Goal: Task Accomplishment & Management: Use online tool/utility

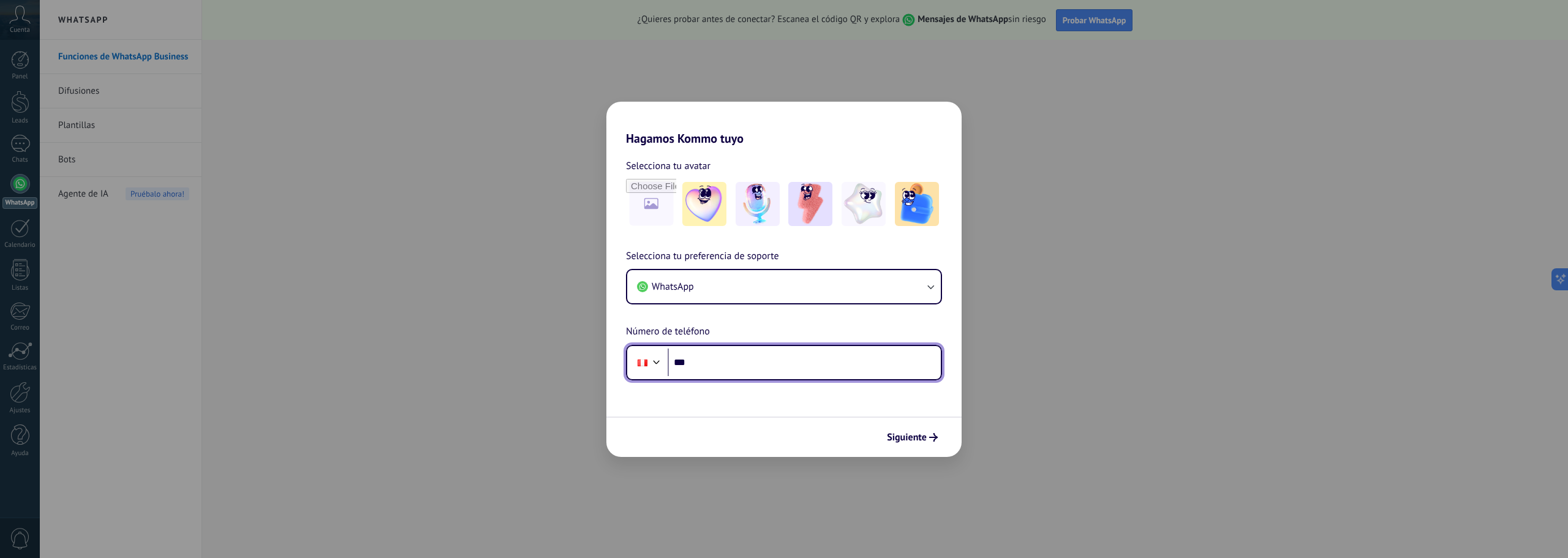
click at [742, 362] on input "***" at bounding box center [804, 362] width 274 height 28
click at [754, 359] on input "***" at bounding box center [804, 362] width 274 height 28
paste input "**********"
type input "**********"
click at [912, 437] on span "Siguiente" at bounding box center [906, 437] width 40 height 9
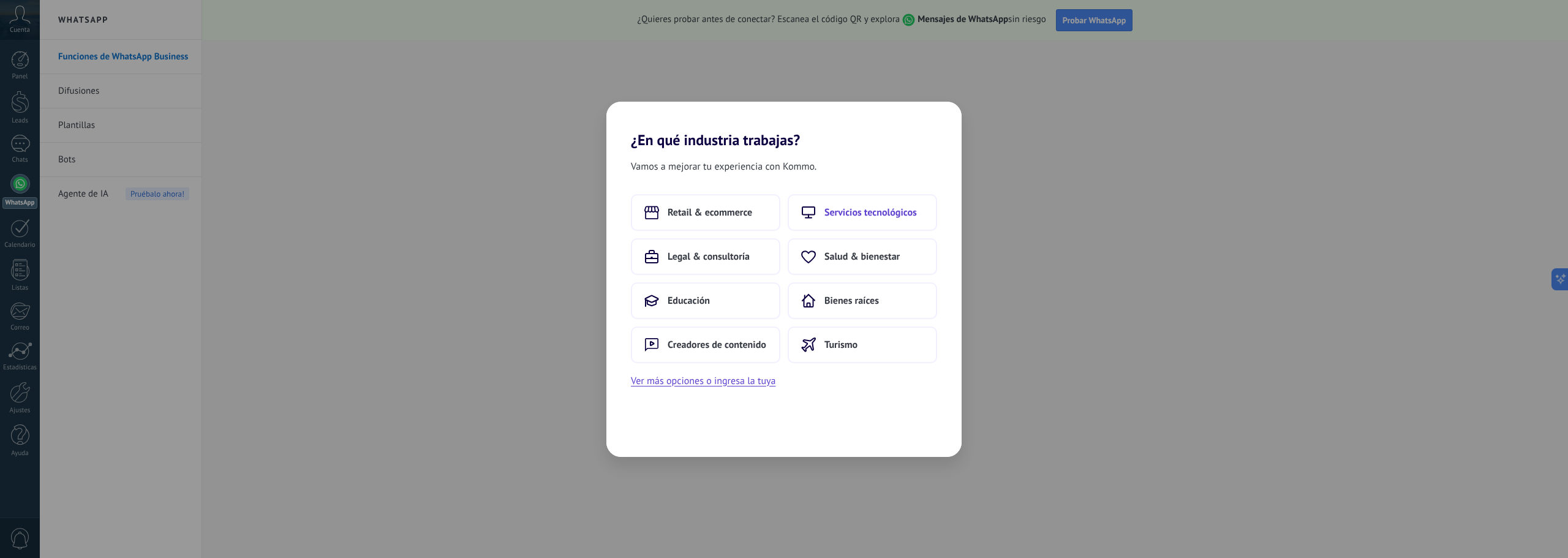
click at [852, 210] on span "Servicios tecnológicos" at bounding box center [871, 212] width 93 height 12
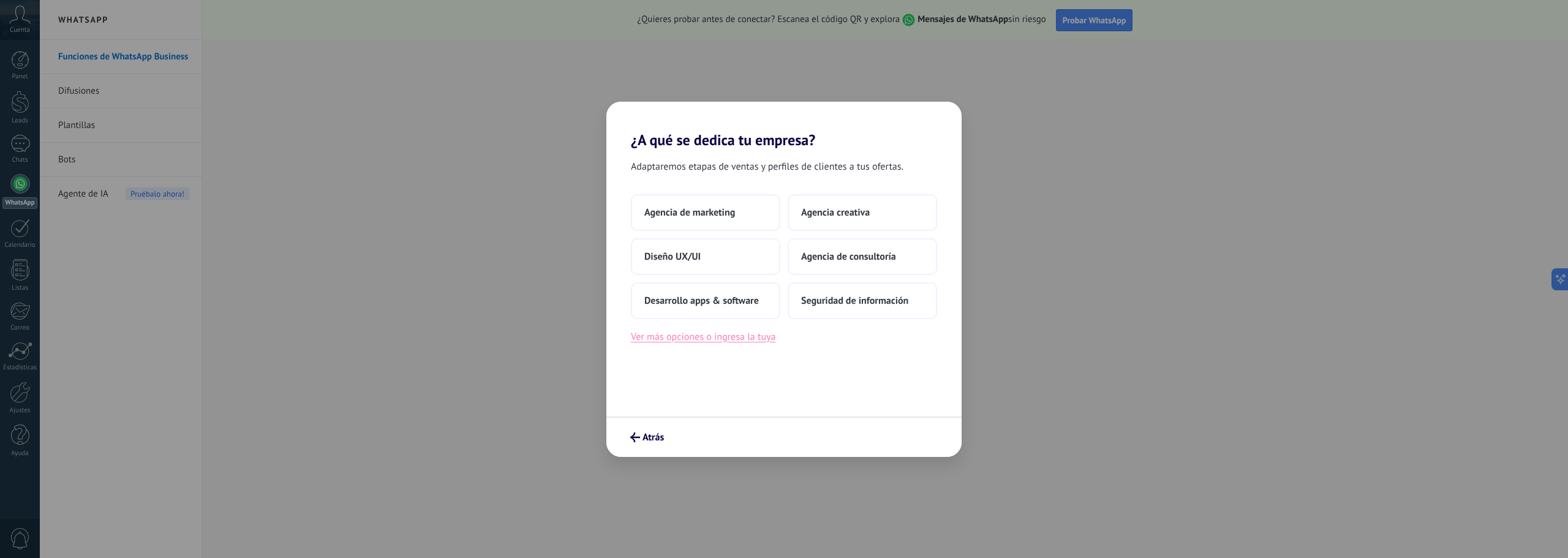
click at [715, 339] on button "Ver más opciones o ingresa la tuya" at bounding box center [703, 337] width 145 height 16
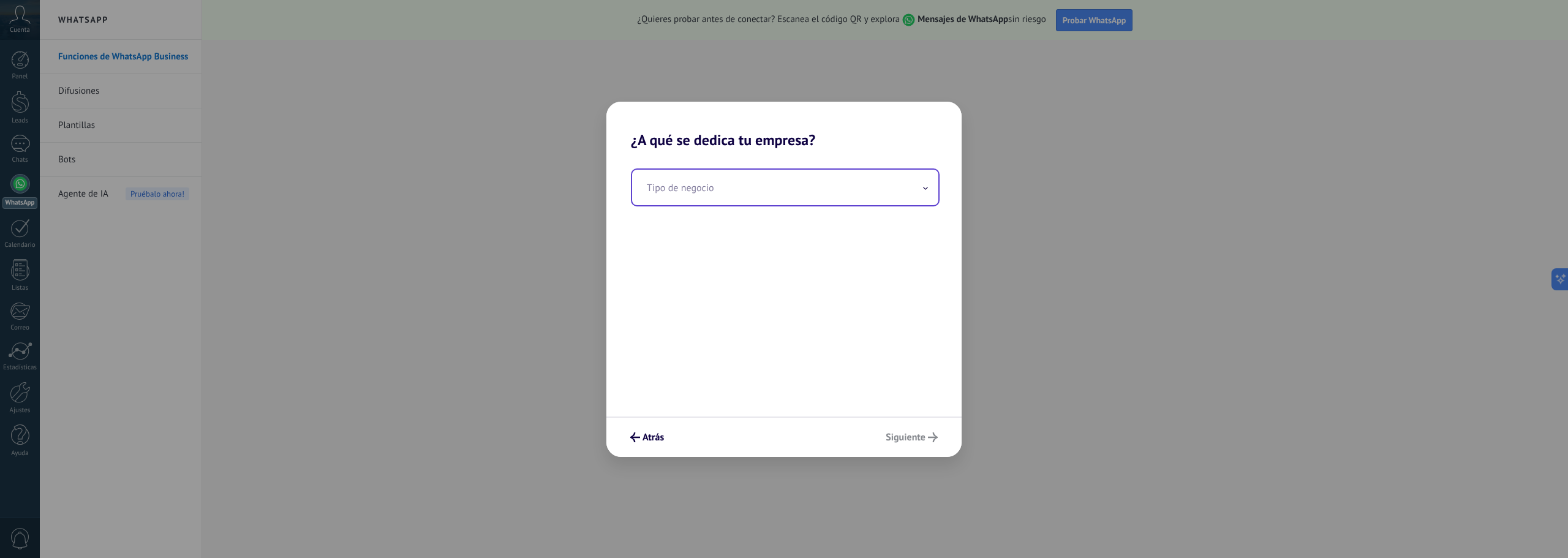
click at [919, 196] on input "text" at bounding box center [785, 187] width 306 height 36
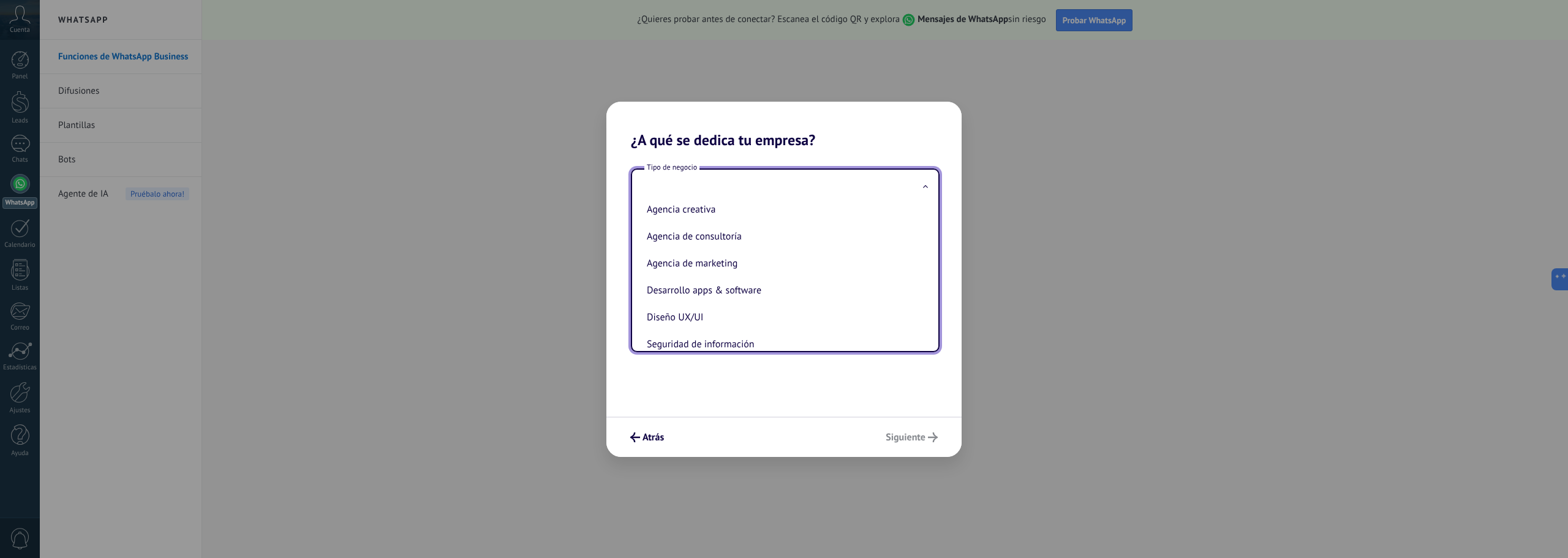
scroll to position [28, 0]
click at [799, 281] on li "Desarrollo apps & software" at bounding box center [783, 273] width 282 height 27
type input "**********"
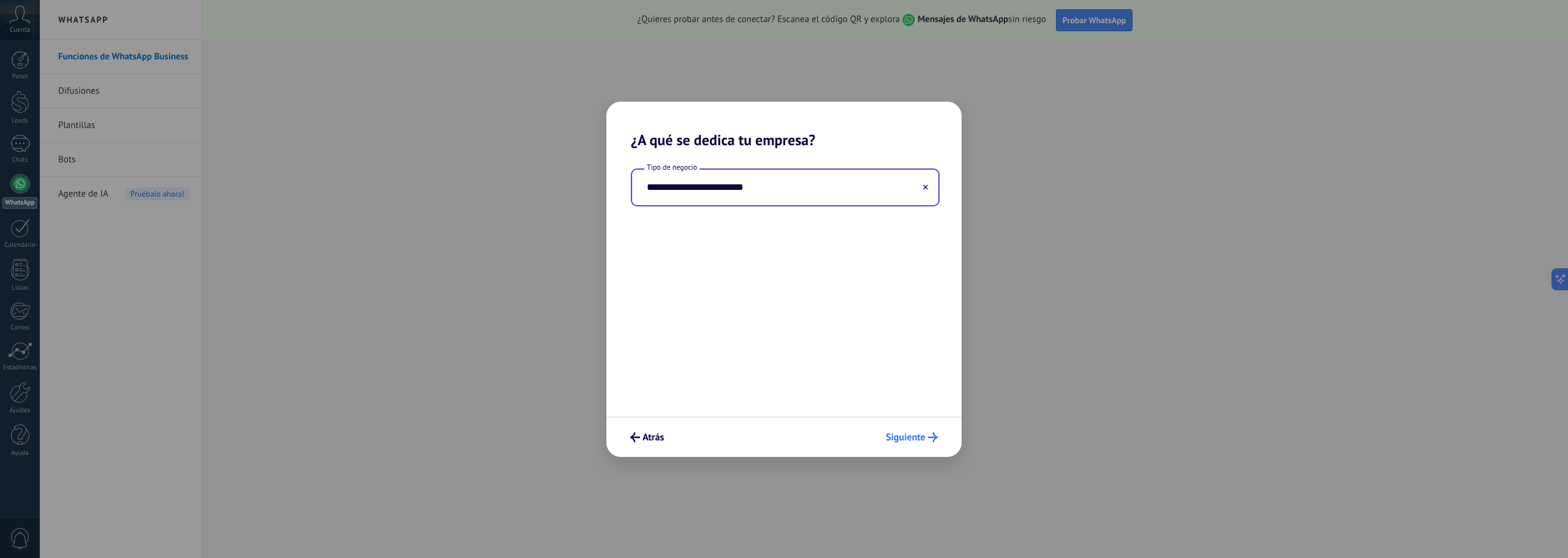
click at [920, 437] on span "Siguiente" at bounding box center [905, 437] width 40 height 9
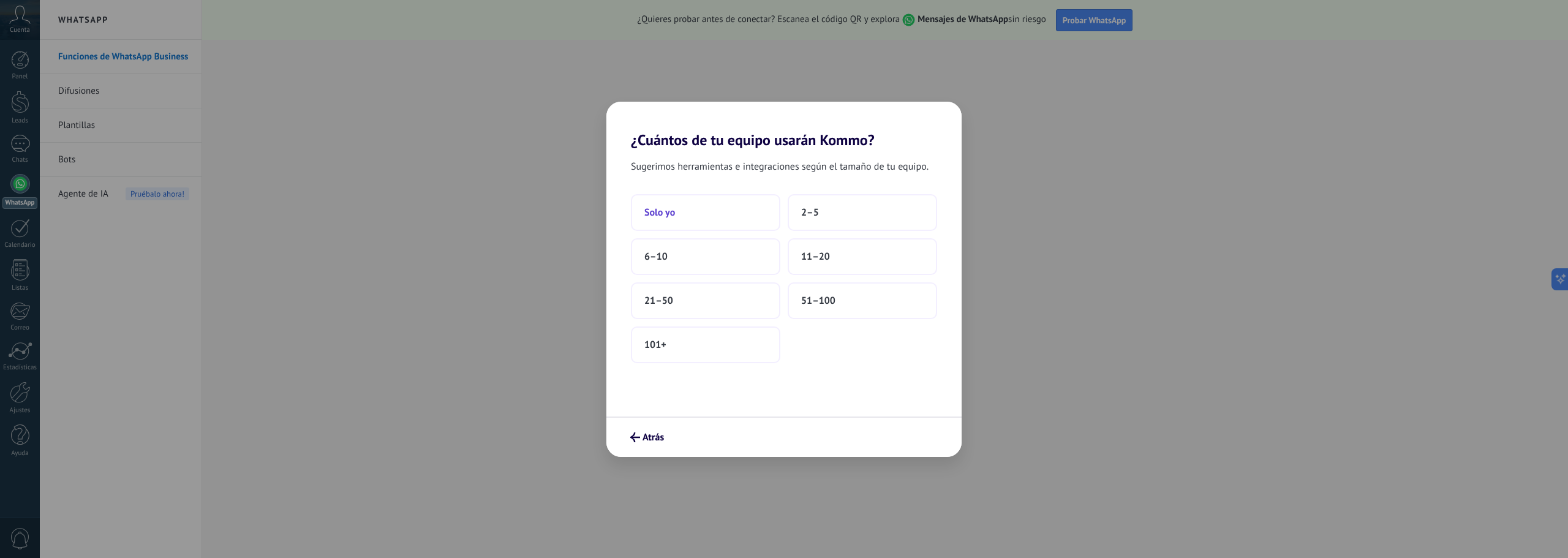
click at [659, 207] on span "Solo yo" at bounding box center [660, 212] width 31 height 12
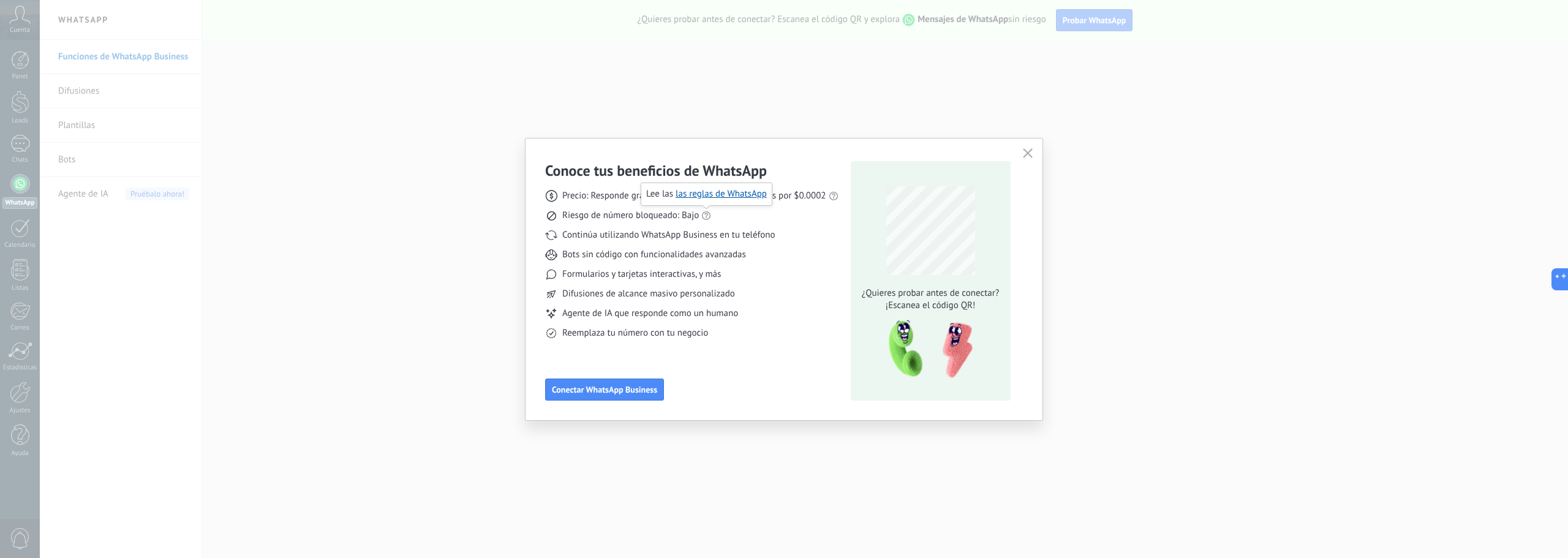
click at [709, 215] on icon at bounding box center [706, 215] width 10 height 10
click at [715, 196] on link "las reglas de WhatsApp" at bounding box center [721, 194] width 91 height 11
drag, startPoint x: 575, startPoint y: 261, endPoint x: 751, endPoint y: 261, distance: 176.0
click at [753, 259] on div "Precio: Responde gratis o inicia nuevas conversaciones por $0.0002 Riesgo de nú…" at bounding box center [692, 260] width 294 height 159
drag, startPoint x: 569, startPoint y: 274, endPoint x: 725, endPoint y: 278, distance: 156.1
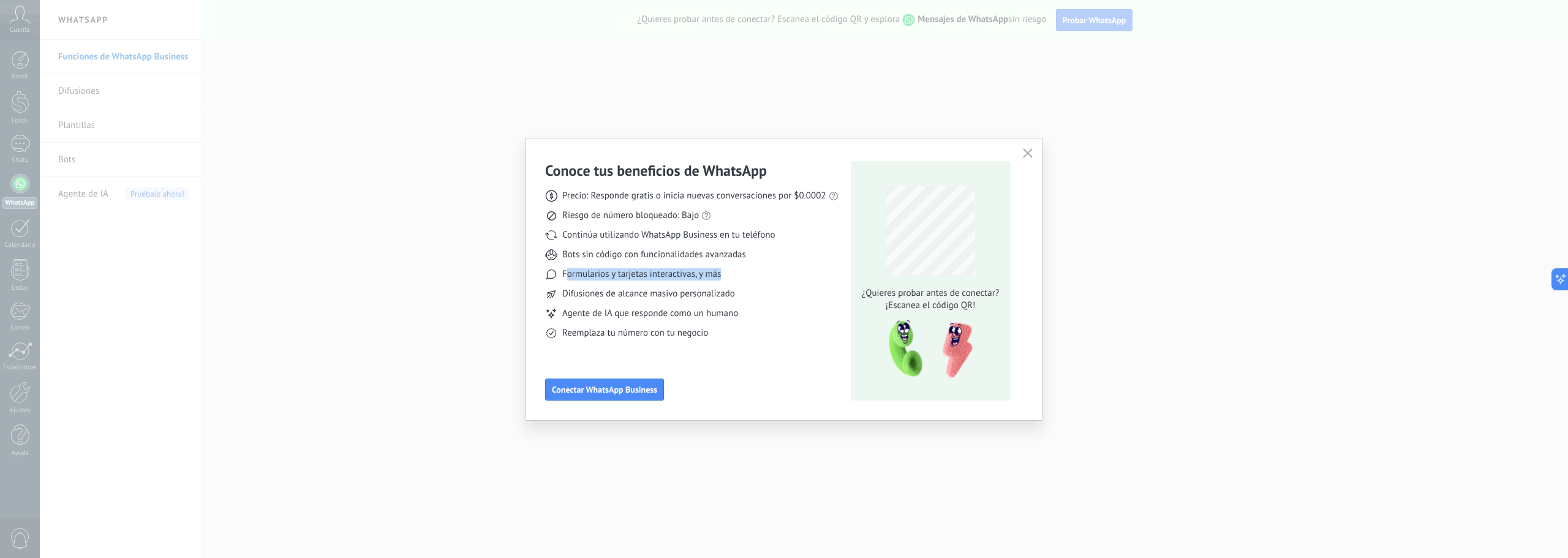
click at [725, 278] on div "Formularios y tarjetas interactivas, y más" at bounding box center [692, 274] width 294 height 12
drag, startPoint x: 579, startPoint y: 291, endPoint x: 743, endPoint y: 293, distance: 164.0
click at [743, 293] on div "Difusiones de alcance masivo personalizado" at bounding box center [692, 294] width 294 height 12
drag, startPoint x: 575, startPoint y: 318, endPoint x: 752, endPoint y: 322, distance: 177.0
click at [752, 322] on div "Precio: Responde gratis o inicia nuevas conversaciones por $0.0002 Riesgo de nú…" at bounding box center [692, 260] width 294 height 159
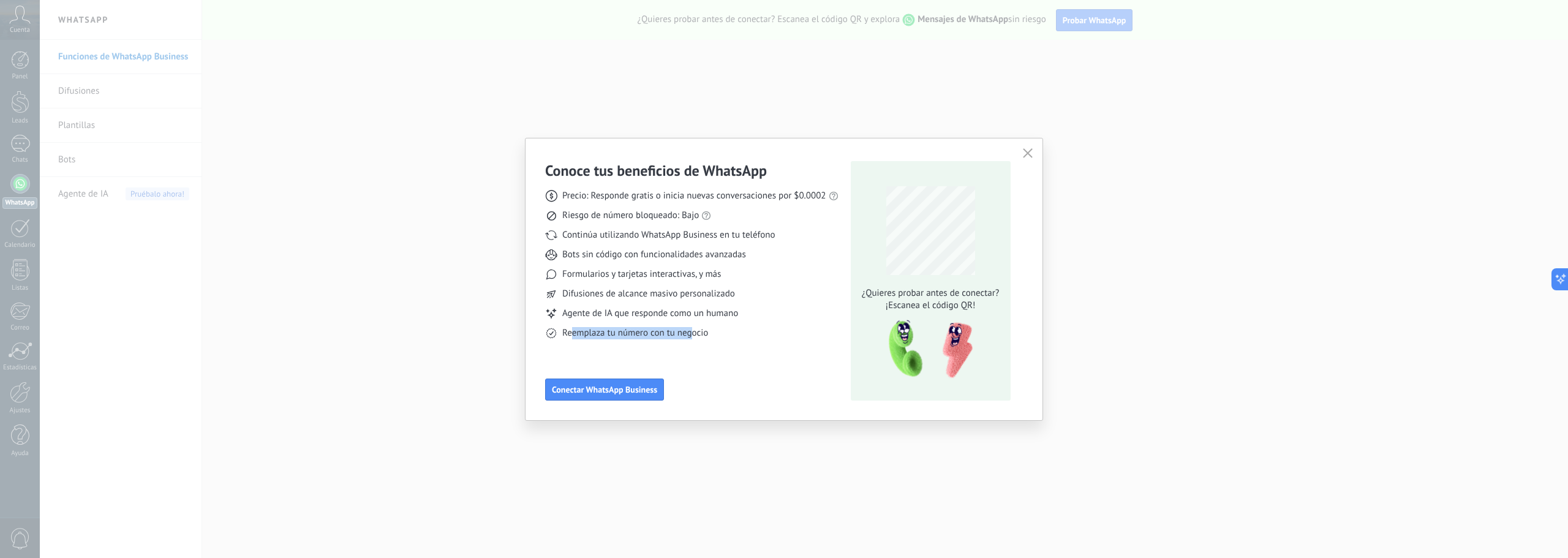
drag, startPoint x: 572, startPoint y: 338, endPoint x: 692, endPoint y: 336, distance: 120.0
click at [691, 336] on span "Reemplaza tu número con tu negocio" at bounding box center [635, 333] width 145 height 12
click at [701, 380] on div "Conoce tus beneficios de WhatsApp Precio: Responde gratis o inicia nuevas conve…" at bounding box center [692, 280] width 294 height 239
click at [631, 401] on div "Conoce tus beneficios de WhatsApp Precio: Responde gratis o inicia nuevas conve…" at bounding box center [784, 279] width 517 height 281
click at [642, 393] on span "Conectar WhatsApp Business" at bounding box center [604, 389] width 105 height 9
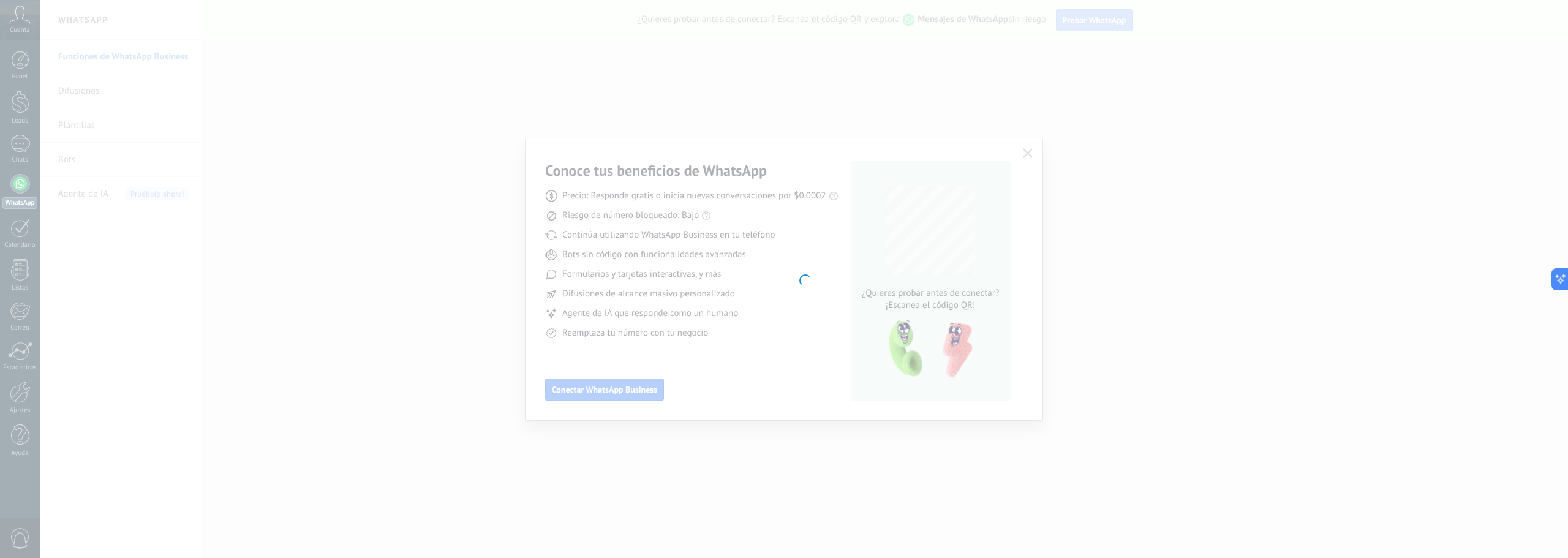
click at [644, 387] on div at bounding box center [804, 279] width 1528 height 558
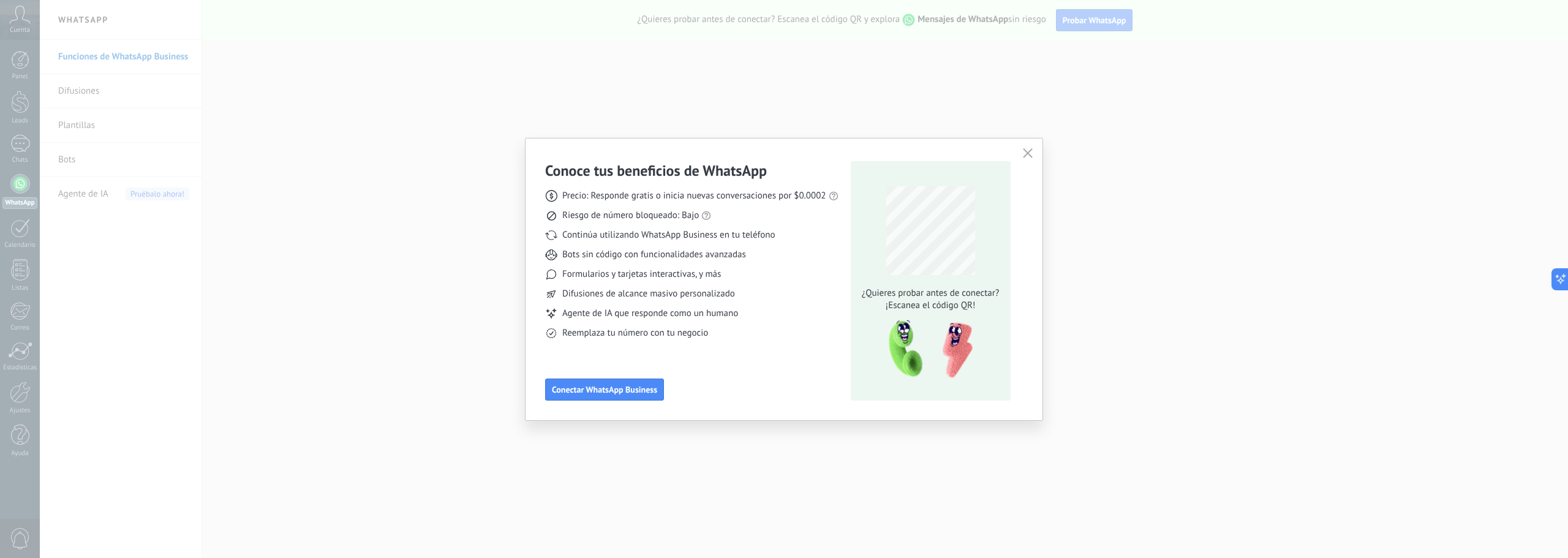
click at [1034, 152] on button "button" at bounding box center [1028, 154] width 16 height 17
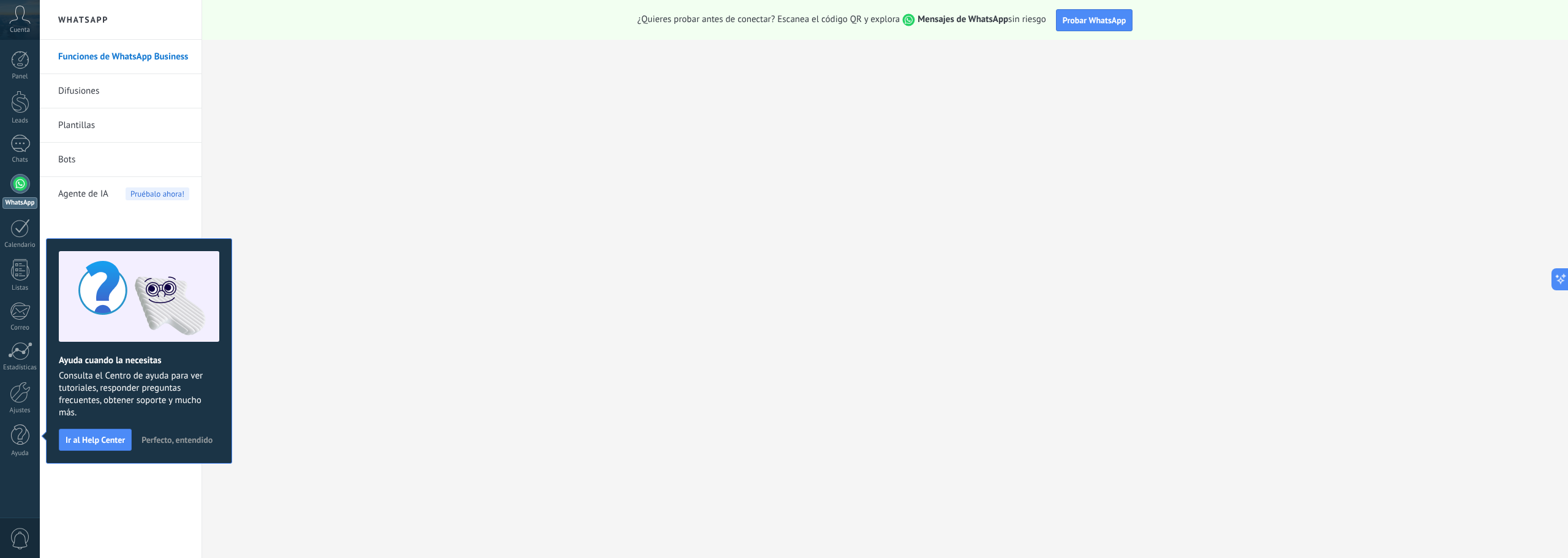
click at [19, 178] on div at bounding box center [20, 184] width 19 height 19
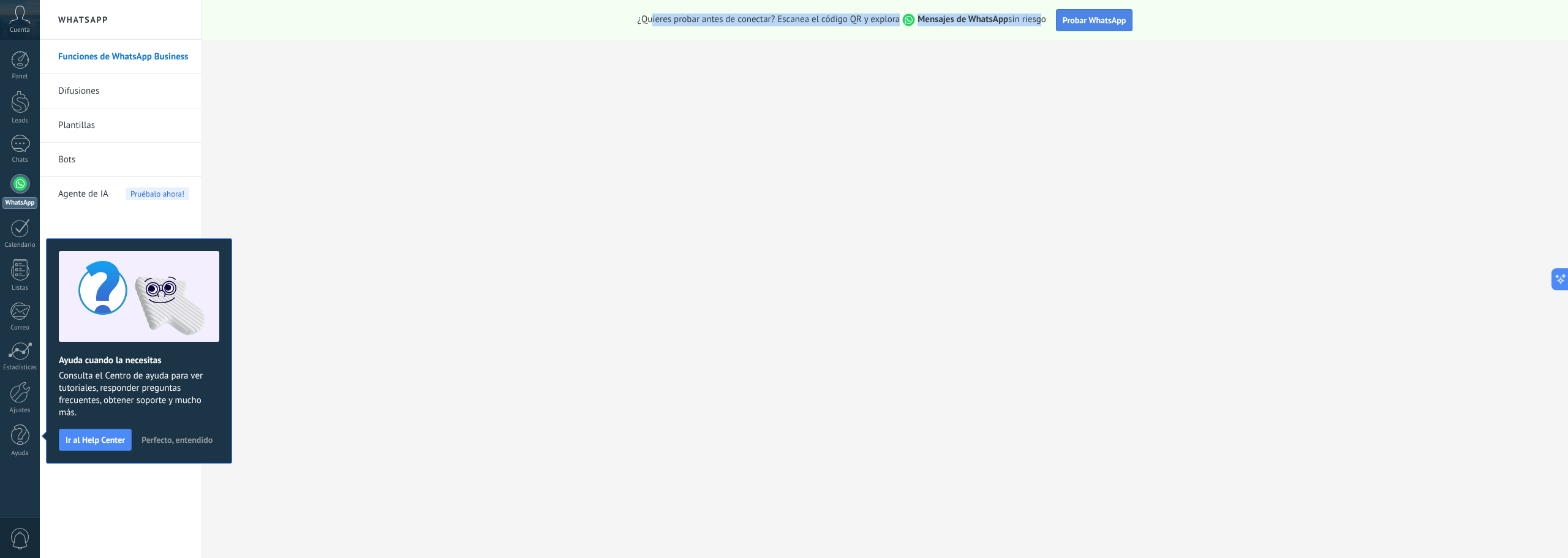
drag, startPoint x: 651, startPoint y: 23, endPoint x: 1113, endPoint y: 23, distance: 462.0
click at [1054, 18] on div "¿Quieres probar antes de conectar? Escanea el código QR y explora Mensajes de W…" at bounding box center [886, 19] width 1366 height 40
click at [1120, 21] on span "Probar WhatsApp" at bounding box center [1095, 20] width 64 height 11
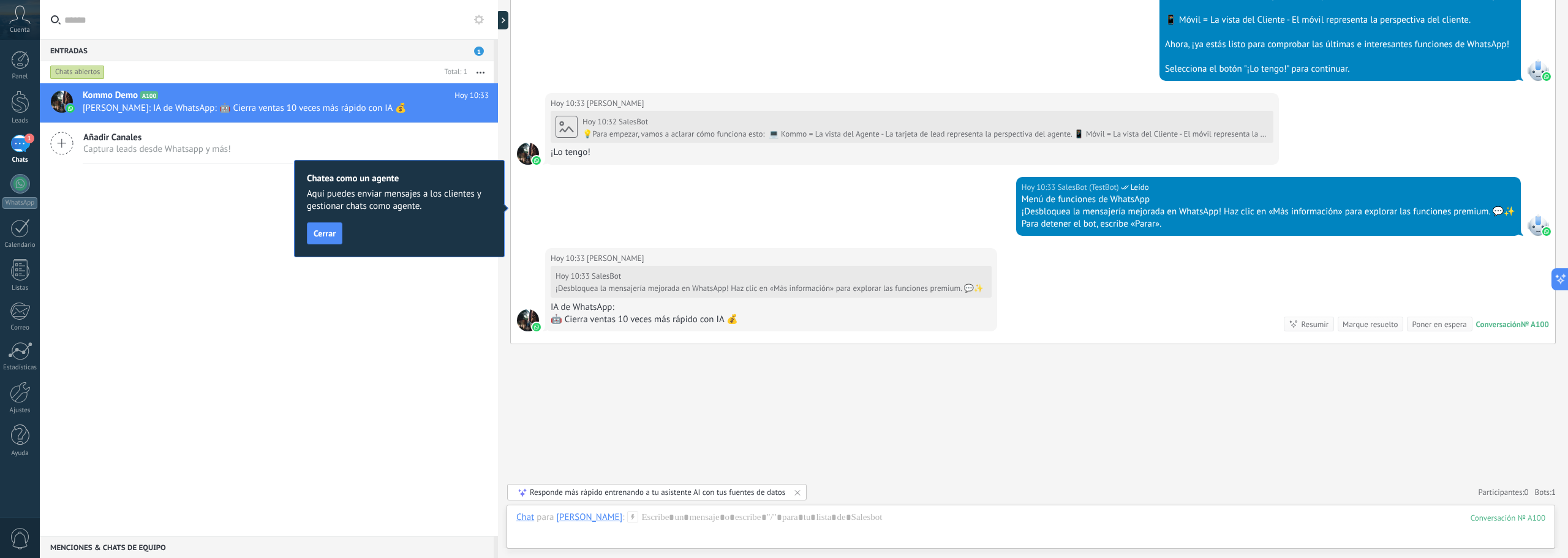
scroll to position [651, 0]
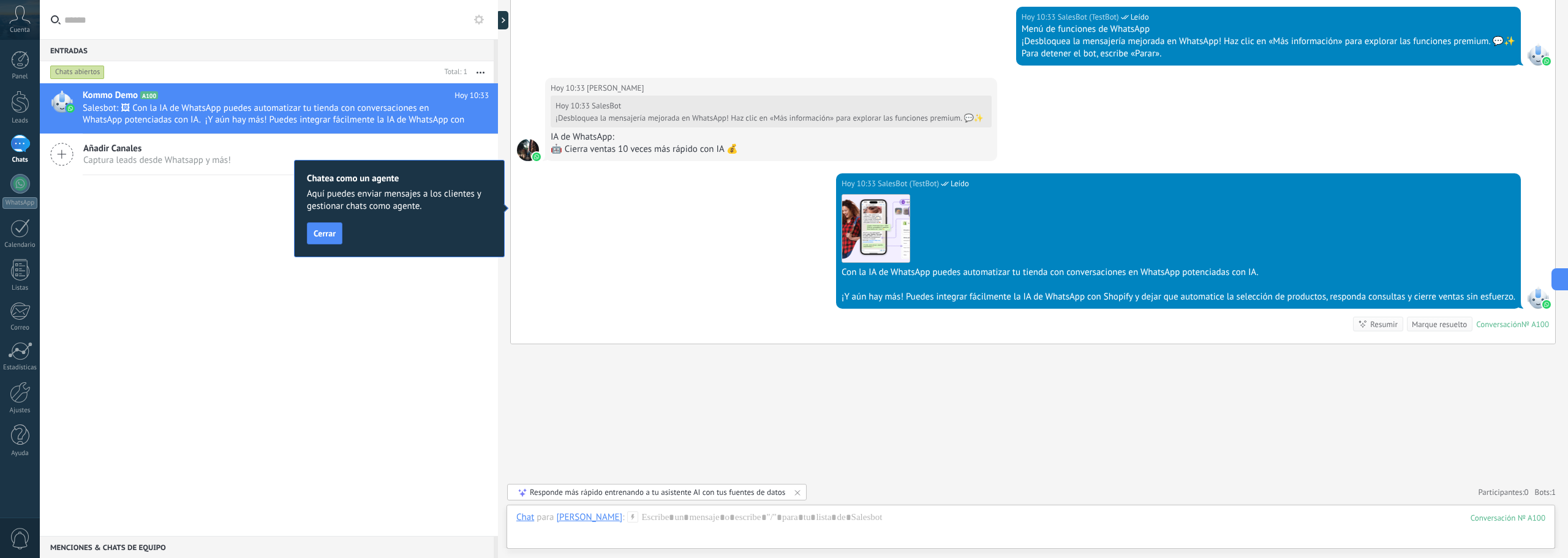
click at [327, 231] on span "Cerrar" at bounding box center [324, 233] width 22 height 9
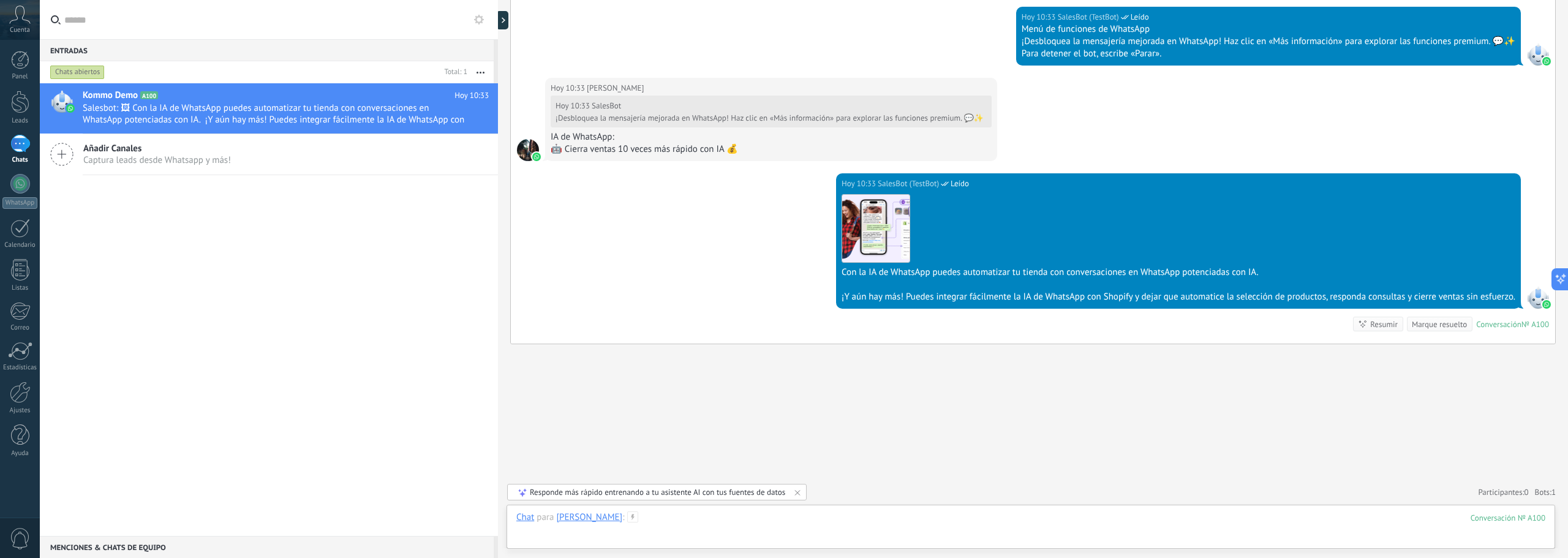
click at [849, 516] on div at bounding box center [1030, 529] width 1029 height 37
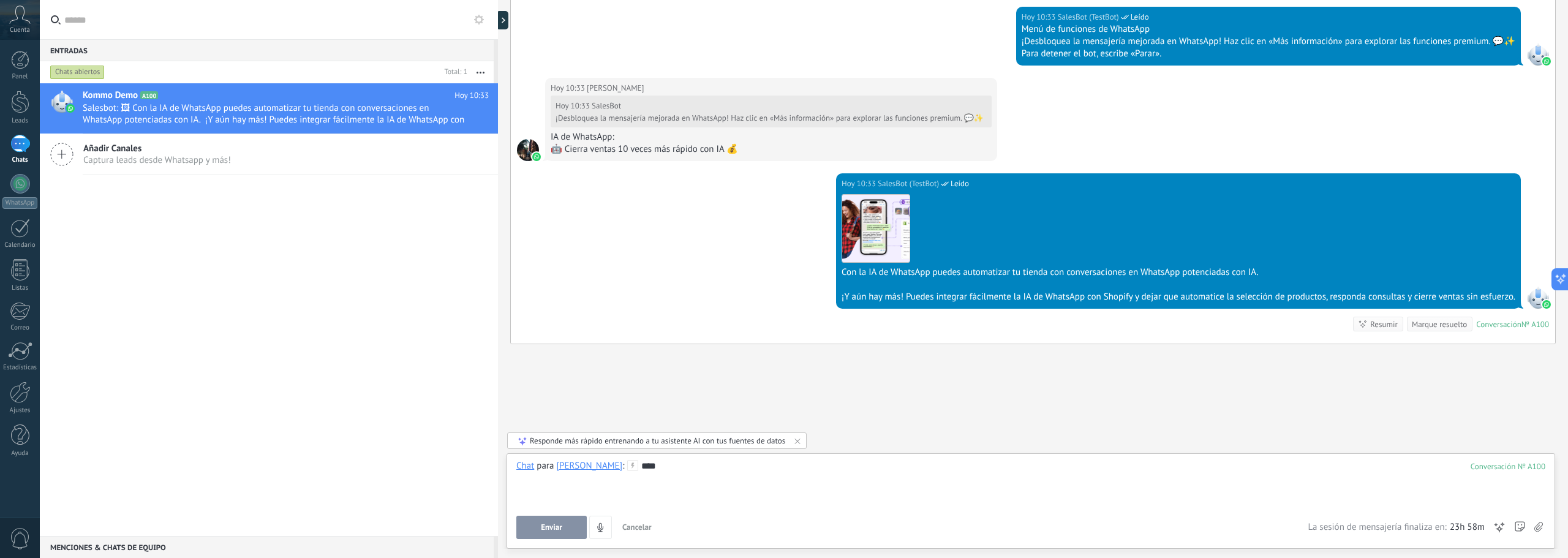
click at [548, 529] on span "Enviar" at bounding box center [552, 527] width 21 height 9
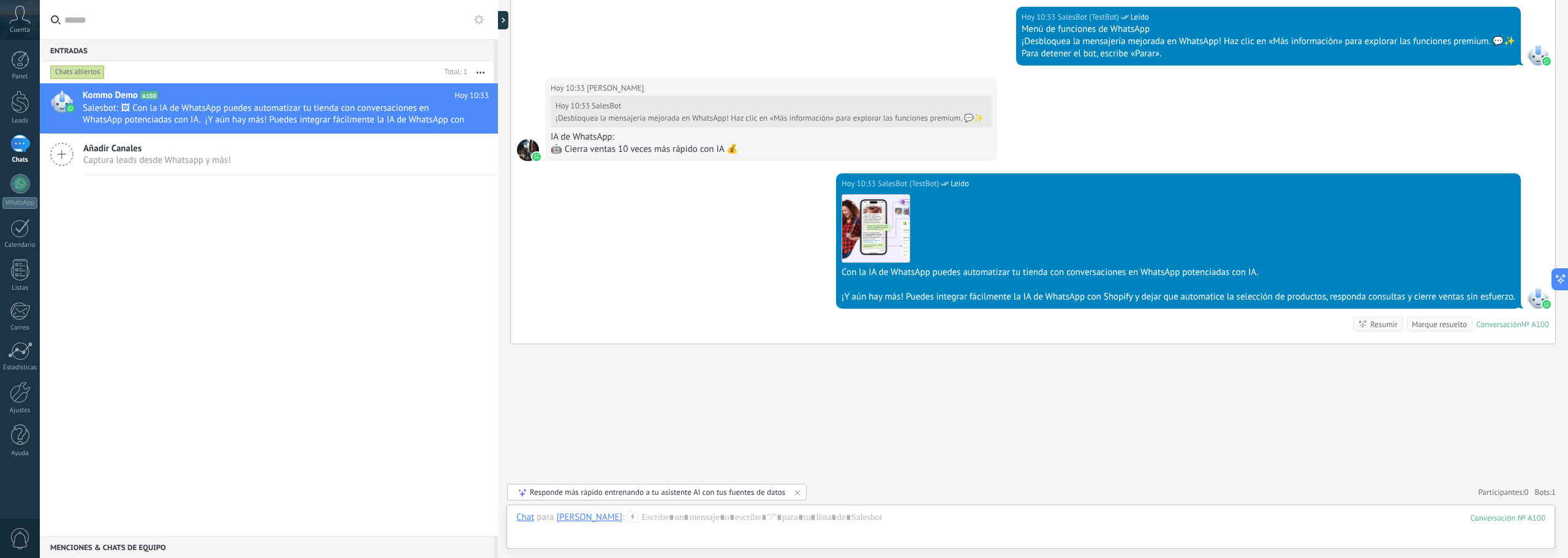
scroll to position [698, 0]
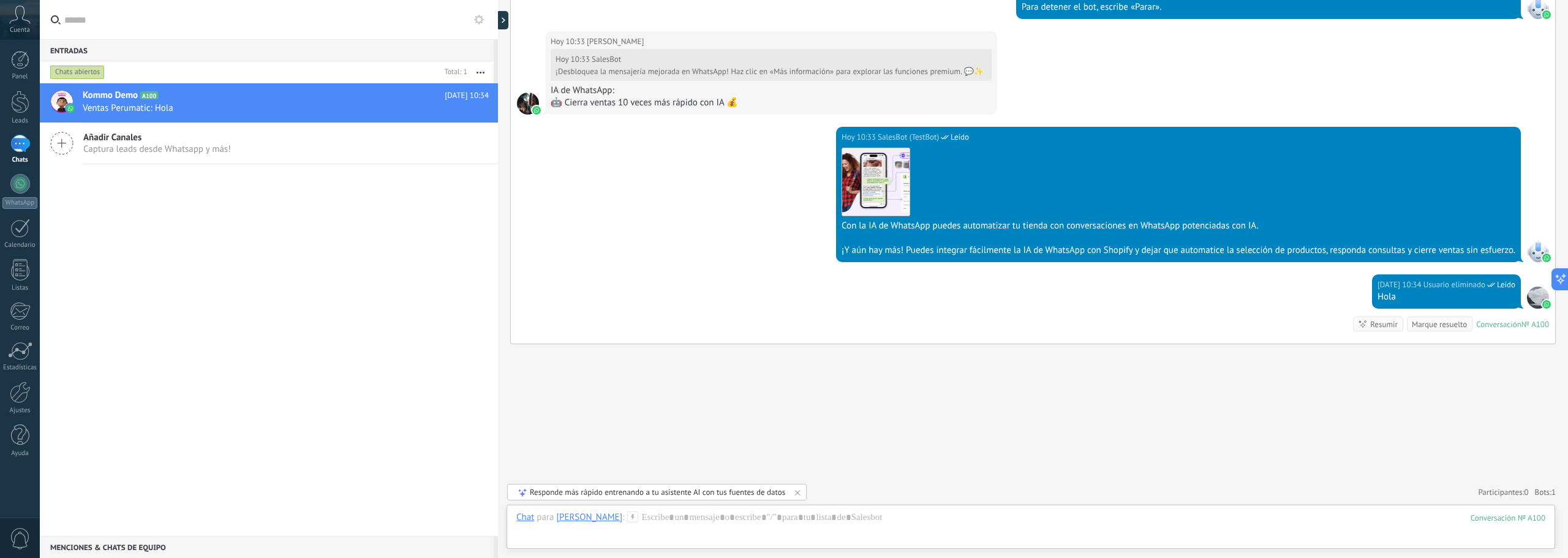
click at [21, 154] on link "1 Chats" at bounding box center [19, 149] width 40 height 29
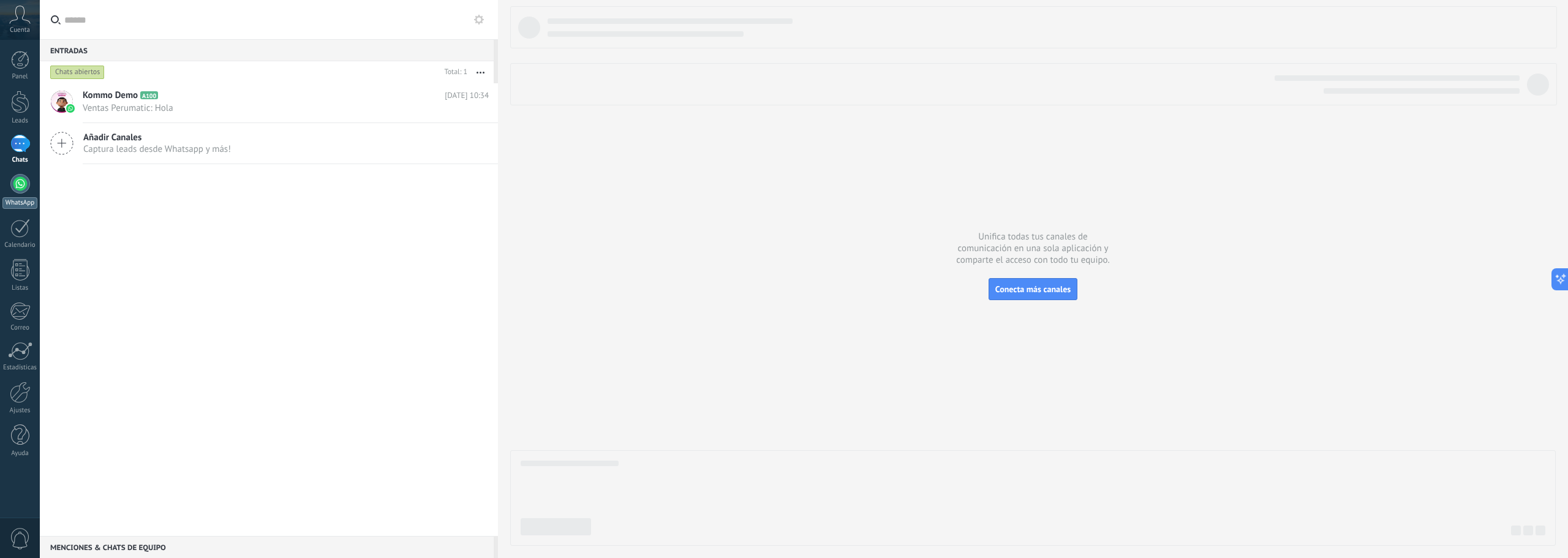
click at [19, 186] on div at bounding box center [20, 184] width 19 height 19
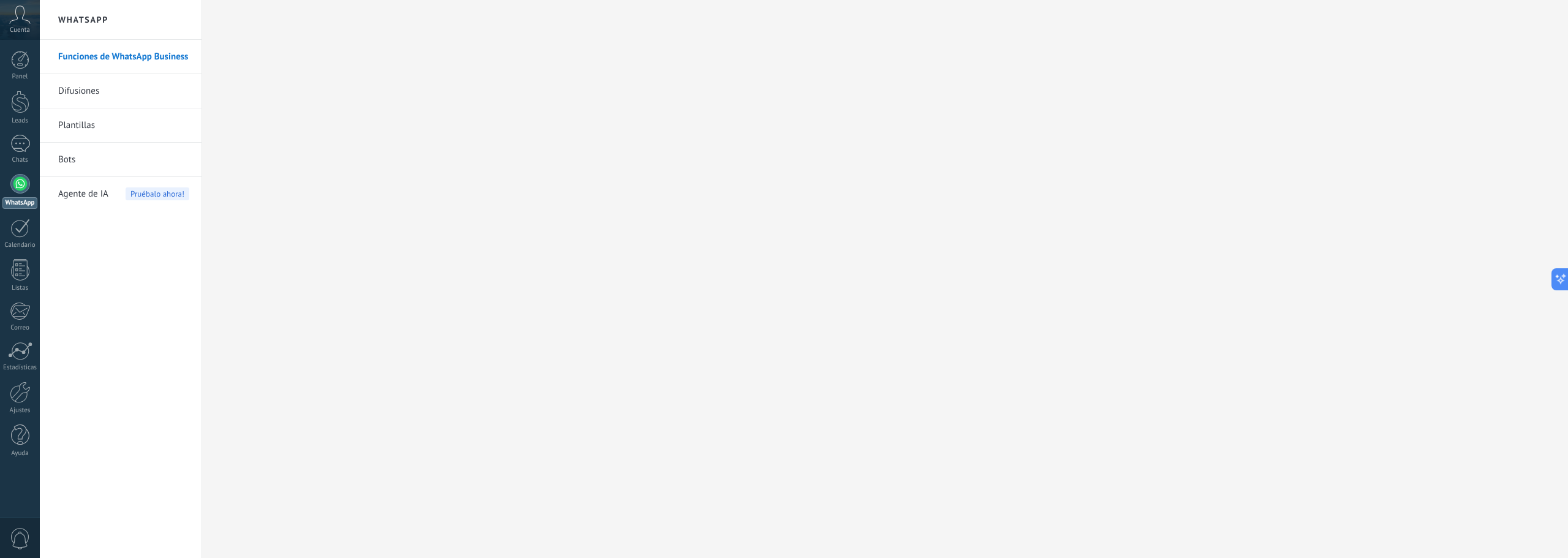
click at [120, 60] on link "Funciones de WhatsApp Business" at bounding box center [124, 56] width 131 height 34
click at [15, 148] on div "1" at bounding box center [20, 143] width 19 height 18
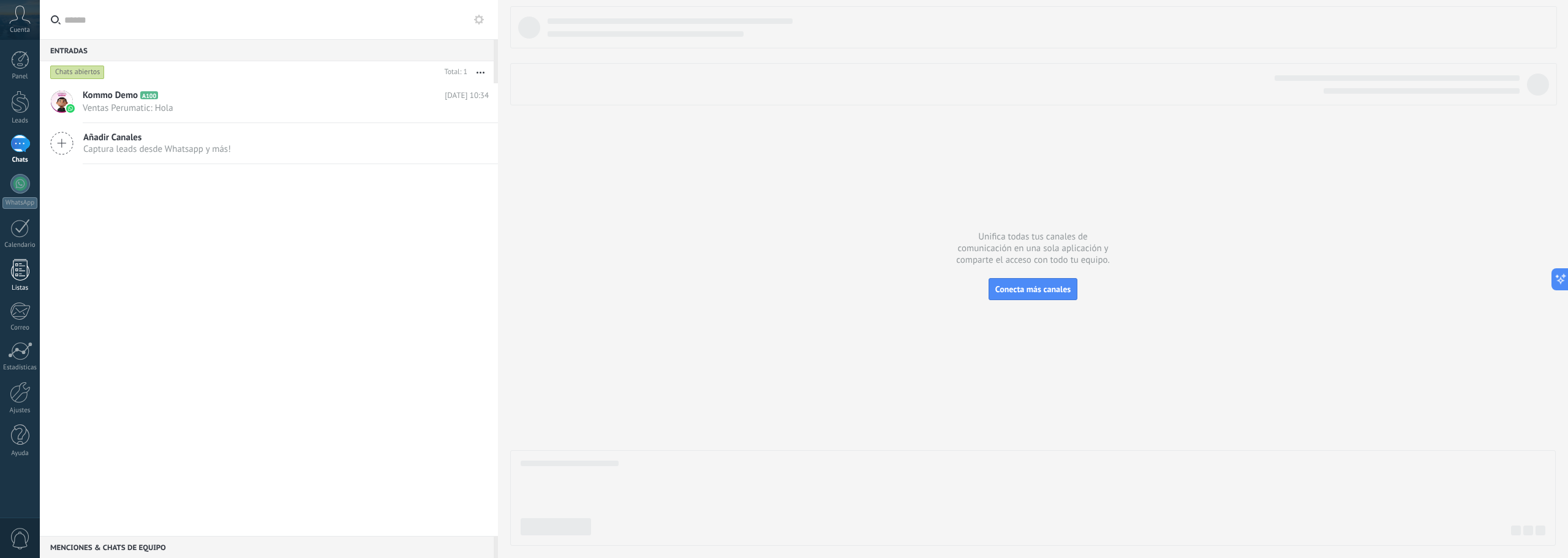
click at [18, 273] on div at bounding box center [19, 270] width 18 height 21
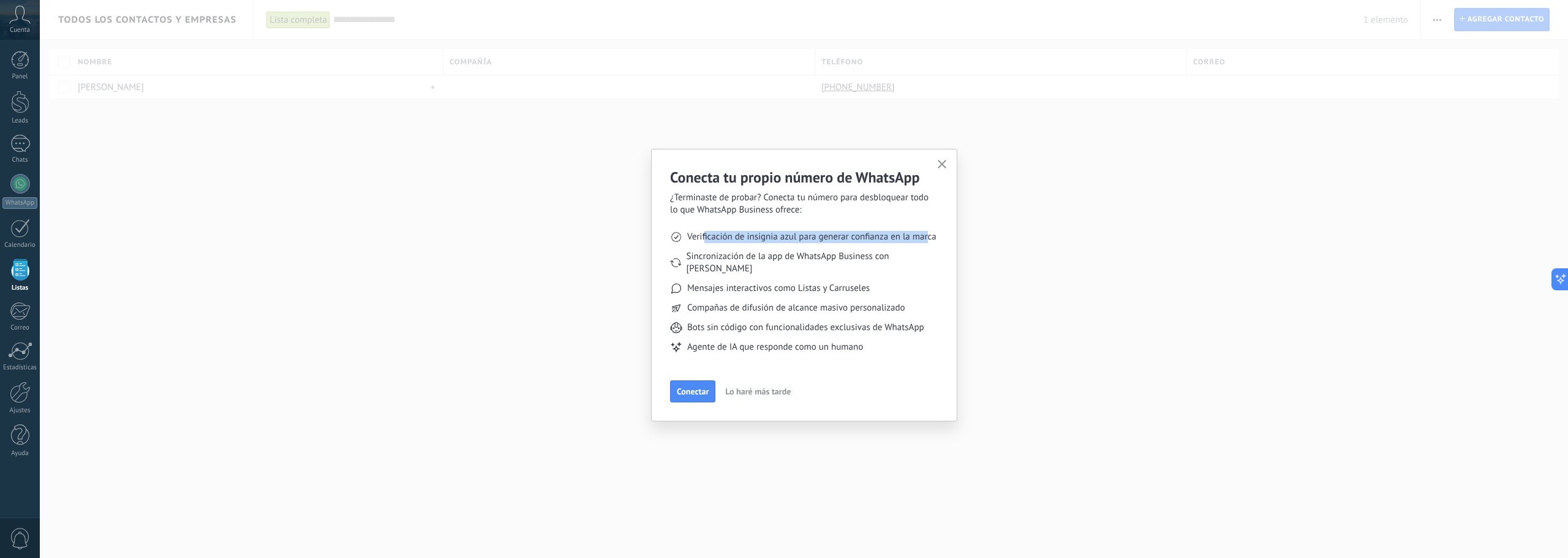
drag, startPoint x: 706, startPoint y: 241, endPoint x: 932, endPoint y: 241, distance: 226.0
click at [932, 241] on span "Verificación de insignia azul para generar confianza en la marca" at bounding box center [812, 237] width 249 height 12
drag, startPoint x: 710, startPoint y: 256, endPoint x: 924, endPoint y: 259, distance: 214.0
click at [924, 259] on li "Sincronización de la app de WhatsApp Business con [PERSON_NAME]" at bounding box center [804, 263] width 268 height 25
drag, startPoint x: 705, startPoint y: 275, endPoint x: 908, endPoint y: 279, distance: 203.0
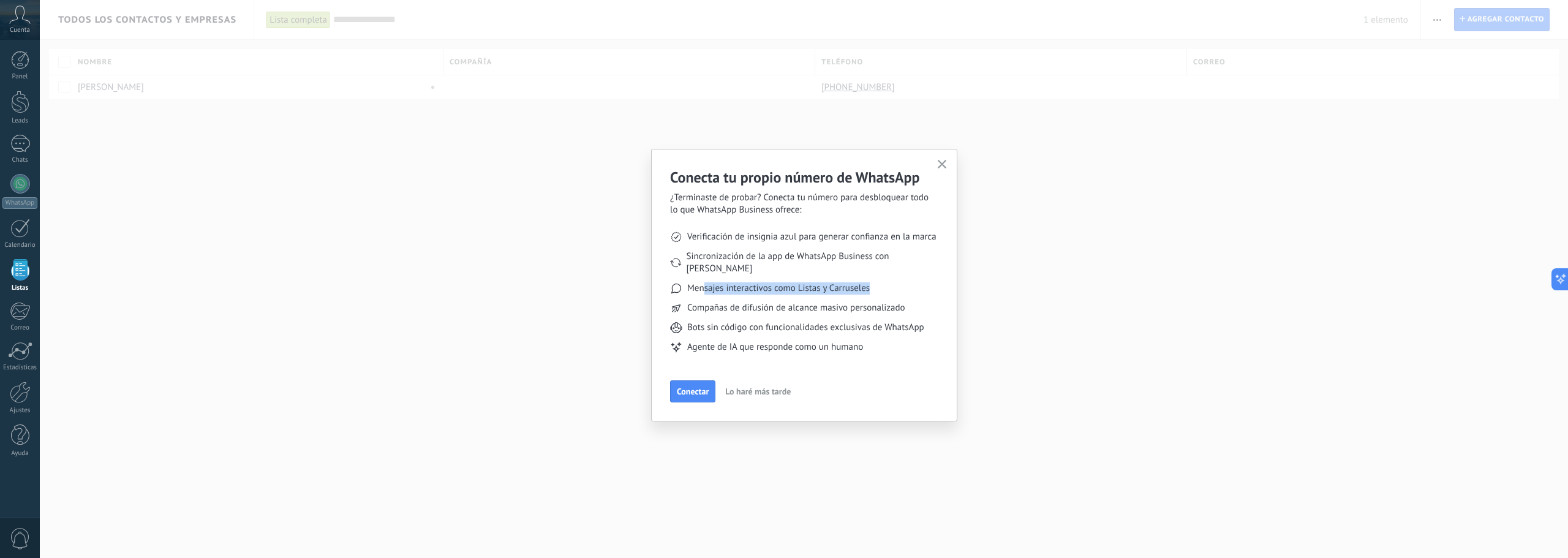
click at [908, 282] on li "Mensajes interactivos como Listas y Carruseles" at bounding box center [804, 288] width 268 height 12
drag, startPoint x: 700, startPoint y: 295, endPoint x: 924, endPoint y: 296, distance: 224.0
click at [924, 302] on li "Compañas de difusión de alcance masivo personalizado" at bounding box center [804, 308] width 268 height 12
drag, startPoint x: 694, startPoint y: 313, endPoint x: 812, endPoint y: 313, distance: 118.0
click at [812, 322] on span "Bots sin código con funcionalidades exclusivas de WhatsApp" at bounding box center [806, 328] width 237 height 12
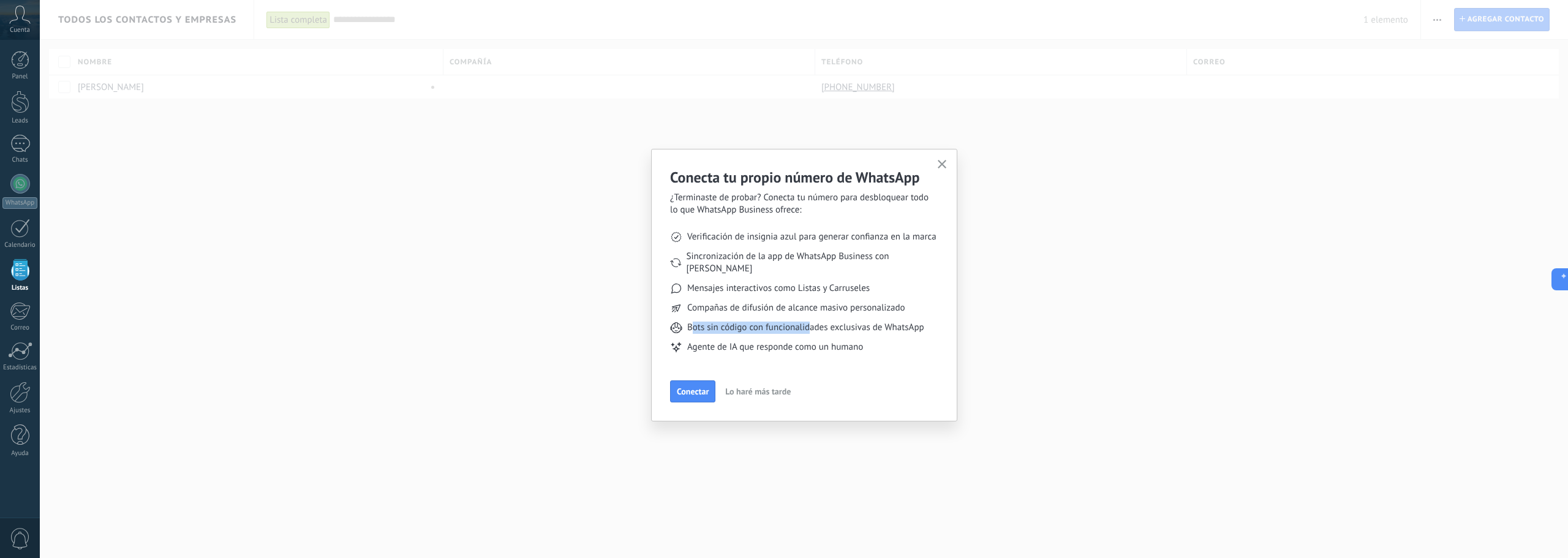
click at [784, 387] on span "Lo haré más tarde" at bounding box center [758, 391] width 66 height 9
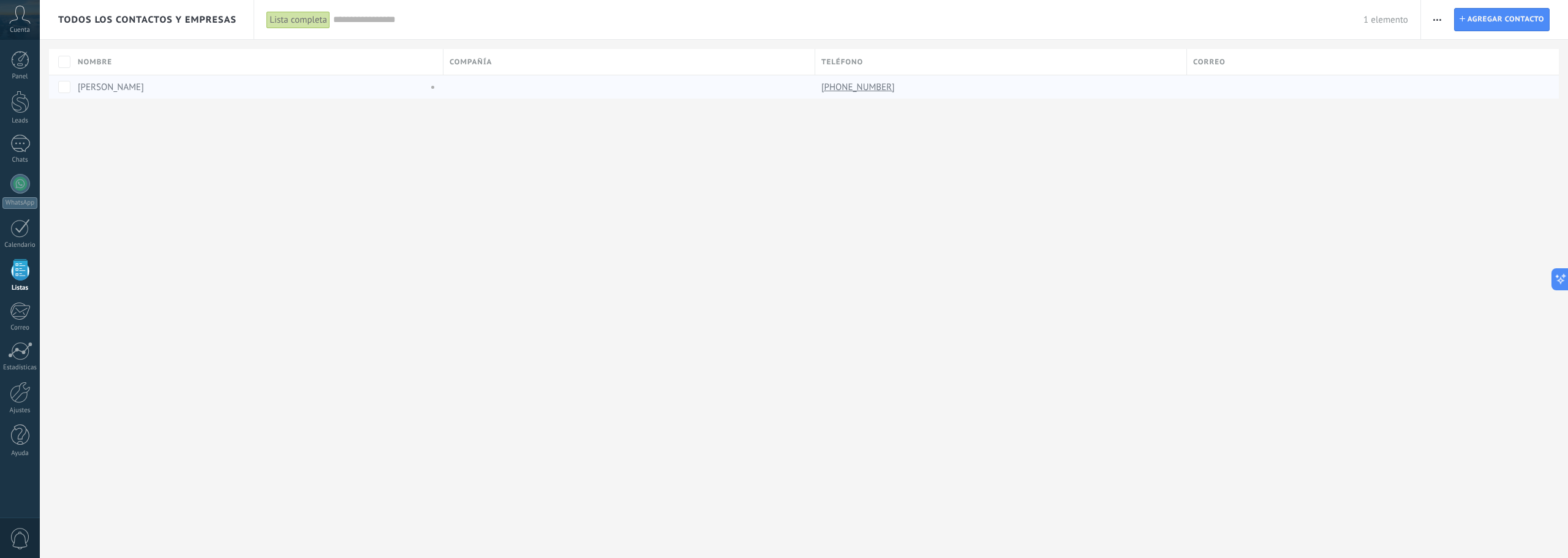
click at [121, 86] on link "[PERSON_NAME]" at bounding box center [111, 87] width 66 height 11
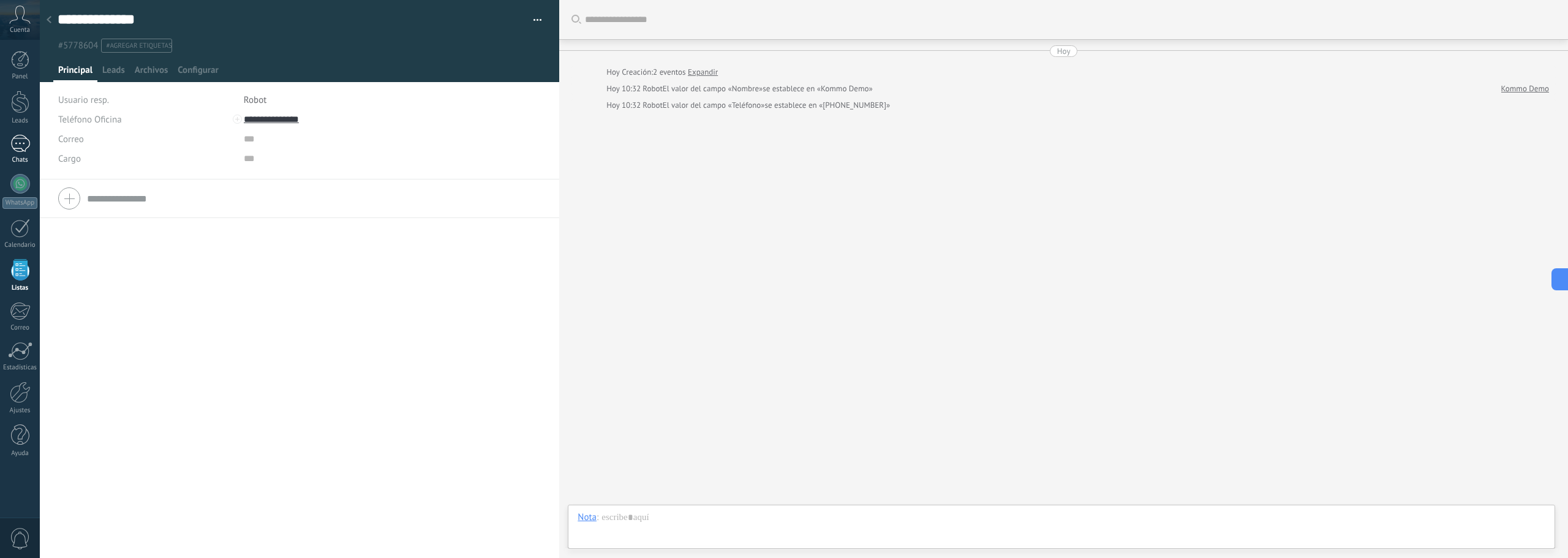
click at [17, 160] on div "Chats" at bounding box center [20, 160] width 36 height 8
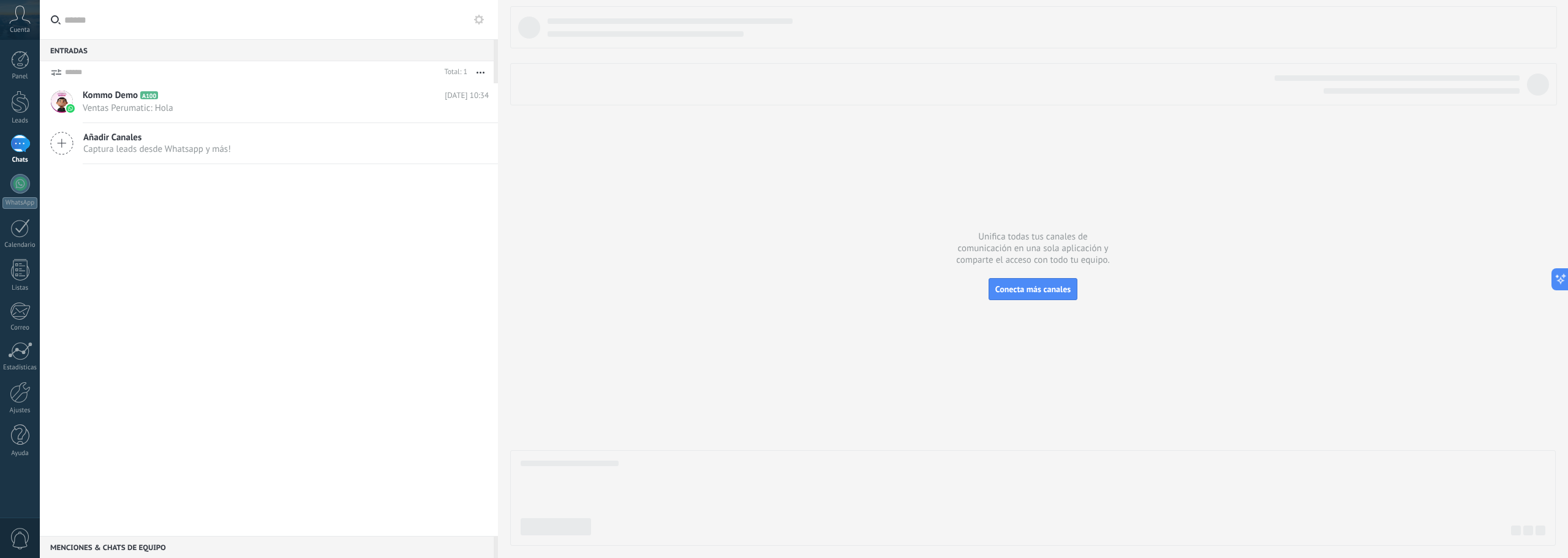
click at [192, 142] on span "Añadir Canales" at bounding box center [157, 137] width 147 height 11
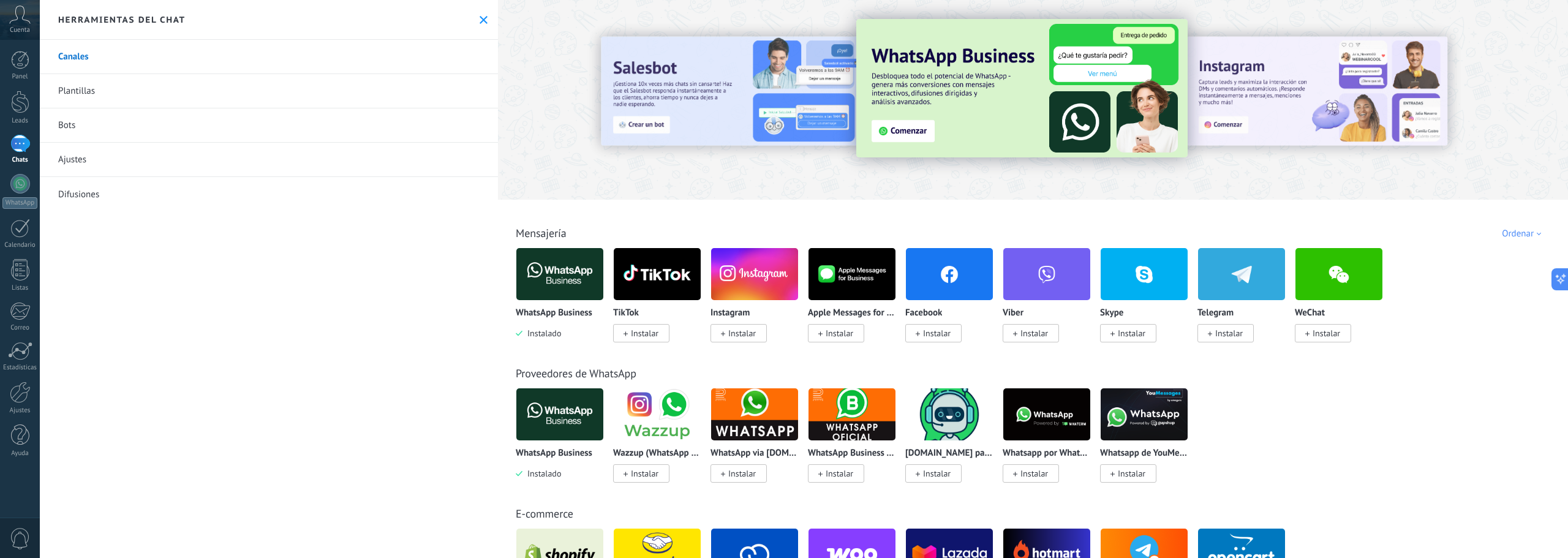
scroll to position [61, 0]
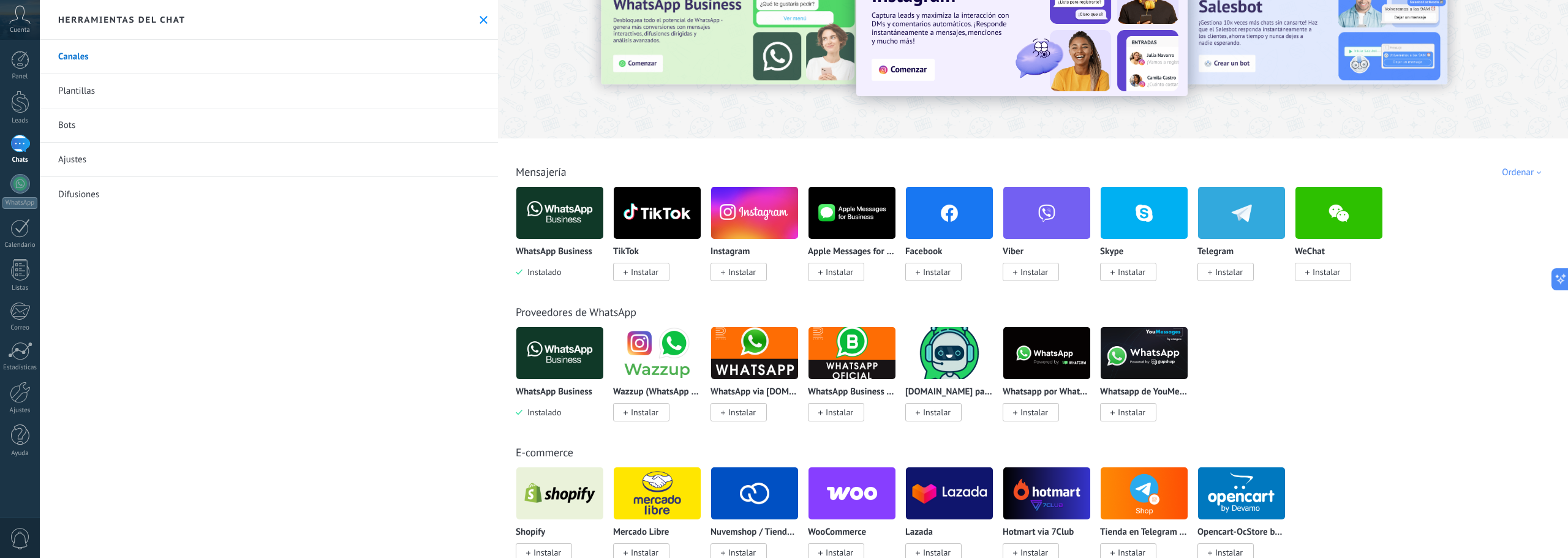
click at [1049, 359] on img at bounding box center [1047, 353] width 87 height 60
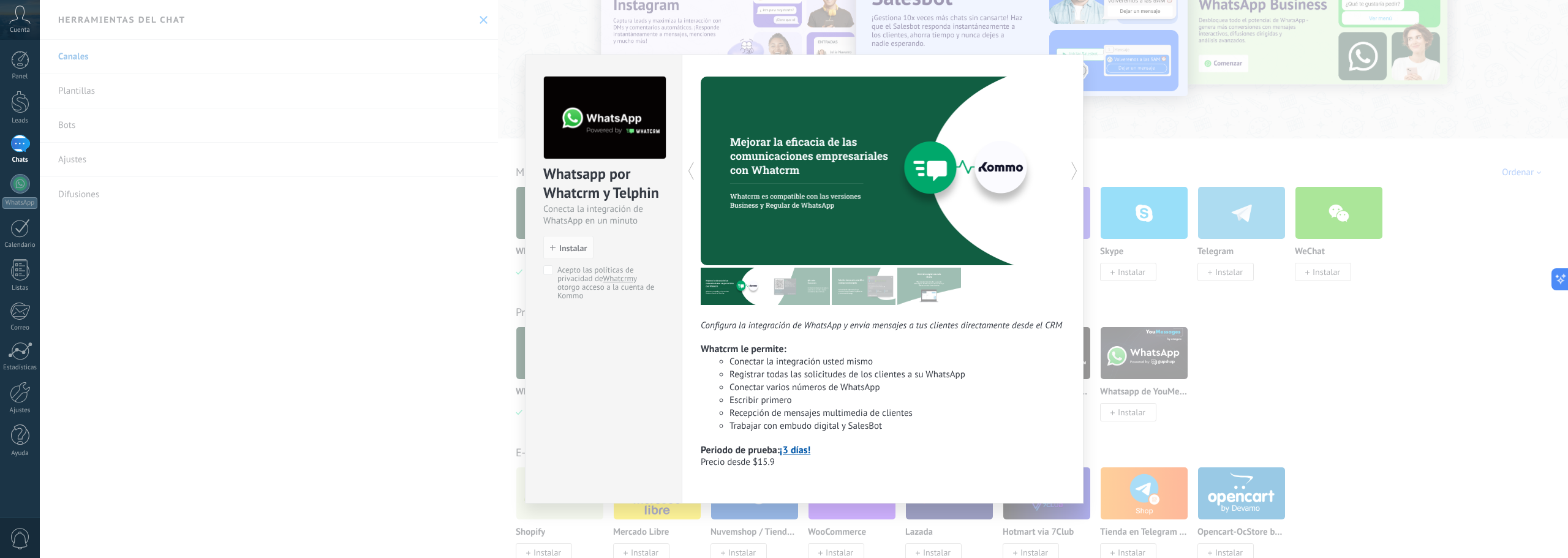
click at [500, 92] on div "Whatsapp por Whatcrm y Telphin Conecta la integración de WhatsApp en un minuto …" at bounding box center [804, 279] width 1528 height 558
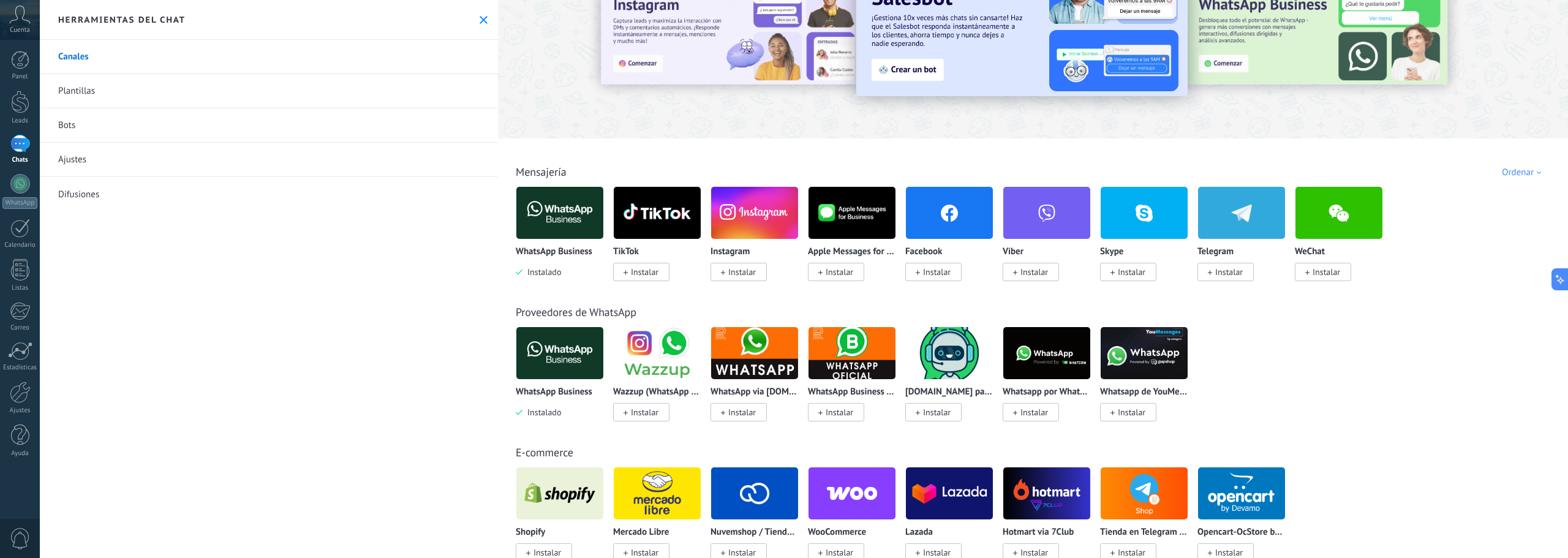
click at [676, 330] on img at bounding box center [658, 353] width 87 height 60
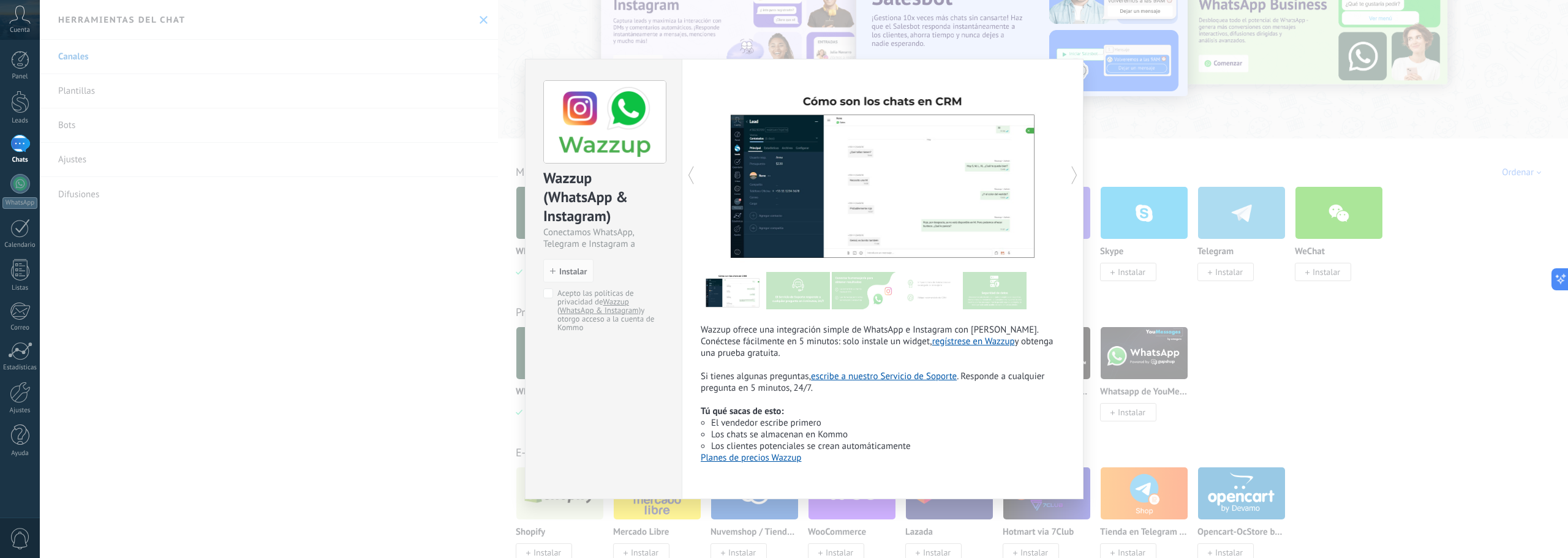
click at [1181, 202] on div "Wazzup (WhatsApp & Instagram) Conectamos WhatsApp, Telegram e Instagram a Kommo…" at bounding box center [804, 279] width 1528 height 558
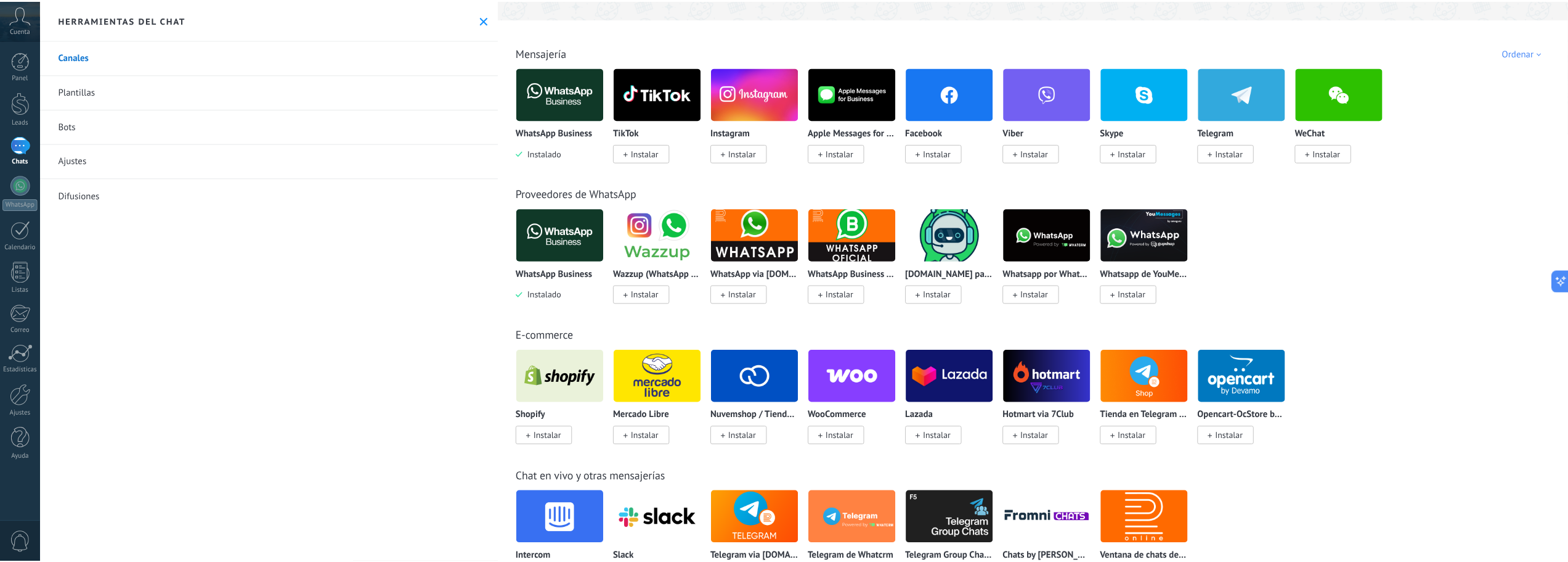
scroll to position [0, 0]
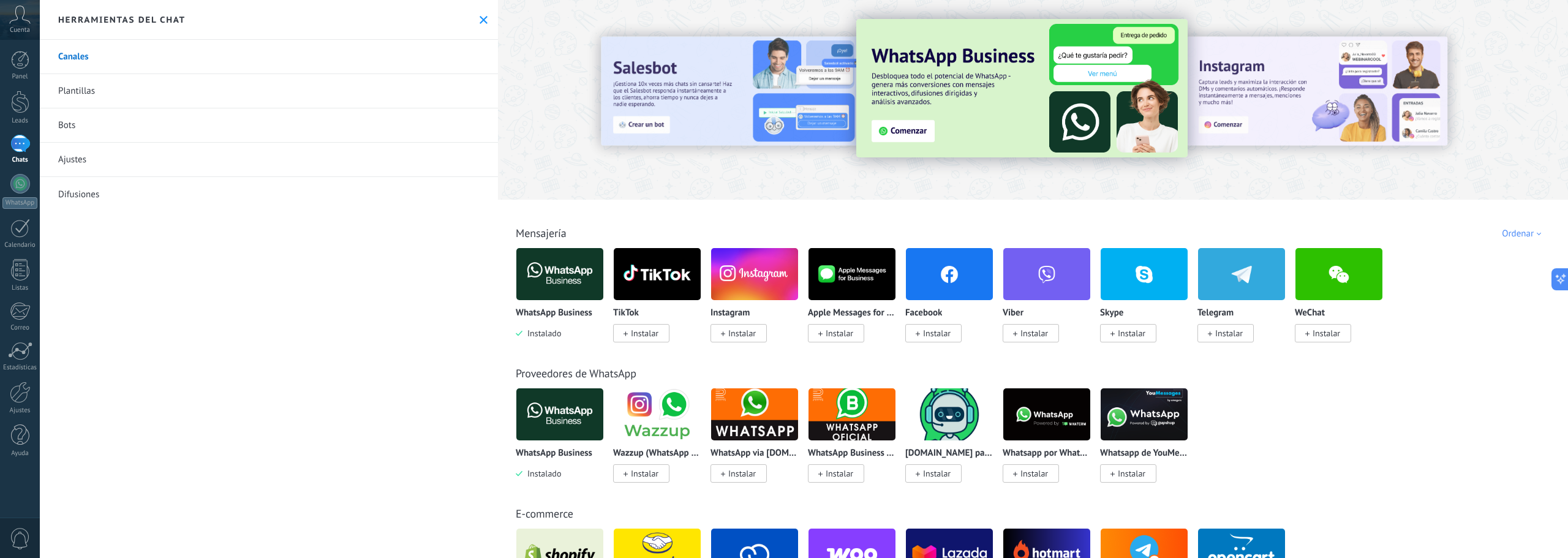
click at [103, 89] on link "Plantillas" at bounding box center [269, 91] width 459 height 34
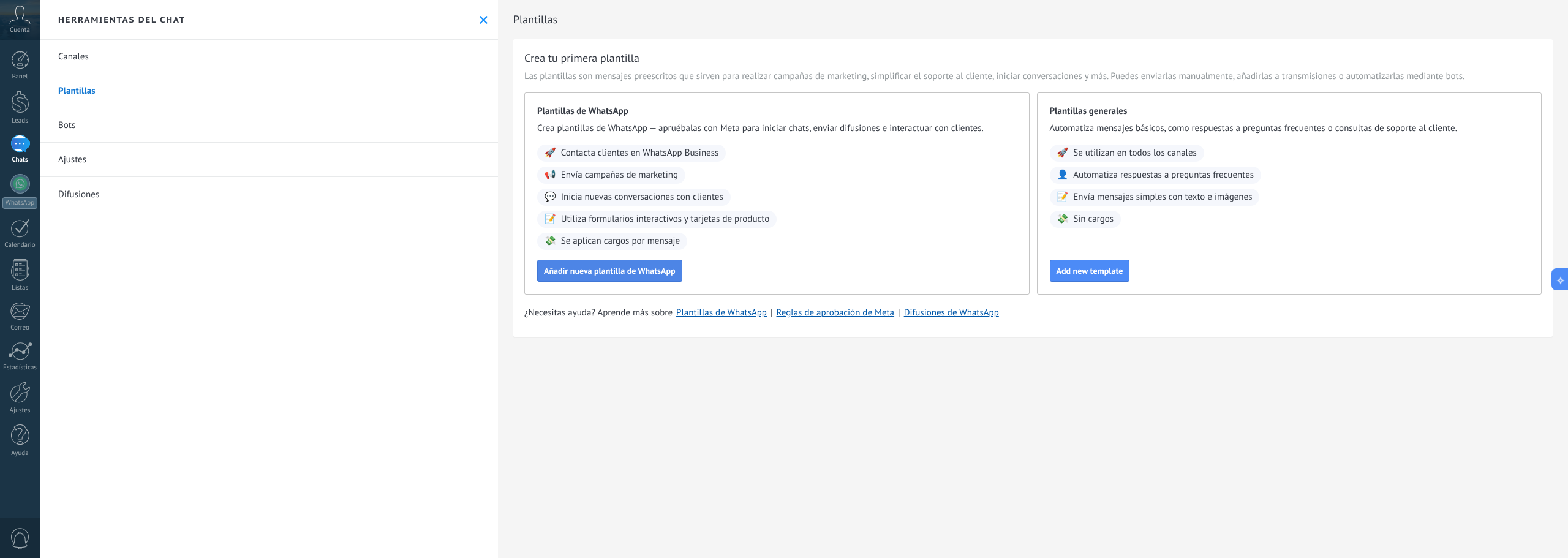
click at [589, 271] on span "Añadir nueva plantilla de WhatsApp" at bounding box center [609, 271] width 131 height 9
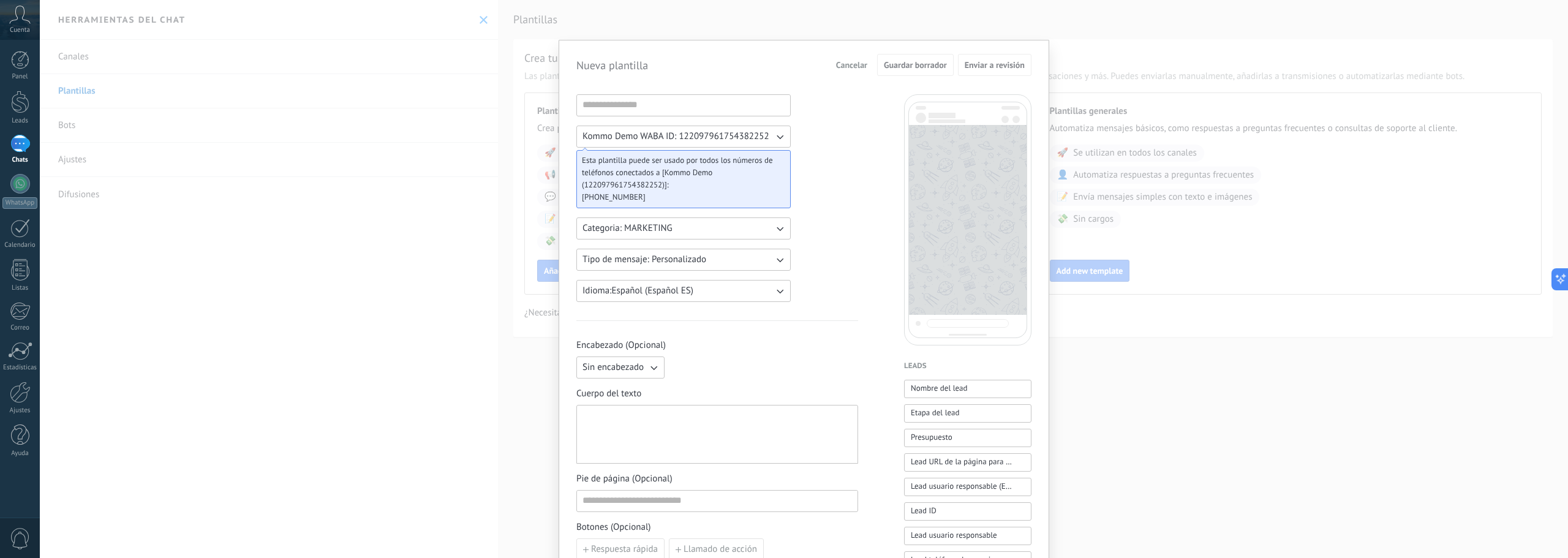
drag, startPoint x: 1264, startPoint y: 289, endPoint x: 1248, endPoint y: 288, distance: 16.0
click at [1264, 290] on div "Nueva plantilla Cancelar Guardar borrador Enviar a revisión Kommo Demo WABA ID:…" at bounding box center [804, 279] width 1528 height 558
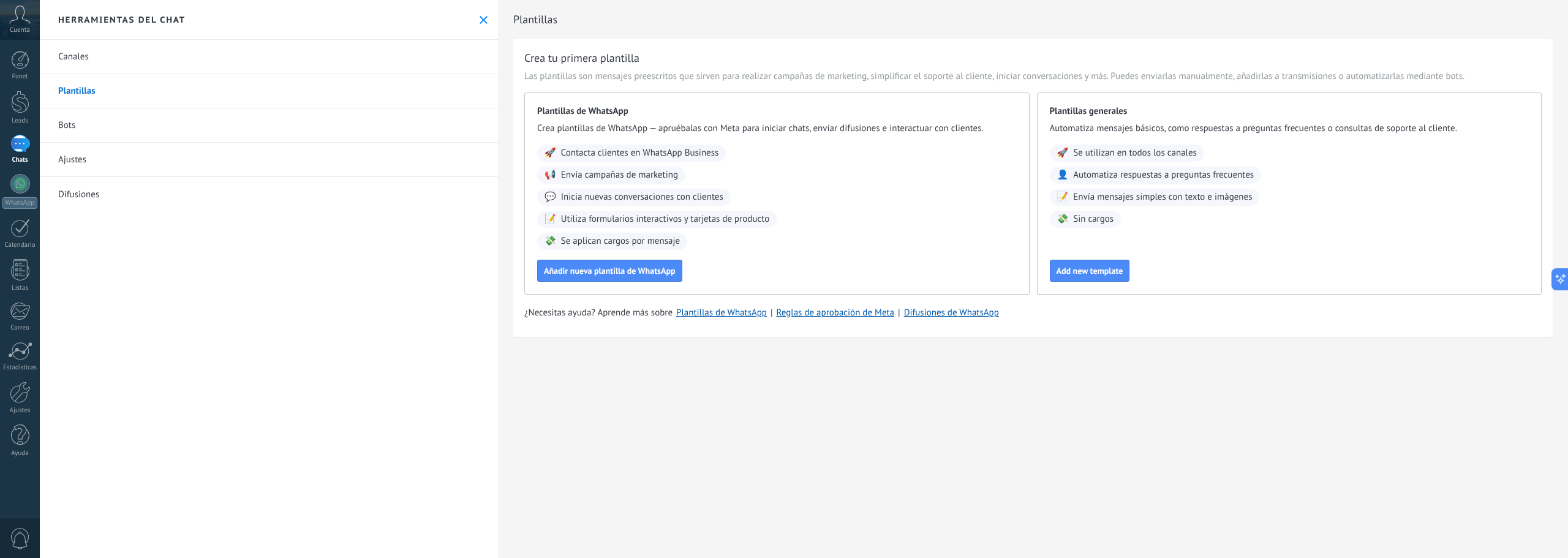
click at [79, 119] on link "Bots" at bounding box center [269, 125] width 459 height 34
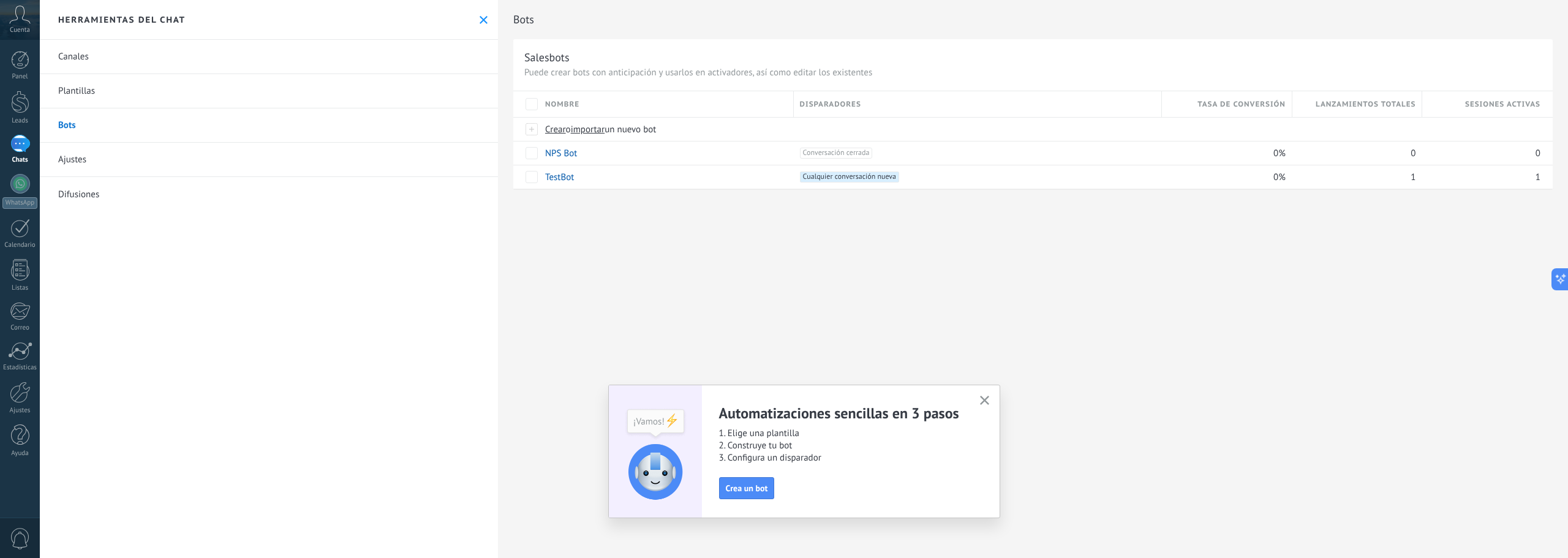
click at [65, 157] on link "Ajustes" at bounding box center [269, 159] width 459 height 34
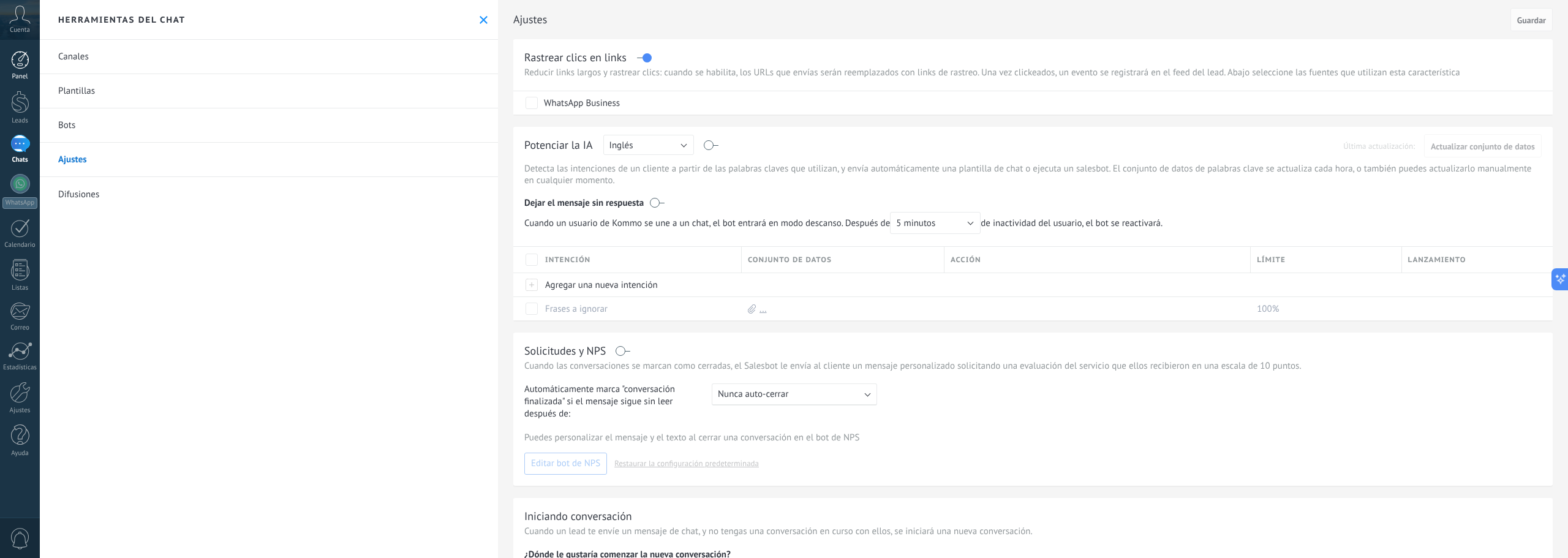
click at [17, 60] on div at bounding box center [19, 60] width 18 height 18
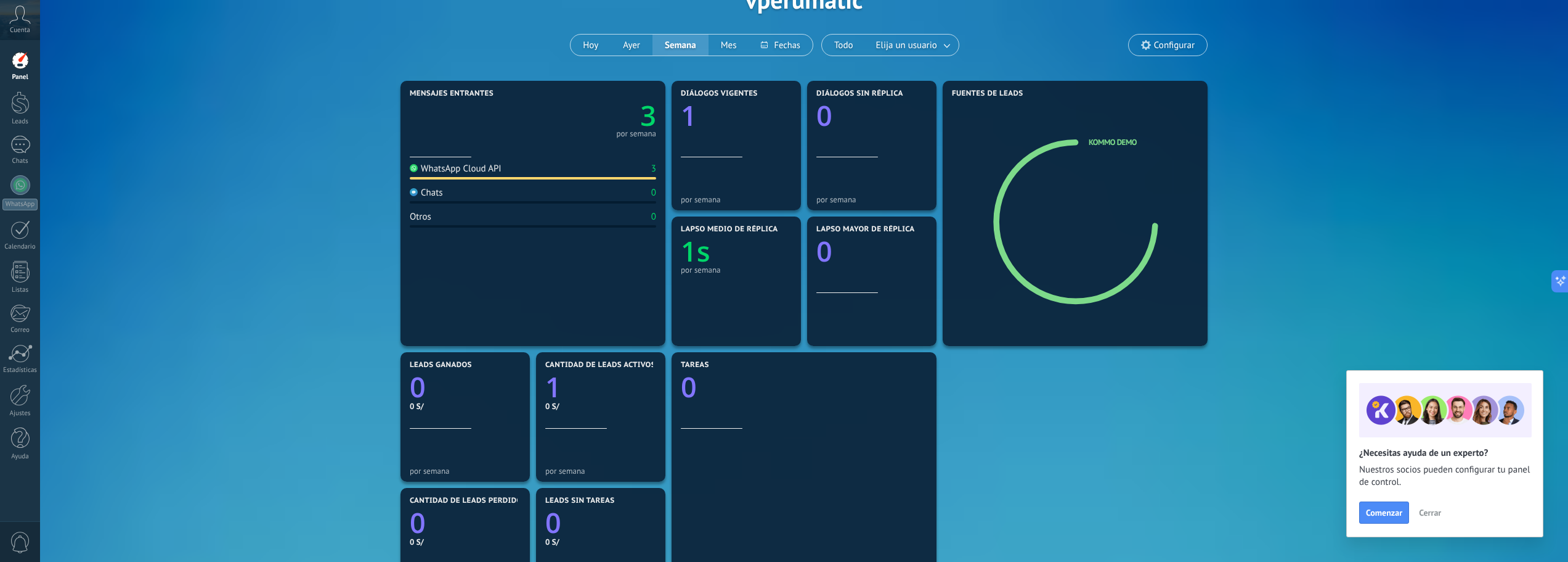
scroll to position [61, 0]
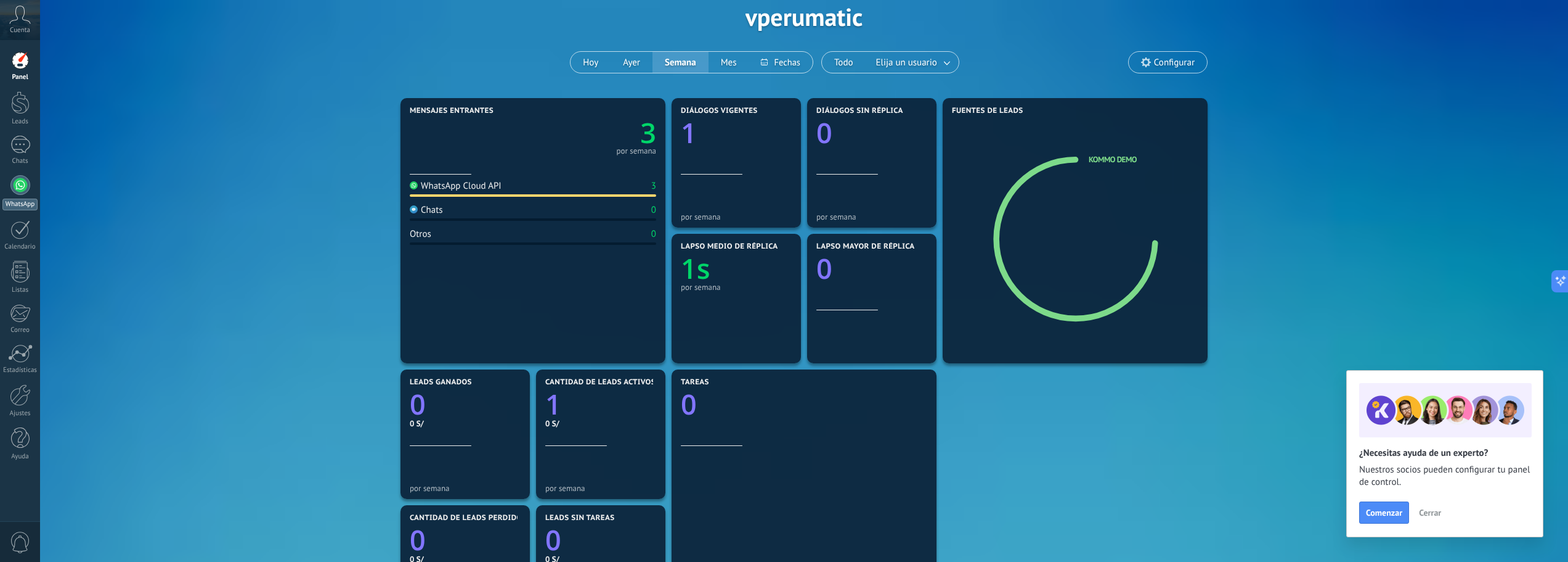
click at [16, 184] on div at bounding box center [20, 185] width 20 height 20
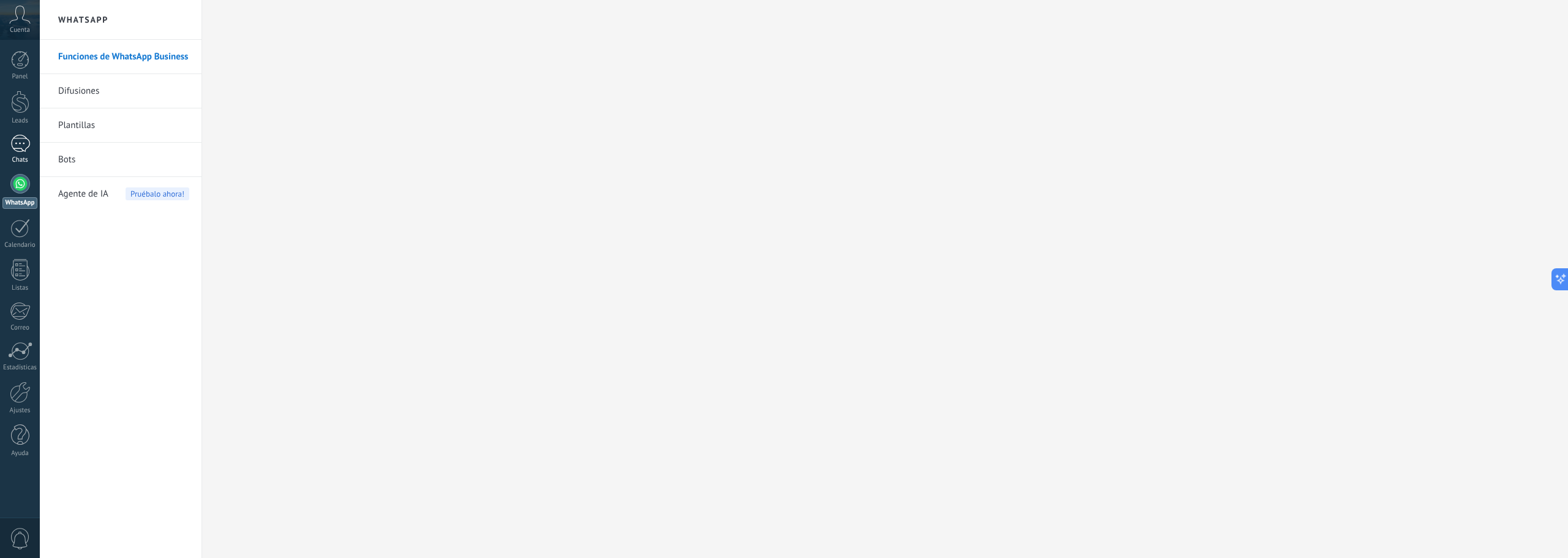
click at [19, 144] on div "1" at bounding box center [20, 143] width 19 height 18
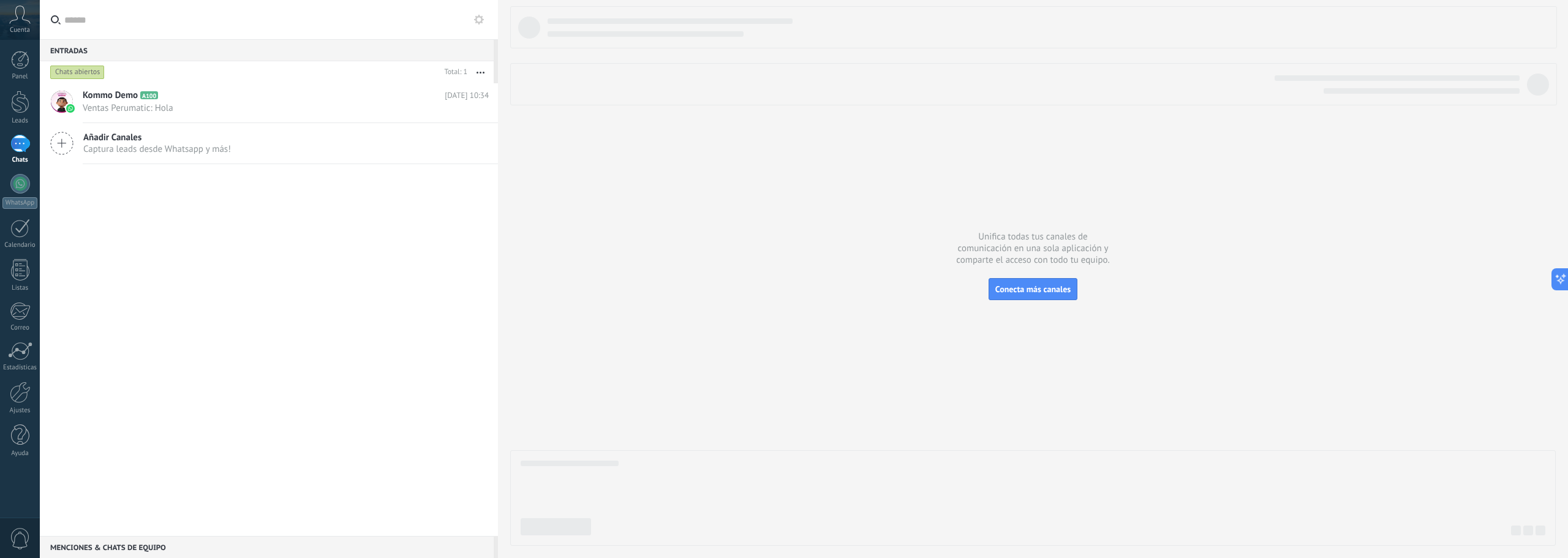
click at [52, 18] on use at bounding box center [56, 19] width 10 height 9
click at [64, 18] on input "text" at bounding box center [276, 19] width 424 height 39
click at [57, 18] on icon at bounding box center [56, 20] width 10 height 9
click at [64, 18] on input "text" at bounding box center [276, 19] width 424 height 39
click at [82, 18] on input "text" at bounding box center [276, 19] width 424 height 39
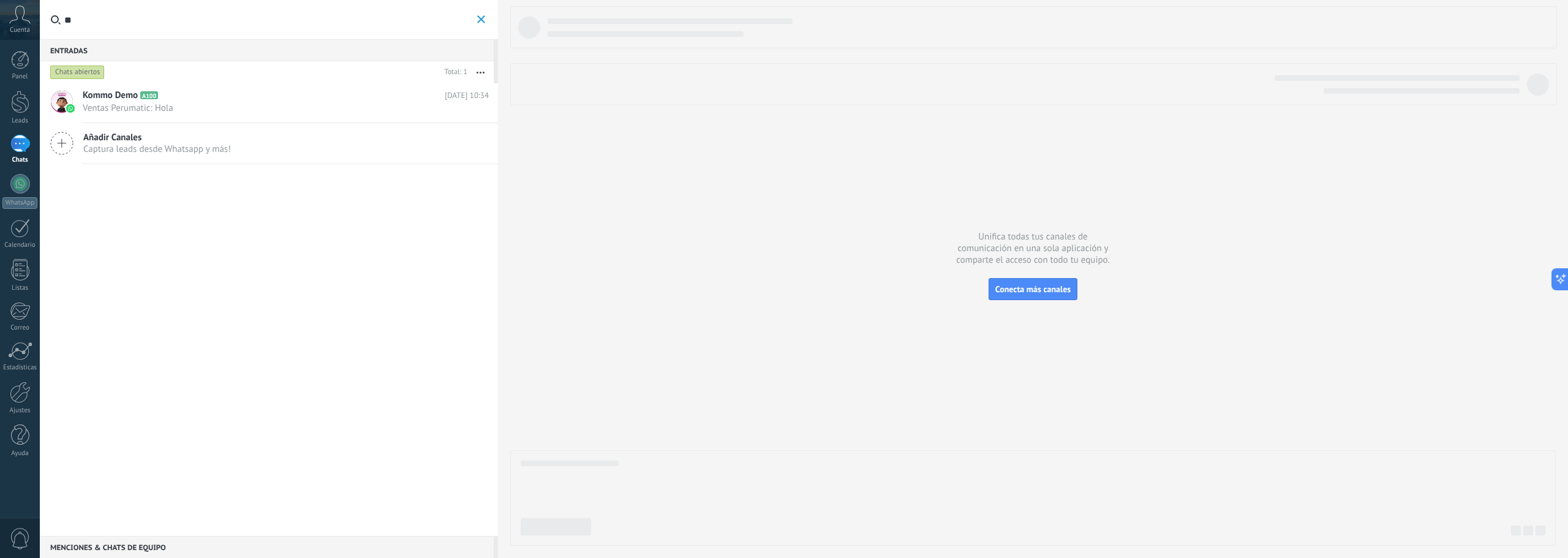
type input "*"
click at [228, 97] on h2 "Kommo Demo A100" at bounding box center [263, 95] width 362 height 12
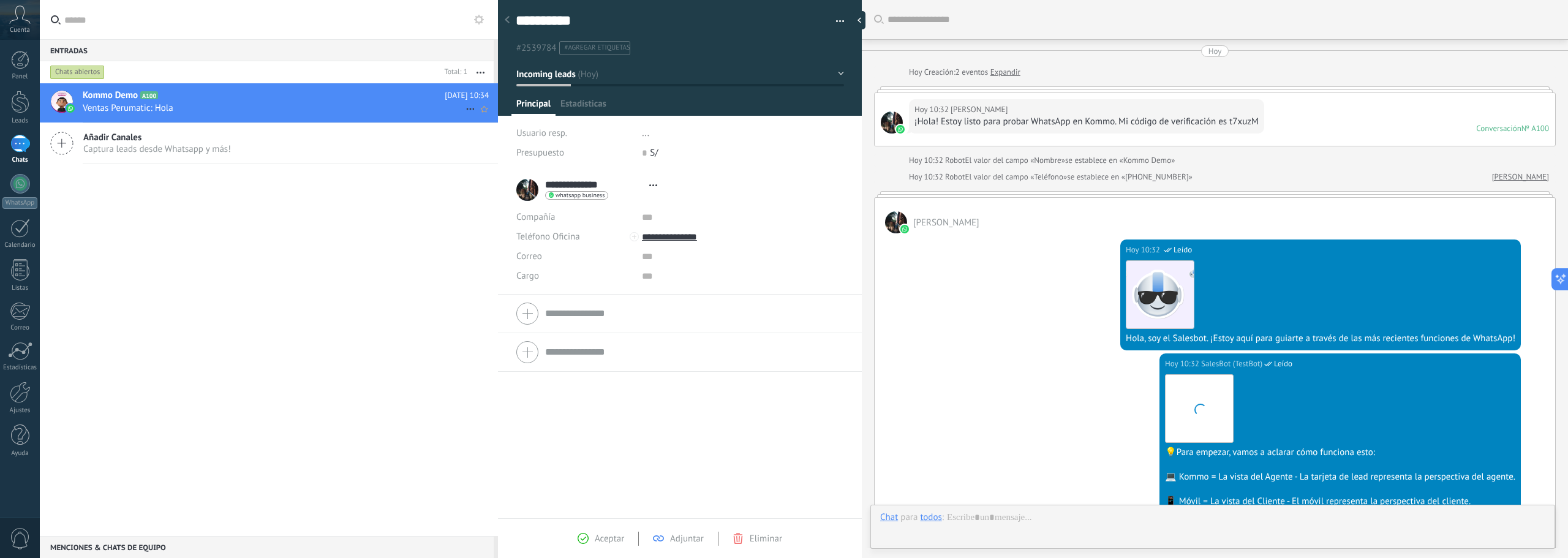
type textarea "**********"
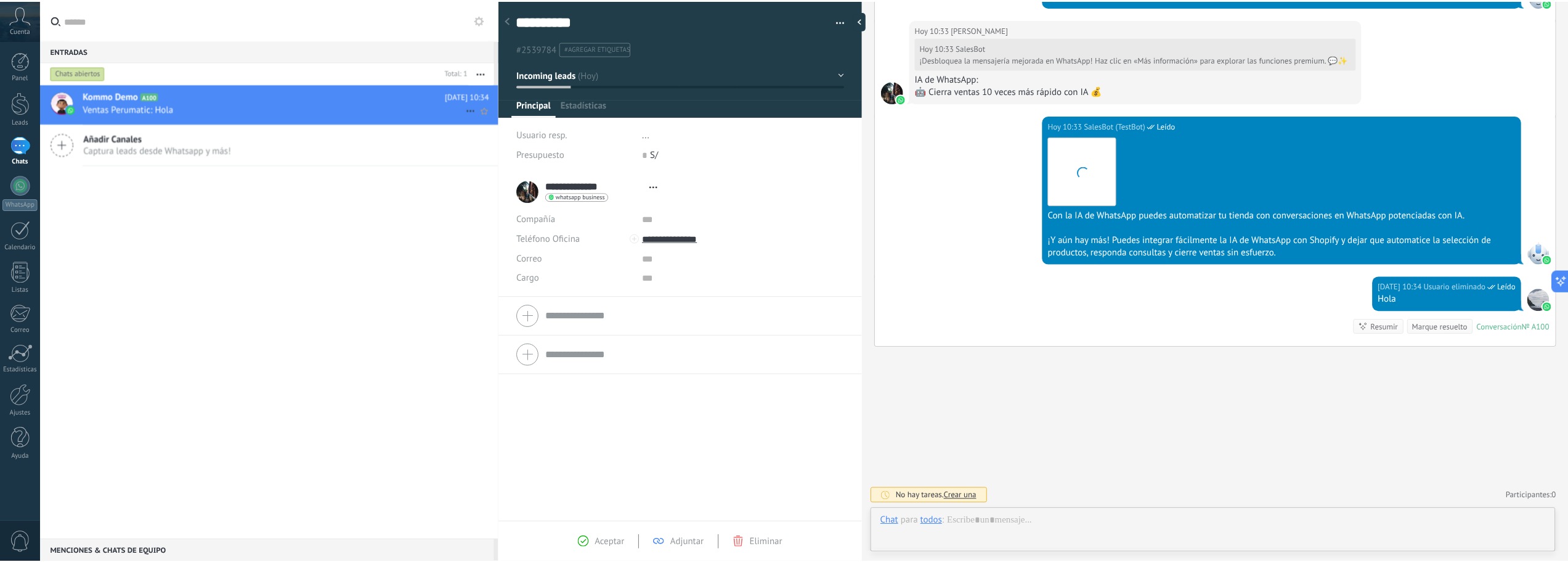
scroll to position [18, 0]
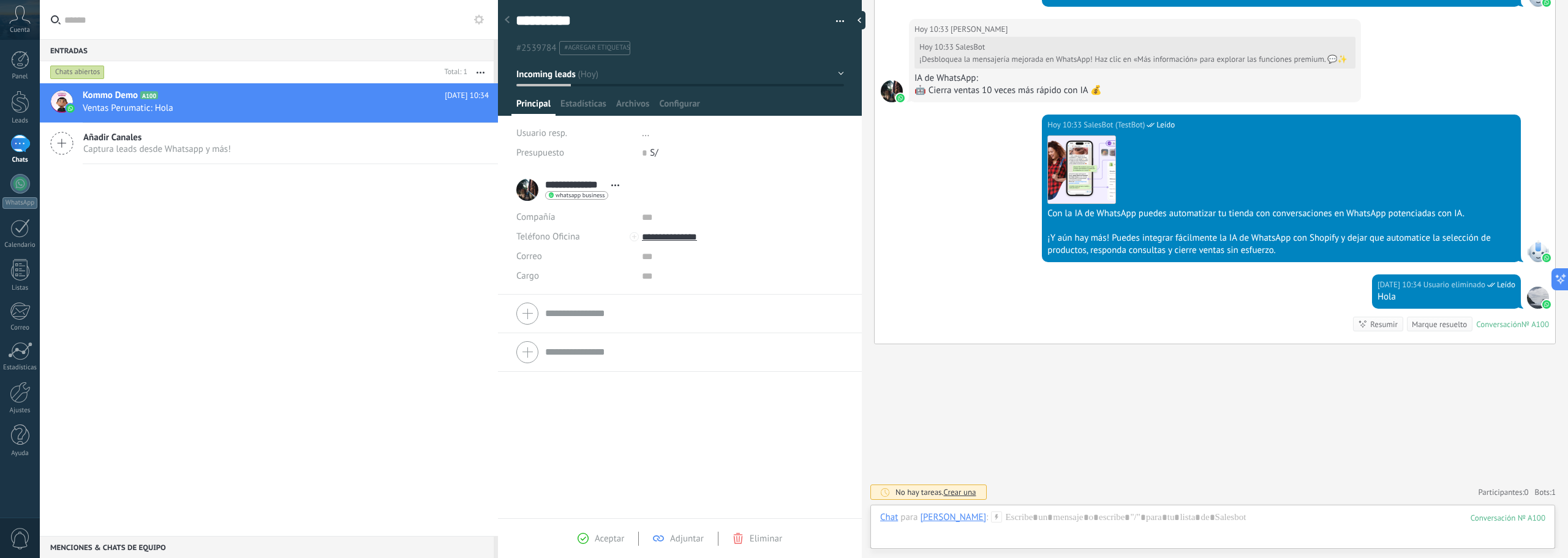
click at [510, 18] on div at bounding box center [507, 21] width 17 height 24
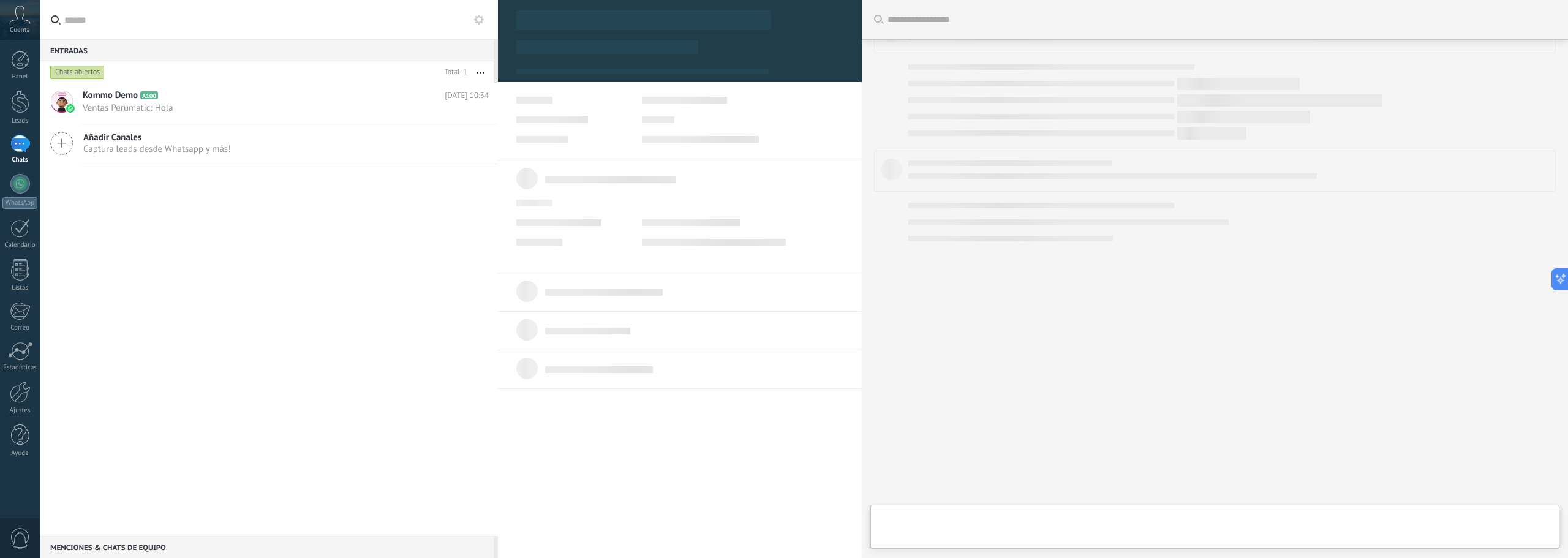
click at [984, 308] on div at bounding box center [1215, 279] width 682 height 533
click at [482, 69] on button "button" at bounding box center [480, 72] width 26 height 22
click at [228, 285] on div "Kommo Demo A100 [DATE] 10:34 Ventas Perumatic: Hola Añadir Canales Captura lead…" at bounding box center [269, 309] width 459 height 452
click at [198, 60] on div "Entradas 0" at bounding box center [266, 50] width 454 height 22
click at [229, 49] on div "Entradas 0" at bounding box center [266, 50] width 454 height 22
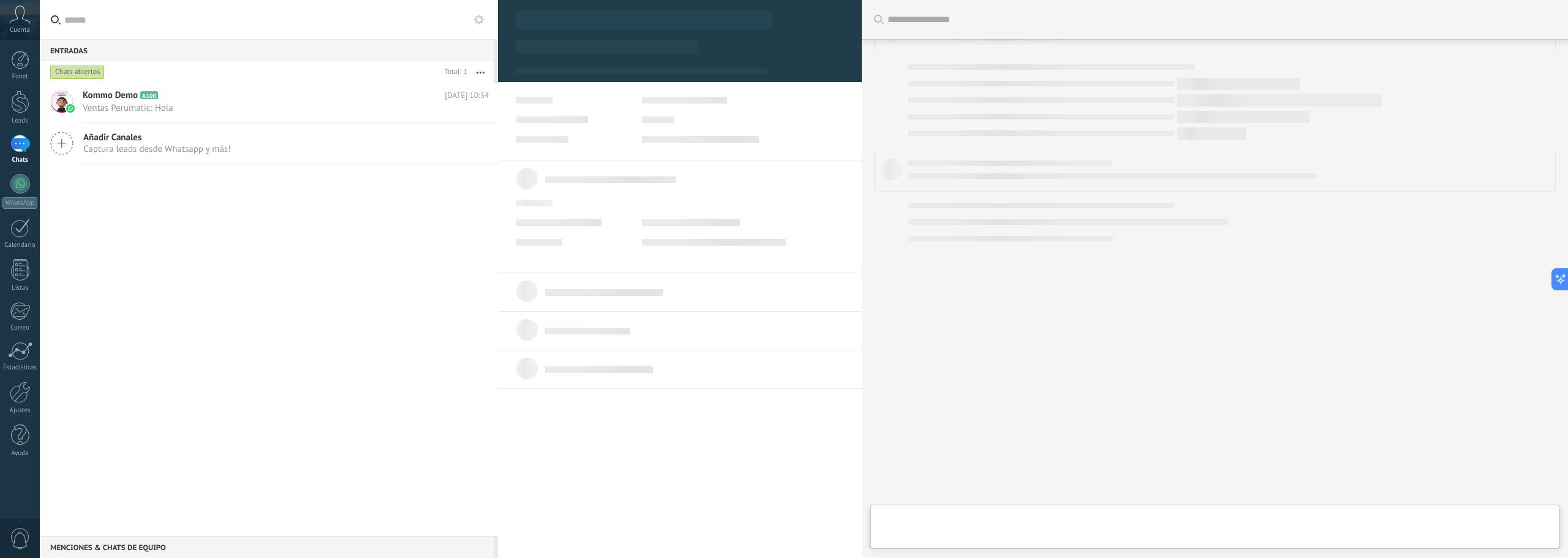
click at [482, 25] on button at bounding box center [479, 19] width 15 height 15
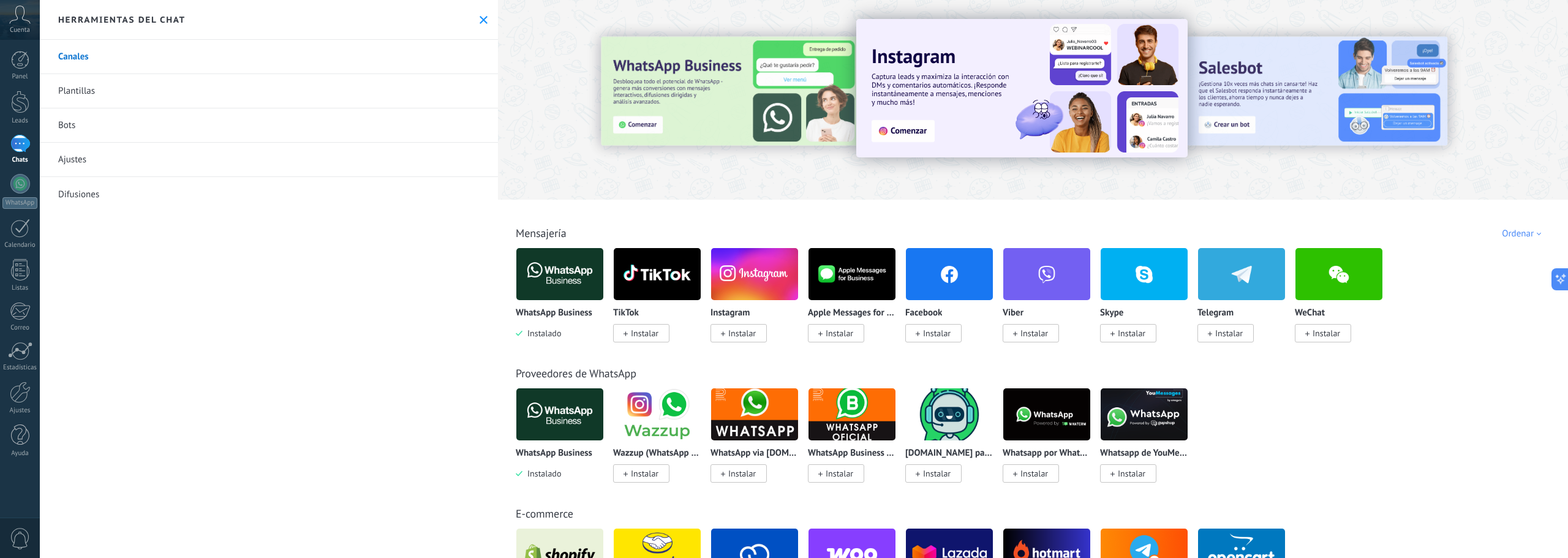
click at [480, 20] on use at bounding box center [484, 20] width 8 height 8
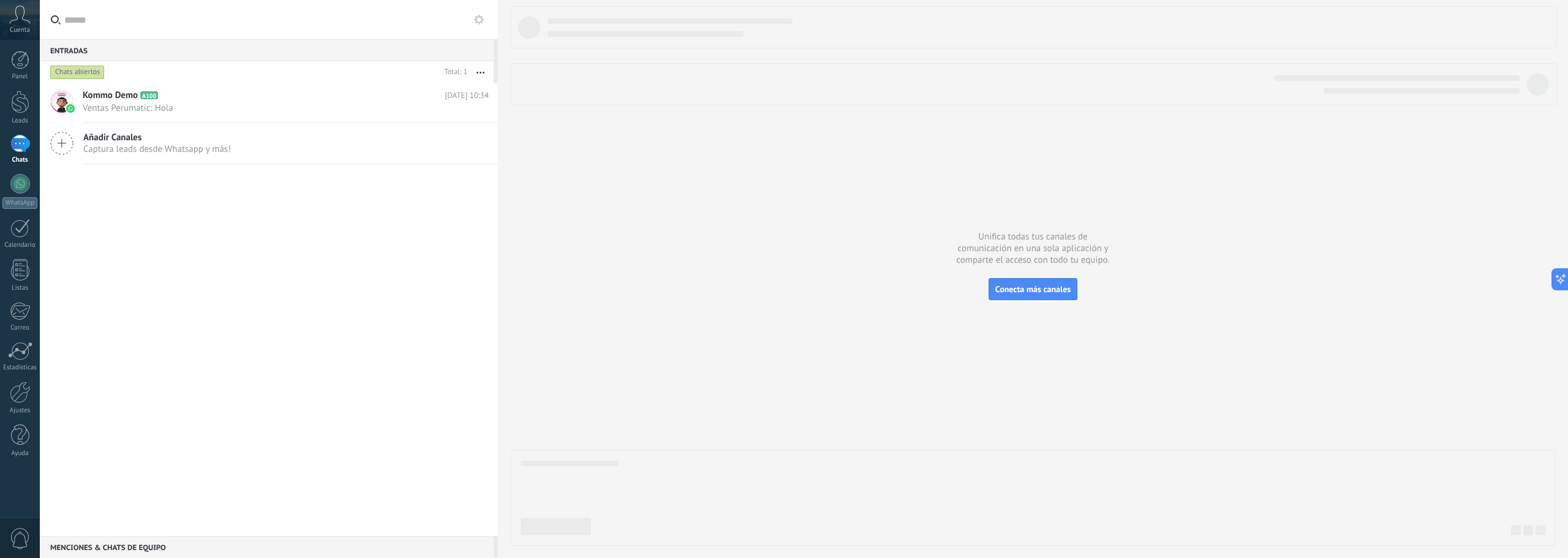
click at [72, 19] on input "text" at bounding box center [276, 19] width 424 height 39
click at [24, 54] on div at bounding box center [19, 60] width 18 height 18
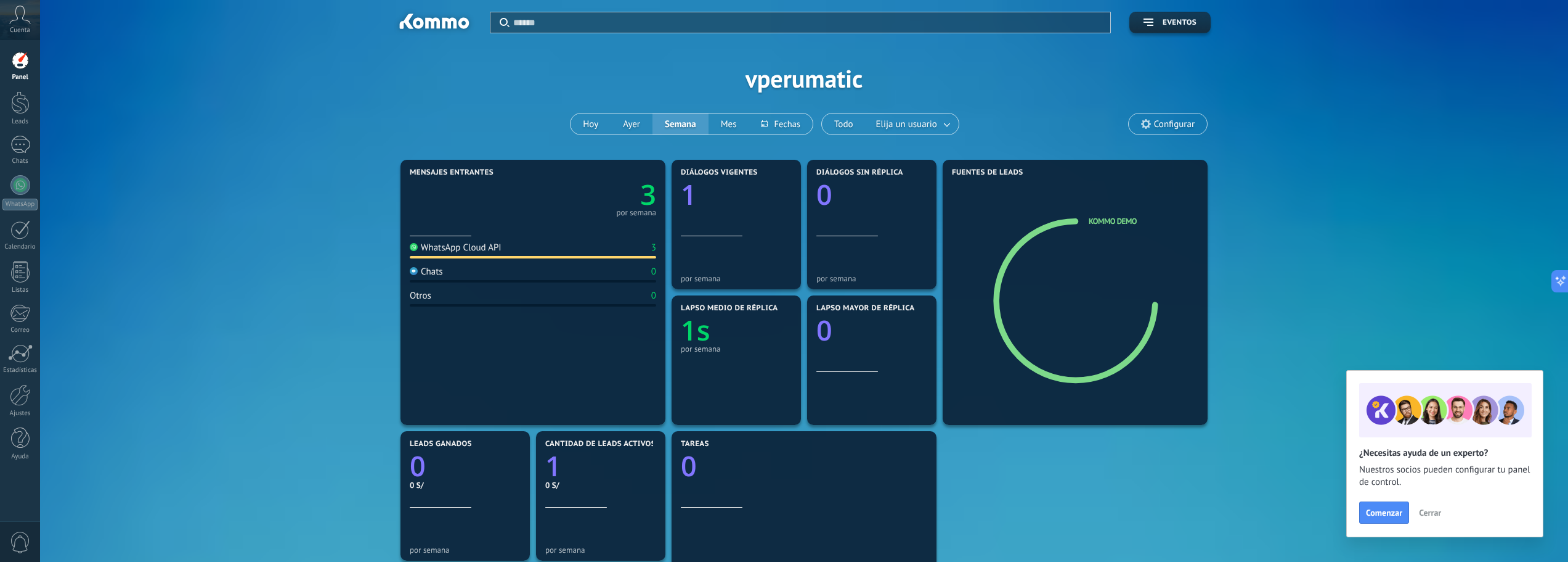
click at [470, 252] on div "WhatsApp Cloud API" at bounding box center [456, 247] width 92 height 11
click at [469, 248] on div "WhatsApp Cloud API" at bounding box center [456, 247] width 92 height 11
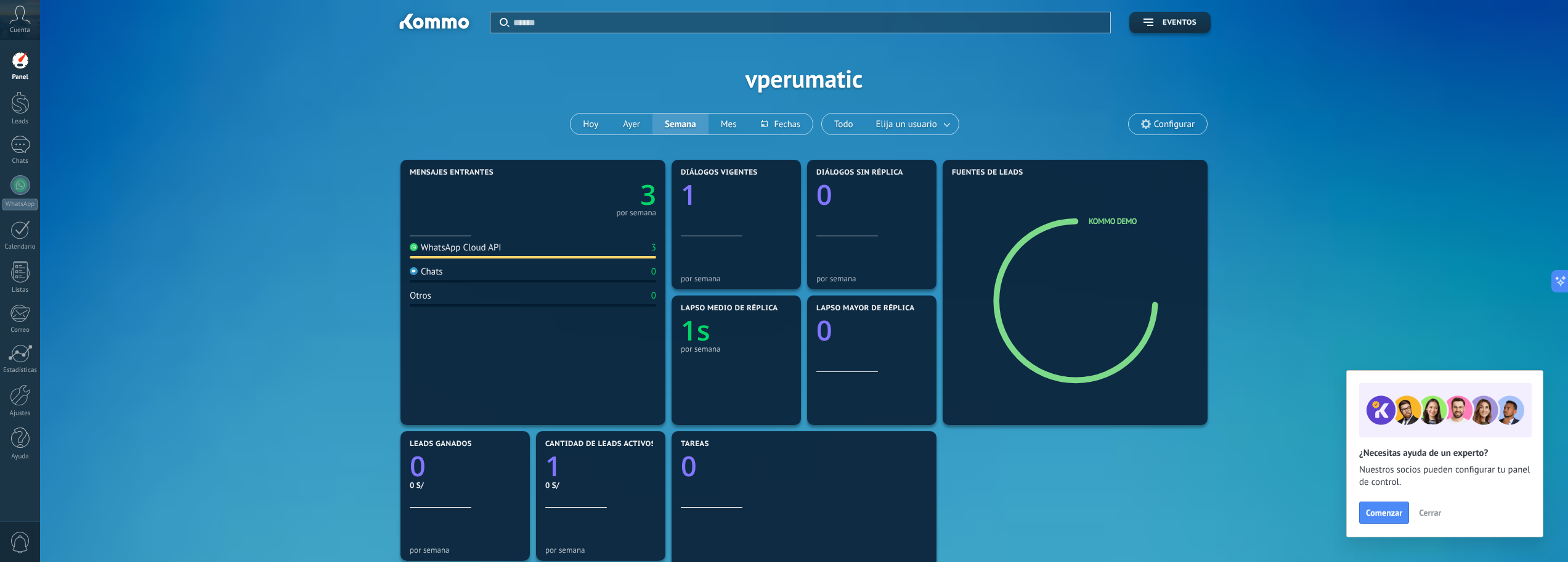
click at [469, 248] on div "WhatsApp Cloud API" at bounding box center [456, 247] width 92 height 11
click at [486, 251] on div "WhatsApp Cloud API" at bounding box center [456, 247] width 92 height 11
click at [508, 254] on div "WhatsApp Cloud API 3" at bounding box center [533, 250] width 247 height 17
click at [508, 254] on div "WhatsApp Cloud API 3" at bounding box center [533, 250] width 247 height 17
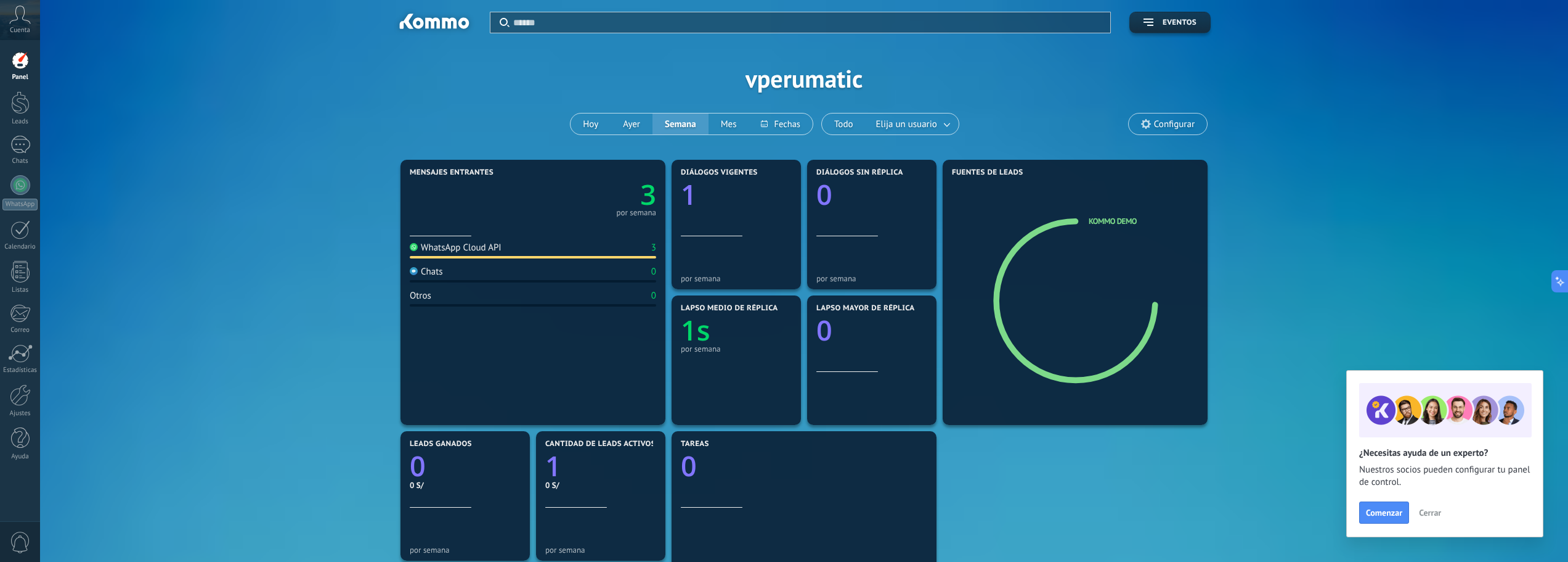
click at [511, 253] on div "WhatsApp Cloud API 3" at bounding box center [533, 250] width 247 height 17
click at [511, 252] on div "WhatsApp Cloud API 3" at bounding box center [533, 250] width 247 height 17
click at [512, 251] on div "WhatsApp Cloud API 3" at bounding box center [533, 250] width 247 height 17
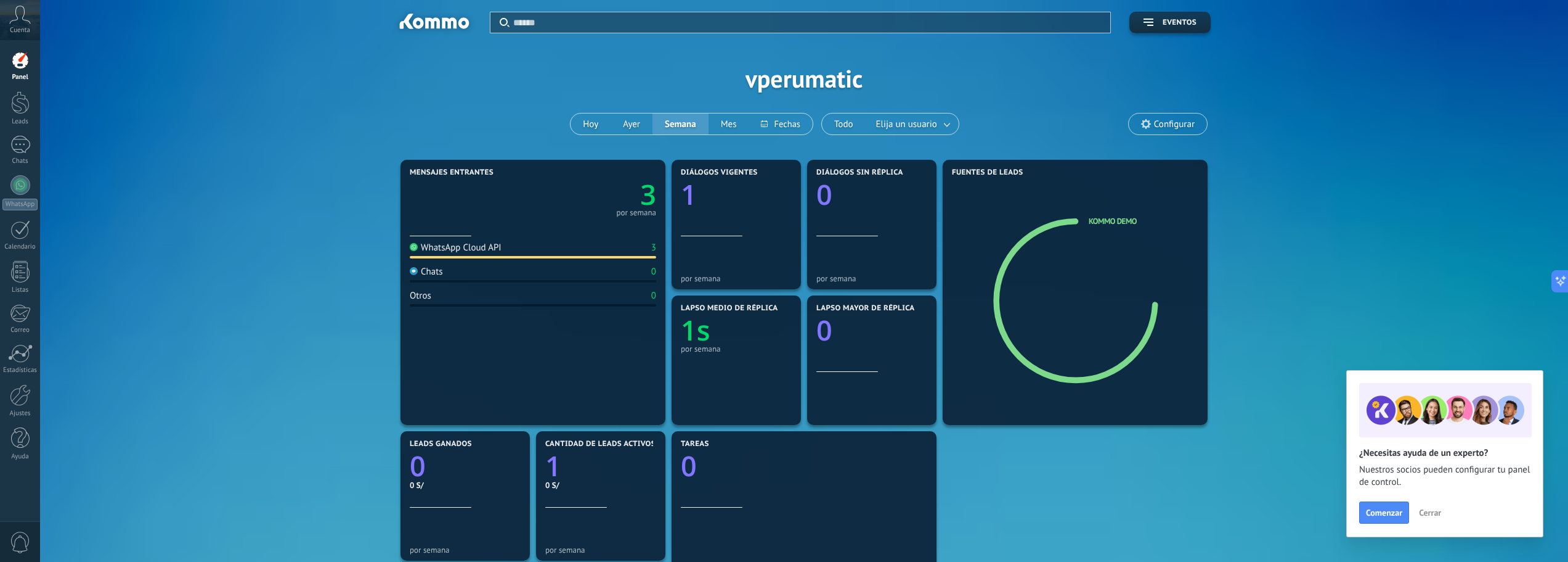
click at [659, 203] on section "Mensajes entrantes 3 por semana WhatsApp Cloud API 3 Chats 0 Otros 0" at bounding box center [533, 292] width 265 height 265
click at [647, 204] on text "3" at bounding box center [648, 194] width 16 height 38
click at [647, 205] on body ".abccls-1,.abccls-2{fill-rule:evenodd}.abccls-2{fill:#fff} .abfcls-1{fill:none}…" at bounding box center [784, 281] width 1568 height 562
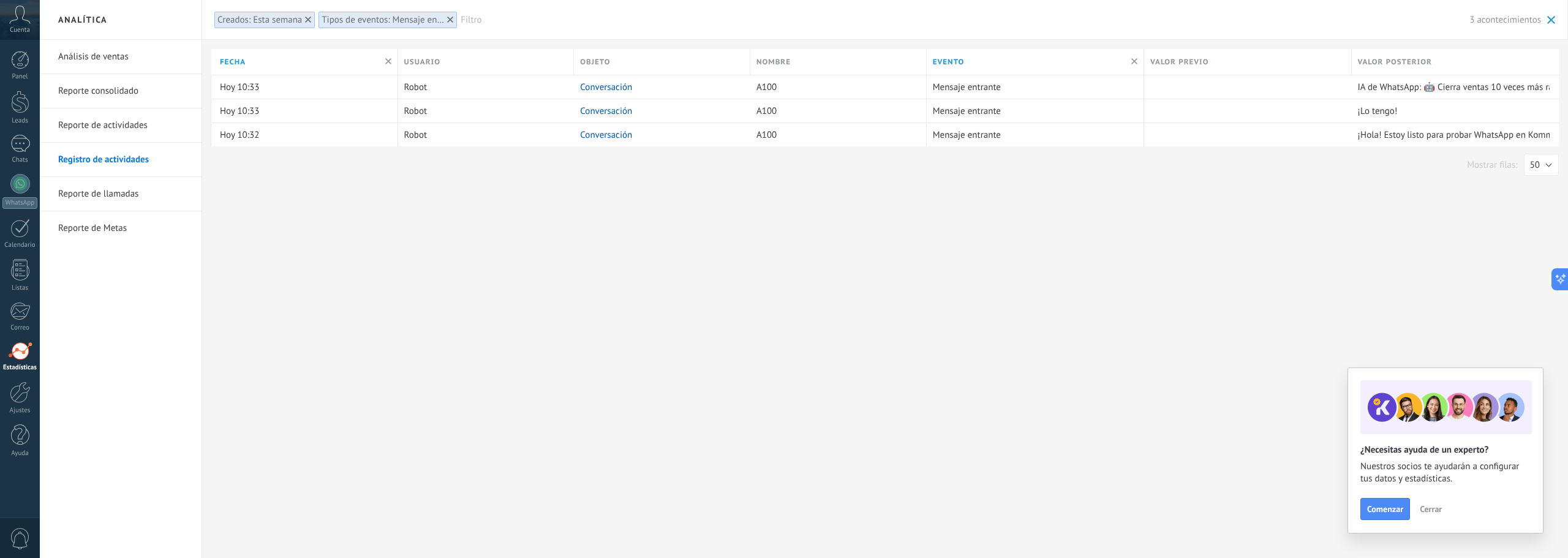
click at [103, 54] on link "Análisis de ventas" at bounding box center [124, 56] width 131 height 34
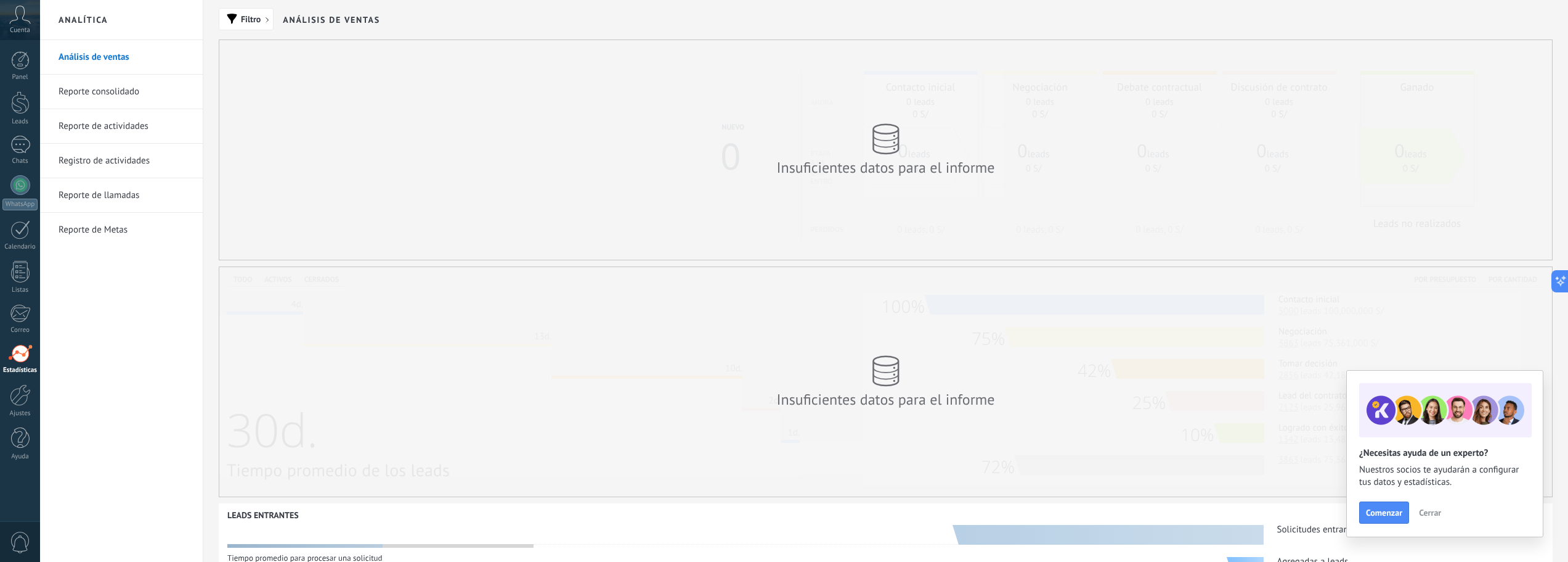
click at [102, 73] on link "Análisis de ventas" at bounding box center [125, 57] width 132 height 34
click at [103, 84] on link "Reporte consolidado" at bounding box center [125, 92] width 132 height 34
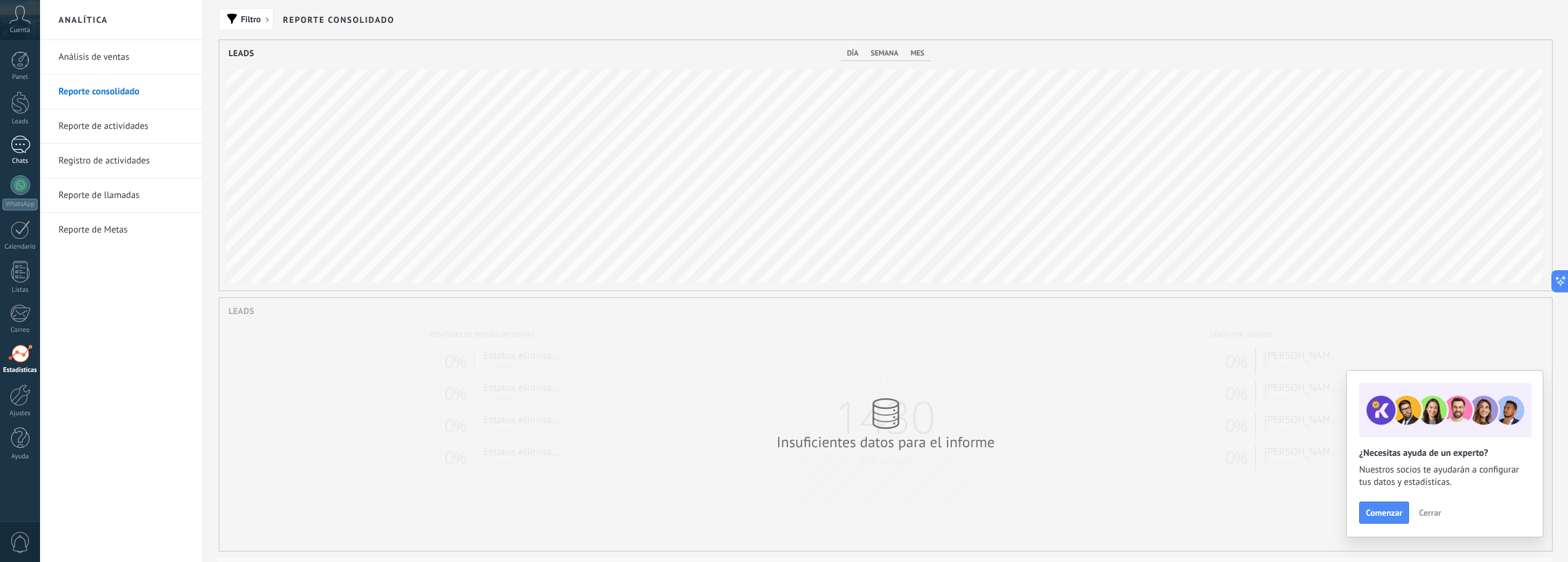
click at [24, 138] on div "1" at bounding box center [20, 144] width 20 height 18
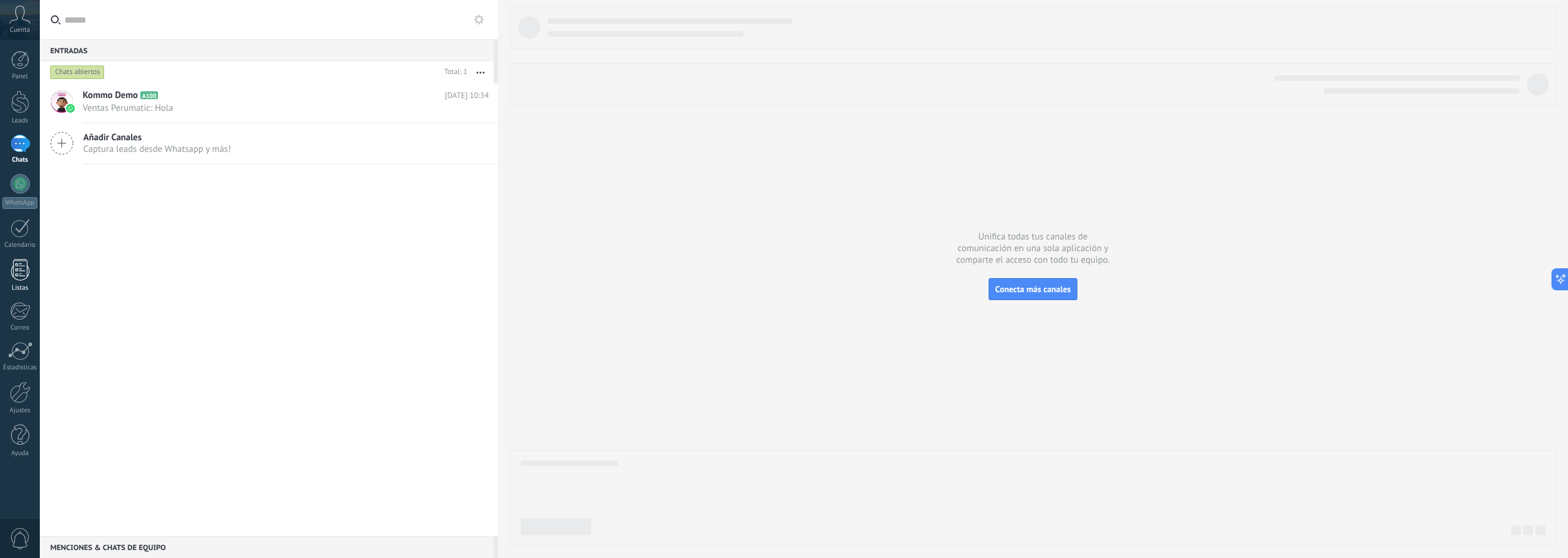
click at [18, 274] on div at bounding box center [19, 270] width 18 height 21
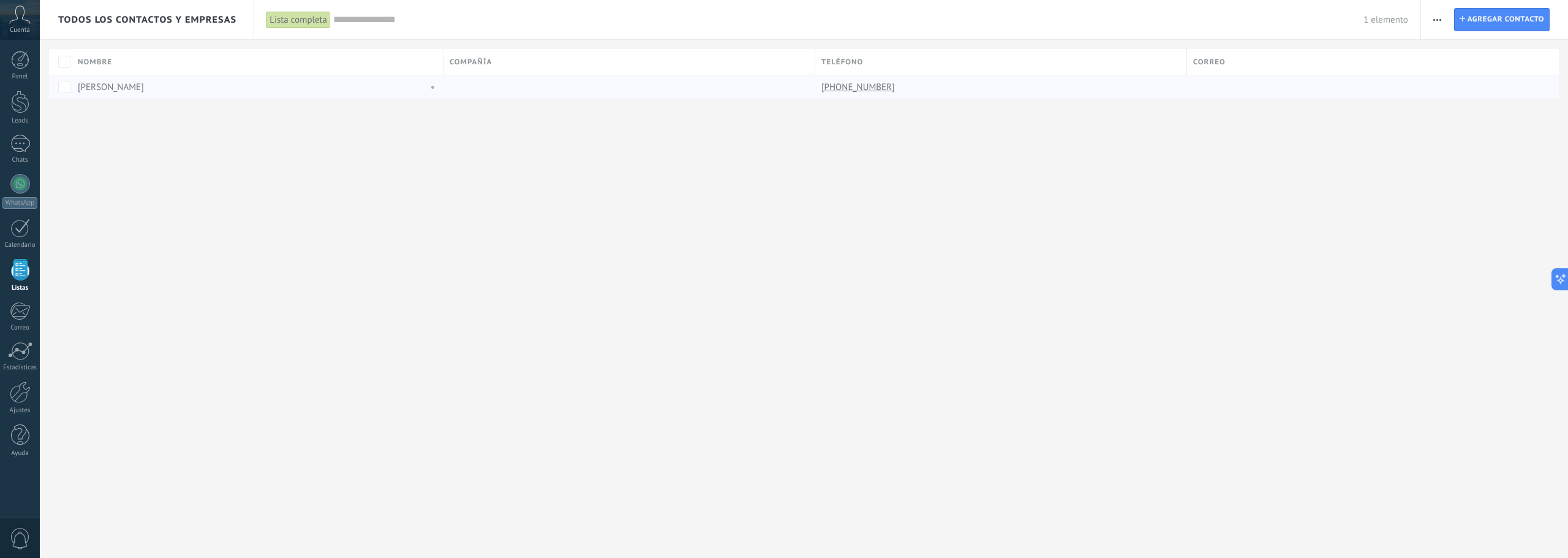
click at [847, 87] on link "[PHONE_NUMBER]" at bounding box center [859, 87] width 76 height 11
click at [1510, 21] on span "Agregar contacto" at bounding box center [1506, 19] width 76 height 22
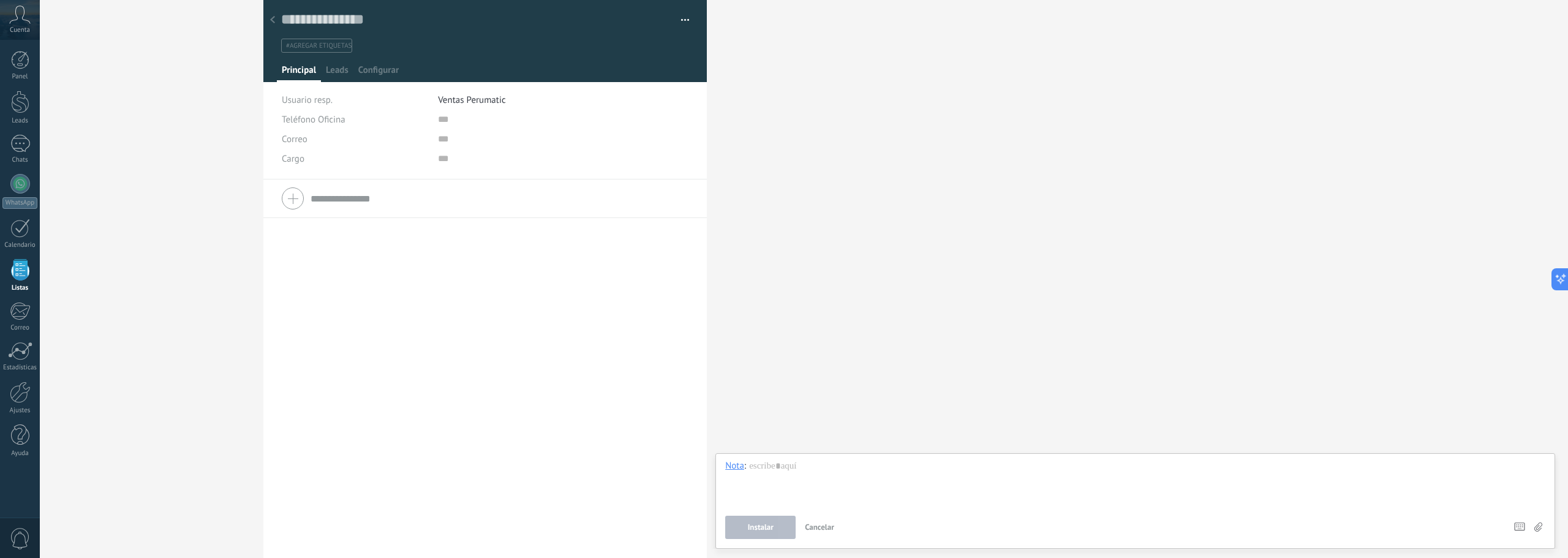
click at [849, 187] on div "Buscar Carga más Participantes:" at bounding box center [1138, 279] width 861 height 558
click at [93, 66] on div "Todos los contactos y empresas Lista completa Aplicar 1 elemento Lista completa…" at bounding box center [784, 279] width 1568 height 558
click at [789, 199] on div "Buscar Carga más Participantes:" at bounding box center [1138, 279] width 861 height 558
click at [274, 23] on use at bounding box center [272, 19] width 5 height 7
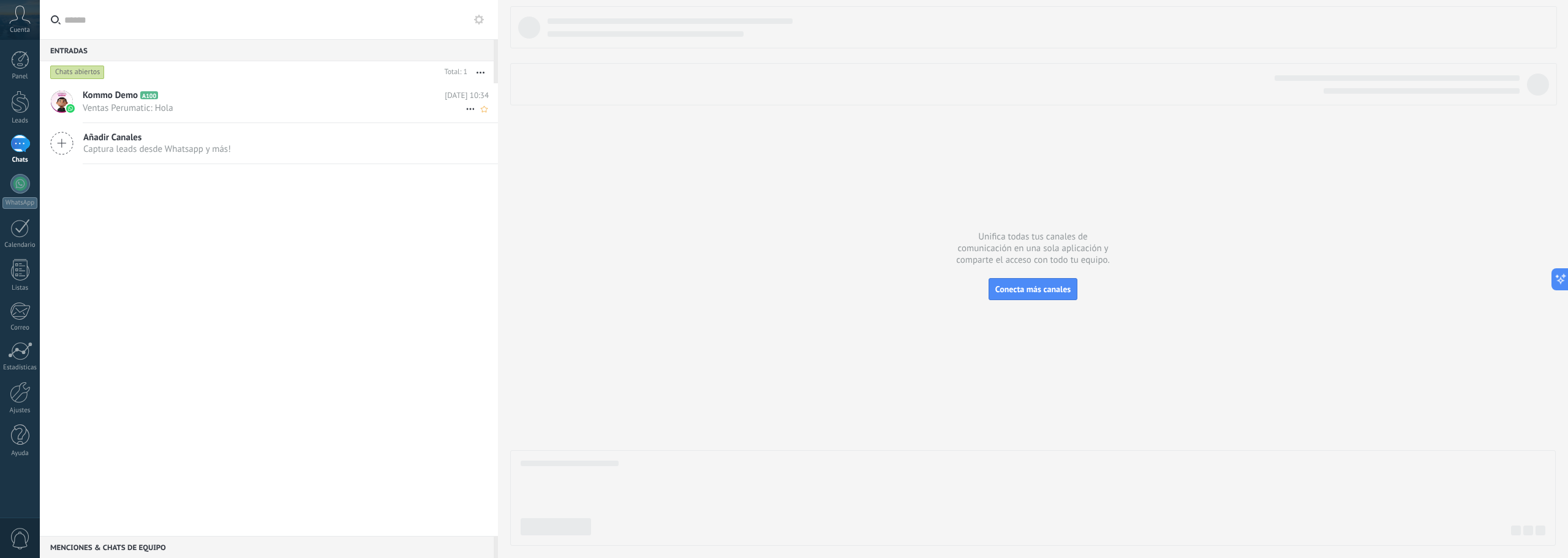
click at [463, 106] on icon at bounding box center [471, 109] width 15 height 15
click at [481, 68] on div at bounding box center [784, 279] width 1568 height 558
click at [481, 72] on icon "button" at bounding box center [481, 72] width 8 height 2
click at [224, 277] on div "Conversación cerrada Kommo Demo A100 [DATE] 10:34 Ventas Perumatic: Hola Añadir…" at bounding box center [269, 309] width 459 height 452
click at [108, 19] on input "text" at bounding box center [276, 19] width 424 height 39
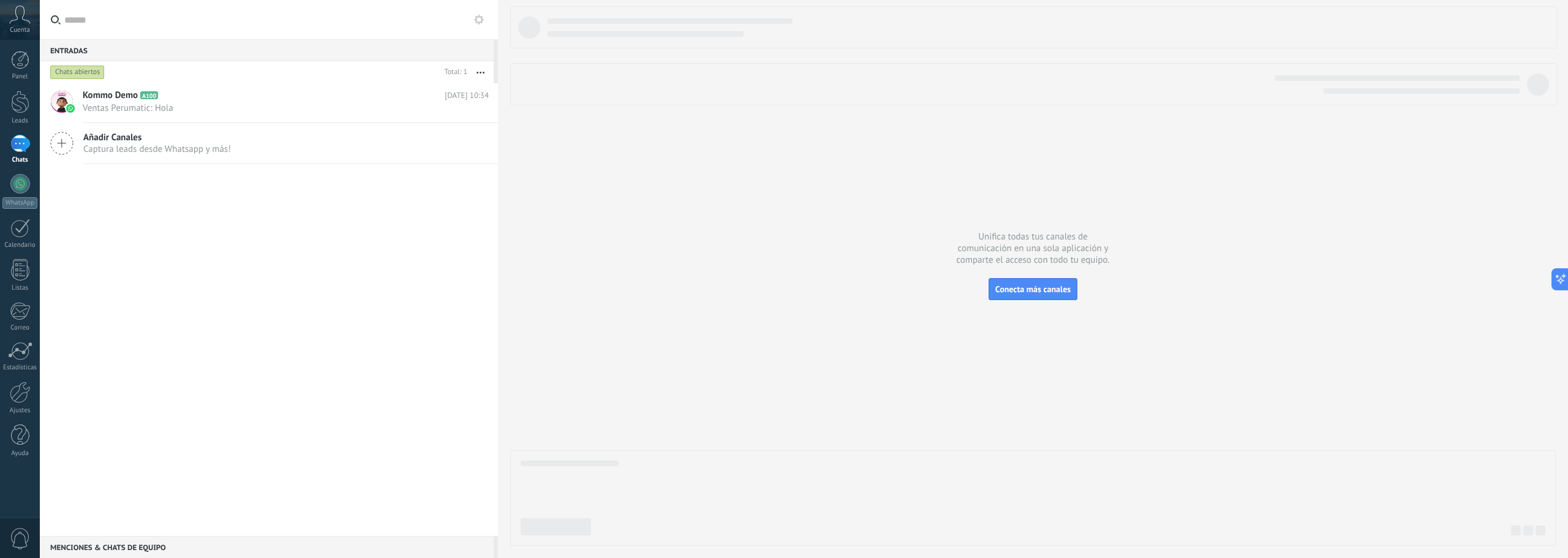
drag, startPoint x: 125, startPoint y: 144, endPoint x: 120, endPoint y: 148, distance: 6.4
click at [126, 145] on span "Captura leads desde Whatsapp y más!" at bounding box center [157, 149] width 147 height 11
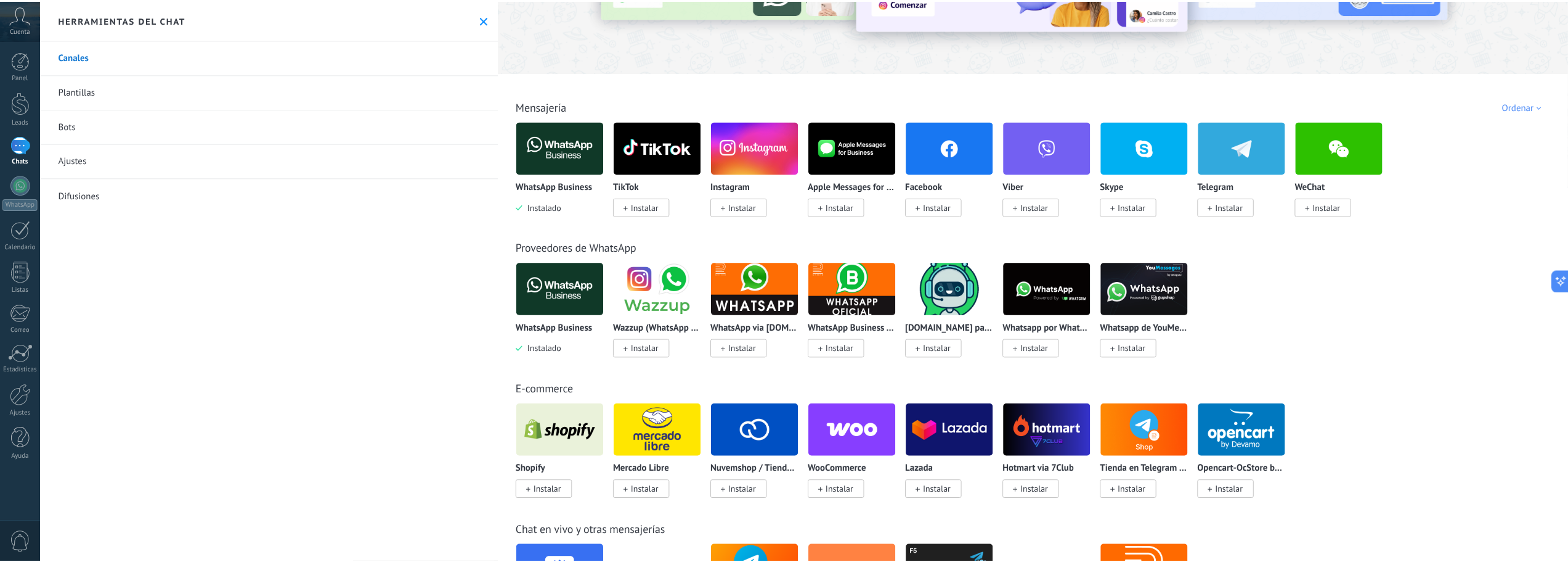
scroll to position [123, 0]
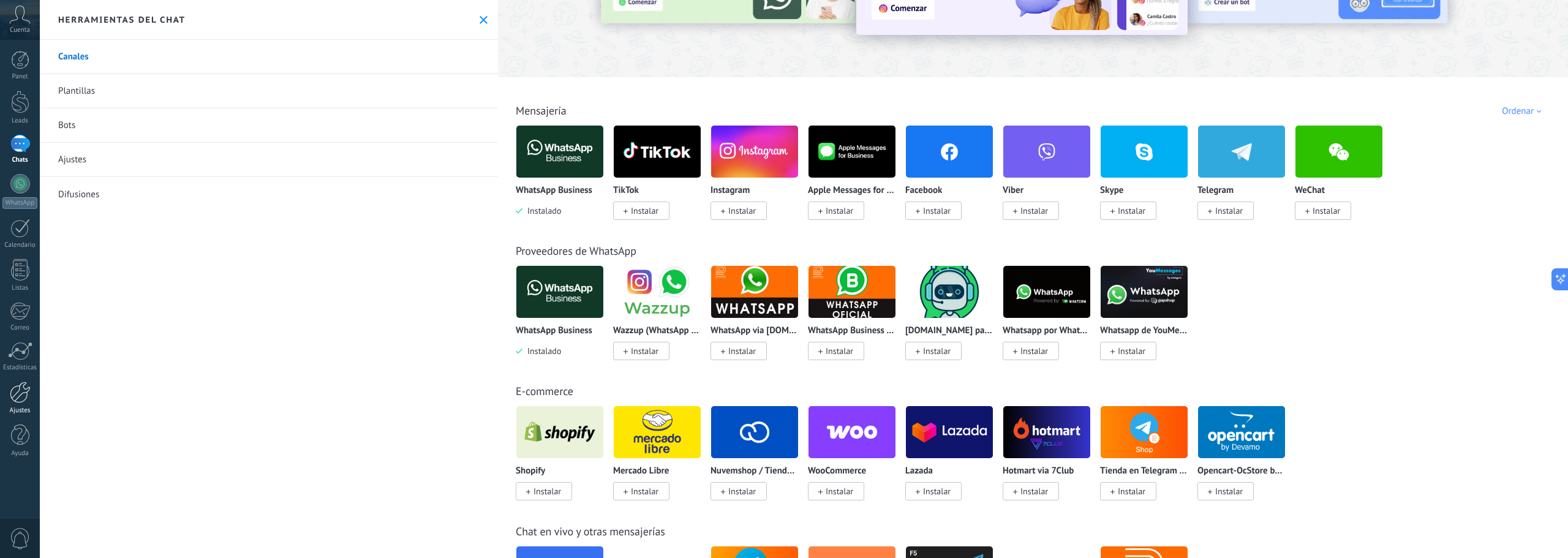
click at [13, 395] on div at bounding box center [20, 392] width 21 height 21
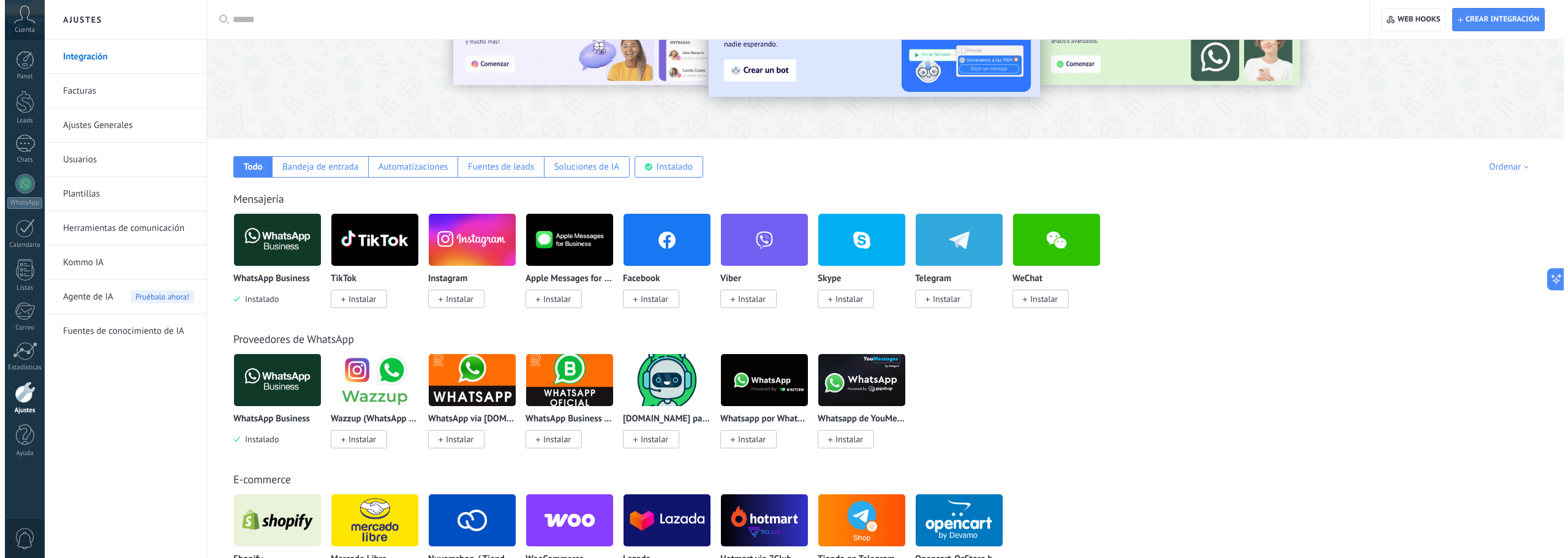
scroll to position [123, 0]
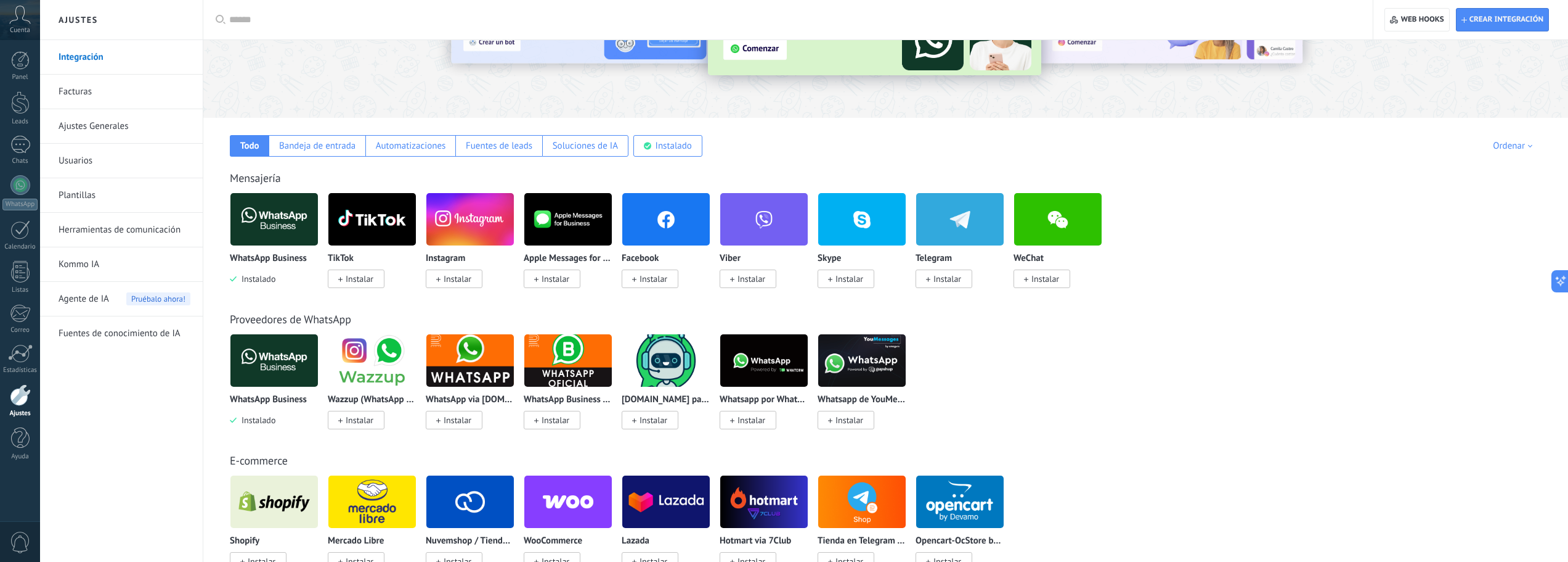
click at [274, 364] on img at bounding box center [274, 360] width 88 height 60
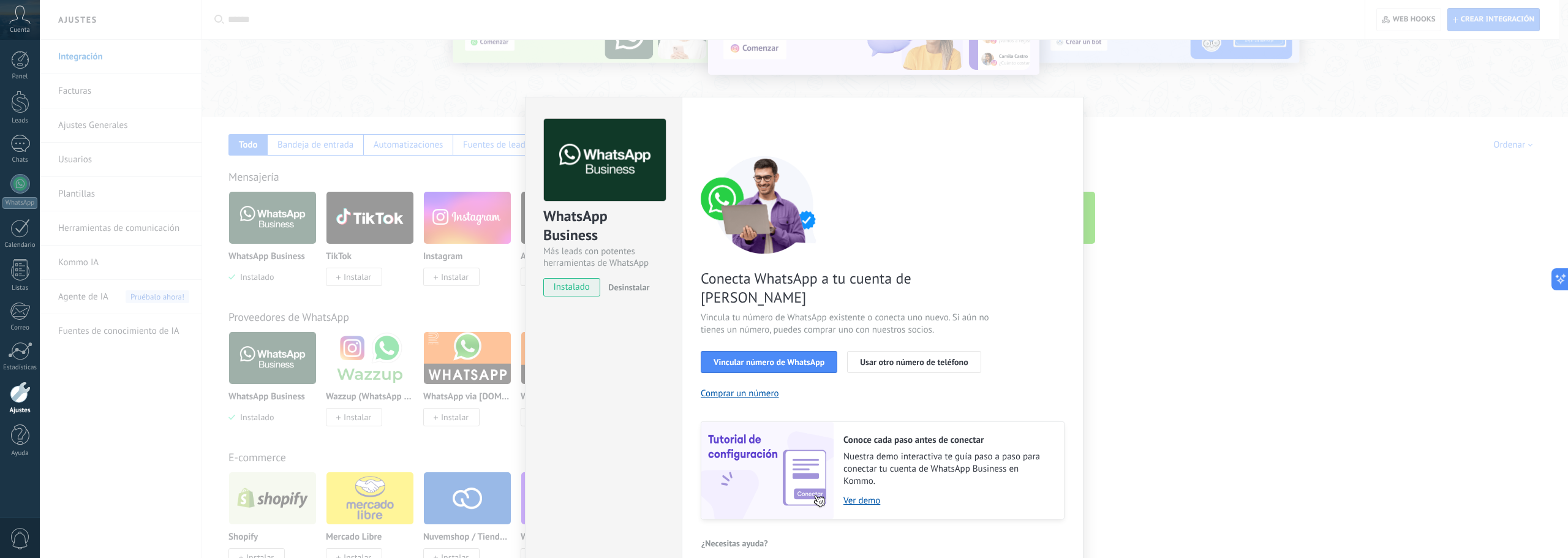
drag, startPoint x: 743, startPoint y: 341, endPoint x: 756, endPoint y: 359, distance: 22.2
click at [744, 358] on span "Vincular número de WhatsApp" at bounding box center [769, 362] width 111 height 9
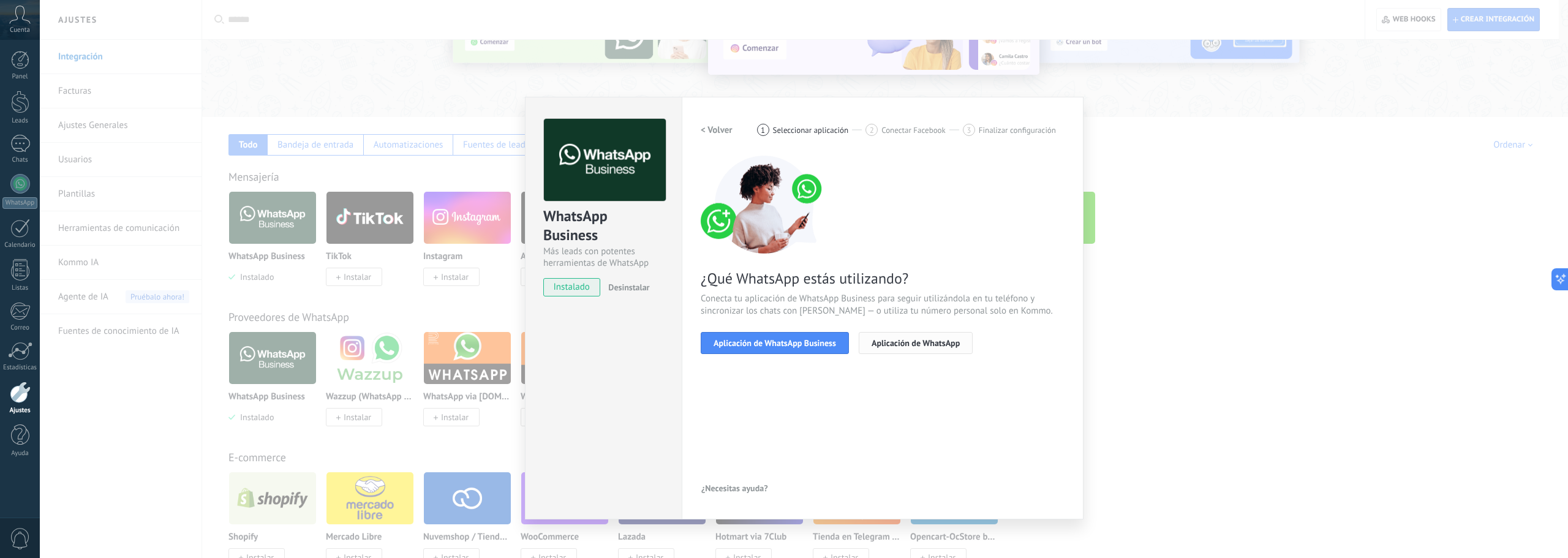
click at [946, 338] on span "Aplicación de WhatsApp" at bounding box center [916, 342] width 88 height 9
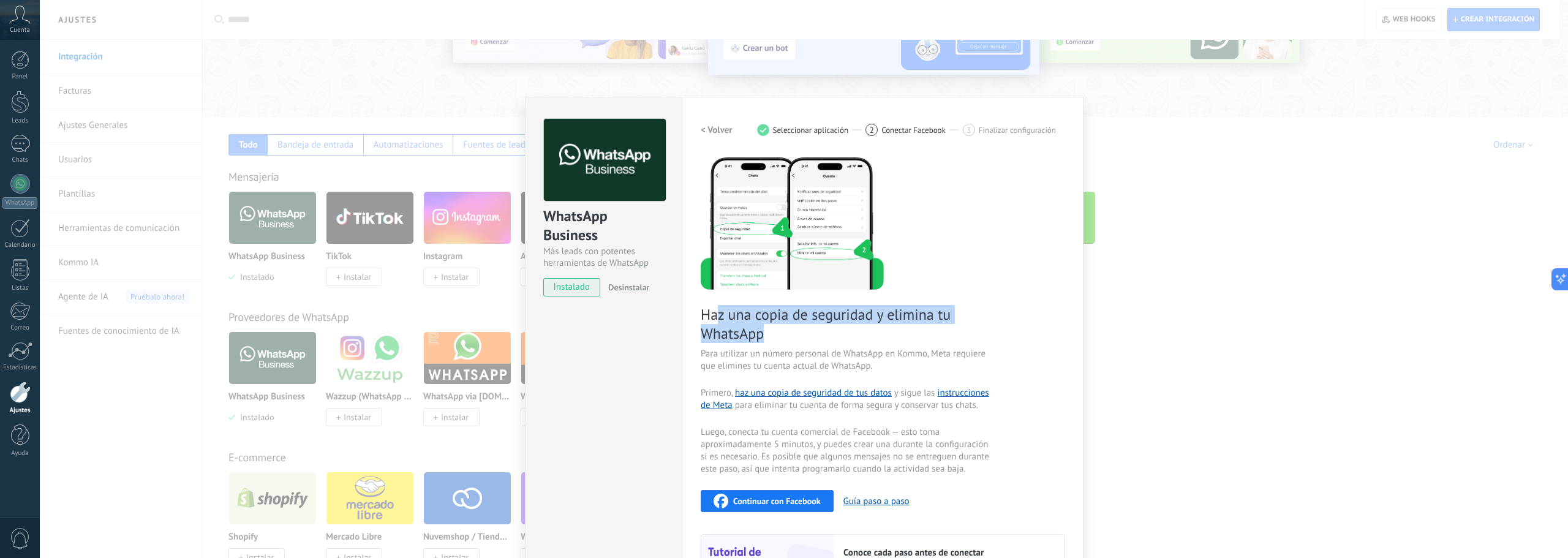
drag, startPoint x: 713, startPoint y: 314, endPoint x: 928, endPoint y: 324, distance: 215.2
click at [928, 324] on span "Haz una copia de seguridad y elimina tu WhatsApp" at bounding box center [846, 324] width 292 height 38
drag, startPoint x: 732, startPoint y: 369, endPoint x: 835, endPoint y: 369, distance: 103.0
click at [835, 369] on span "Para utilizar un número personal de WhatsApp en Kommo, Meta requiere que elimin…" at bounding box center [846, 360] width 292 height 25
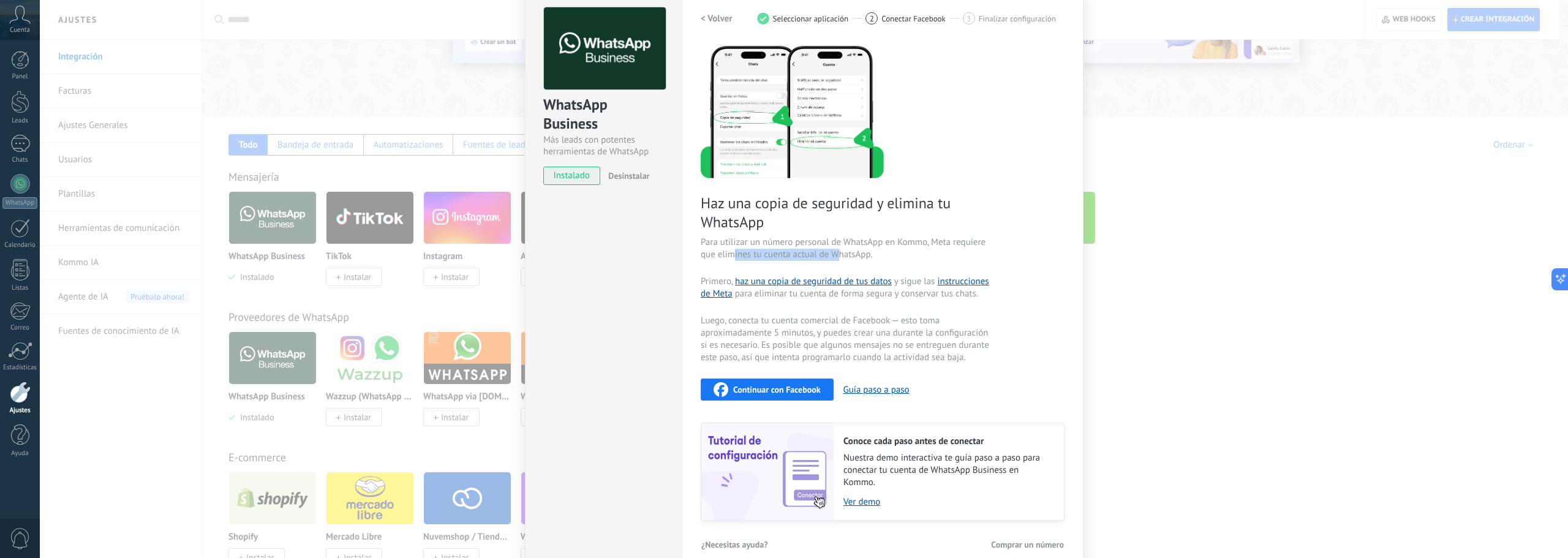
scroll to position [129, 0]
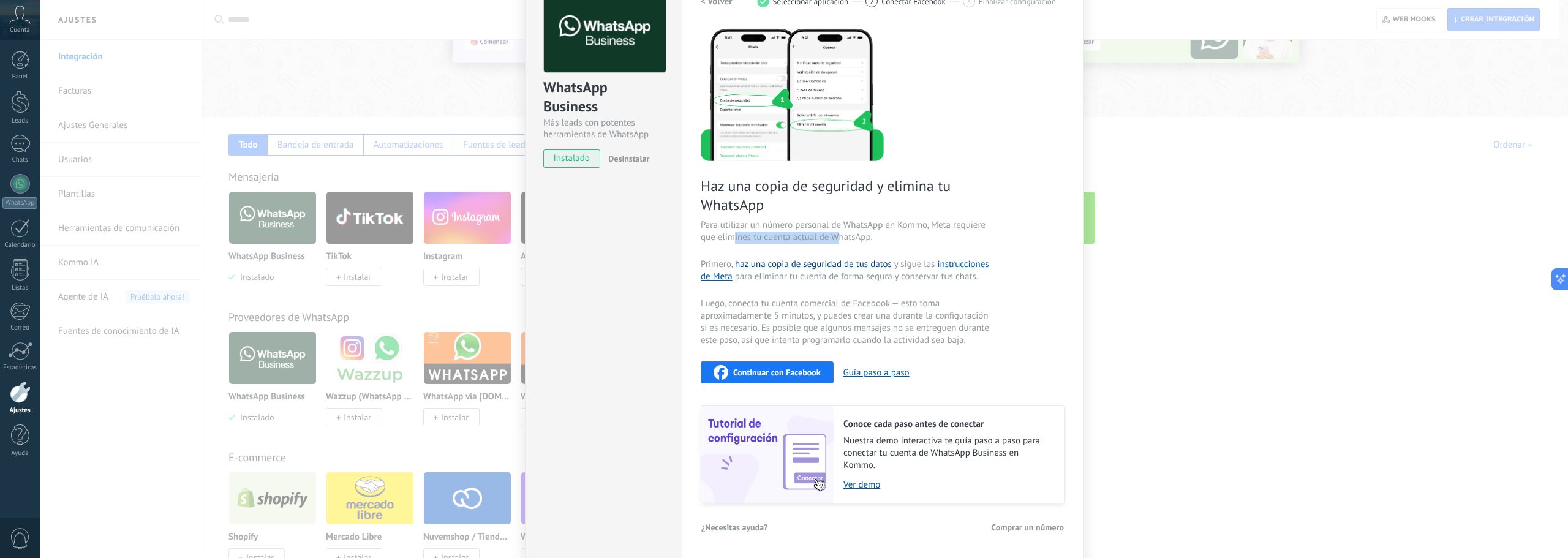
click at [776, 265] on link "haz una copia de seguridad de tus datos" at bounding box center [814, 264] width 157 height 11
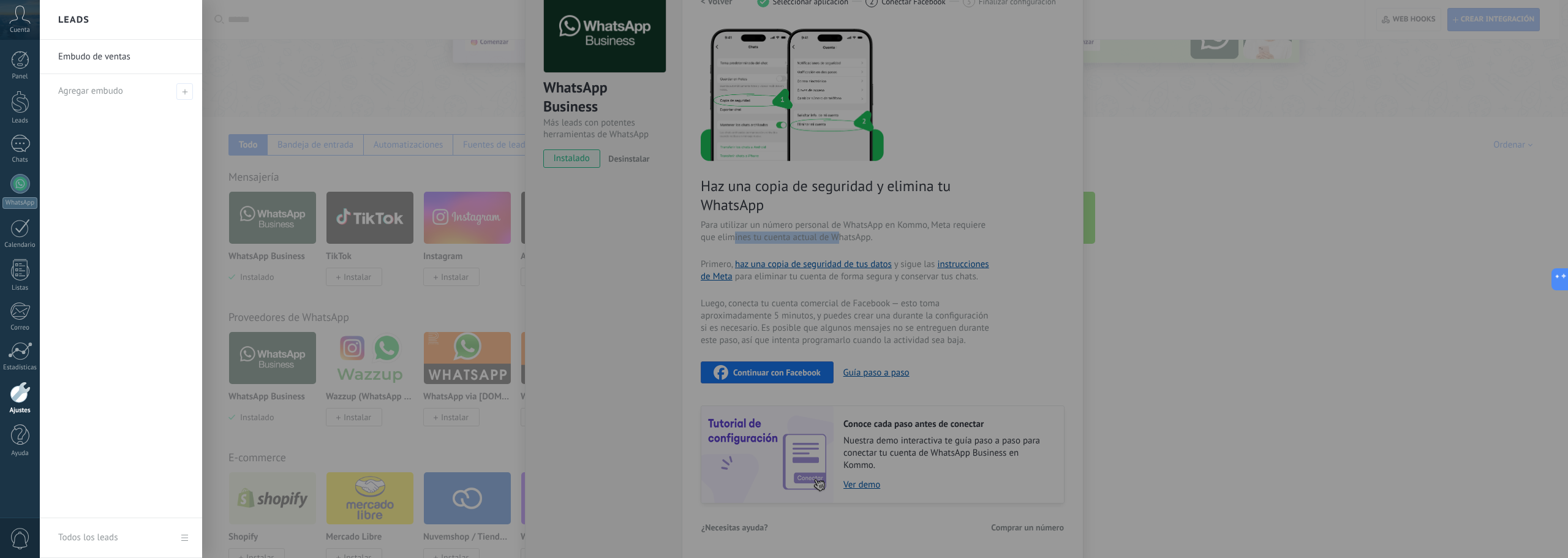
click at [438, 288] on div at bounding box center [823, 279] width 1568 height 558
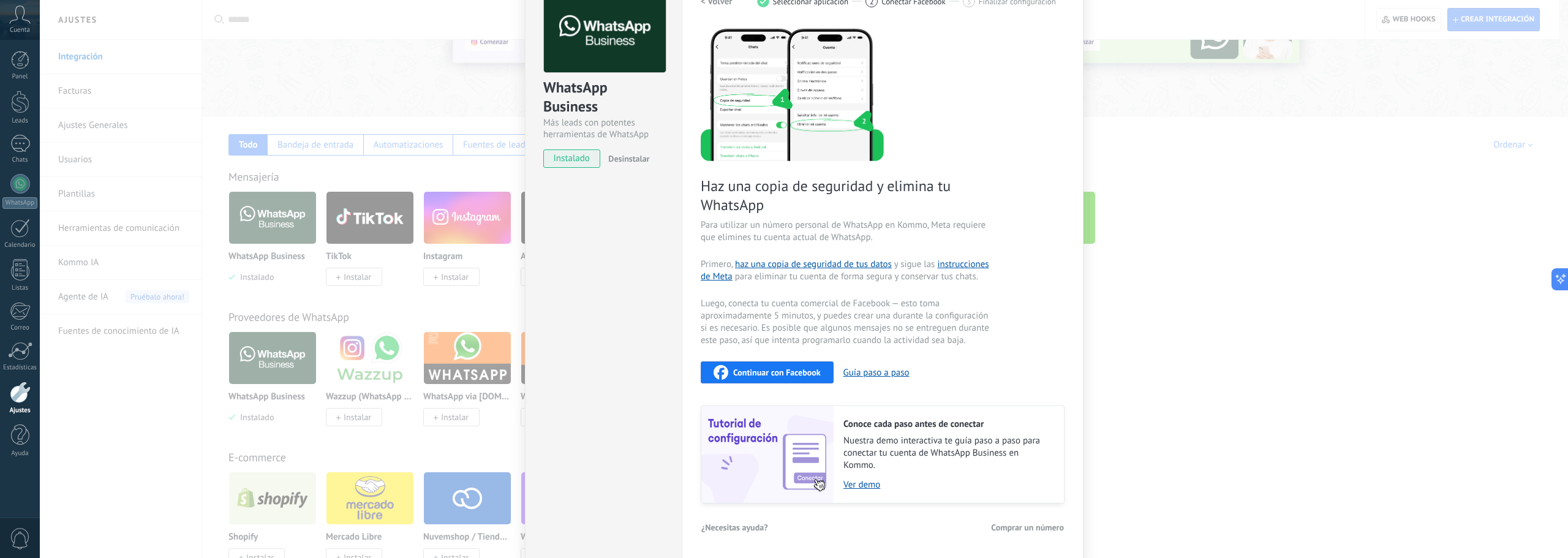
click at [994, 129] on div "Haz una copia de seguridad y elimina tu WhatsApp Para utilizar un número person…" at bounding box center [882, 265] width 364 height 476
click at [903, 372] on button "Guía paso a paso" at bounding box center [876, 372] width 66 height 11
click at [764, 372] on span "Continuar con Facebook" at bounding box center [777, 372] width 88 height 9
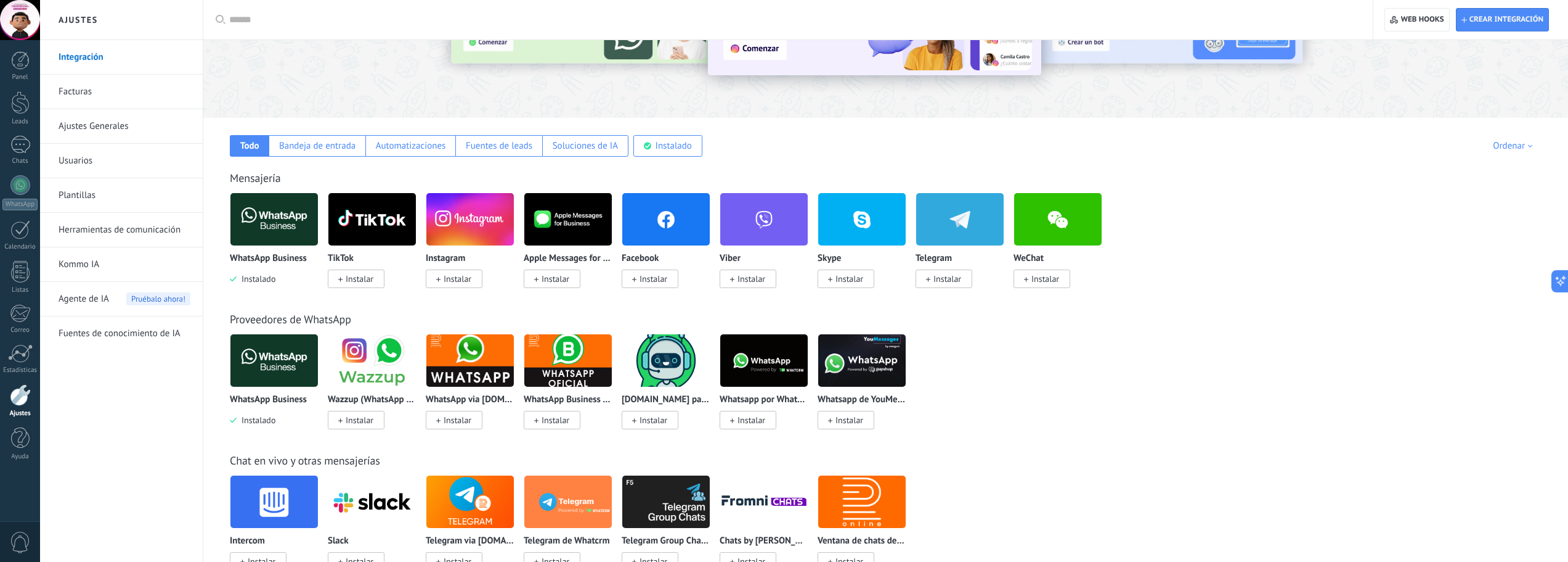
click at [275, 237] on img at bounding box center [274, 219] width 88 height 60
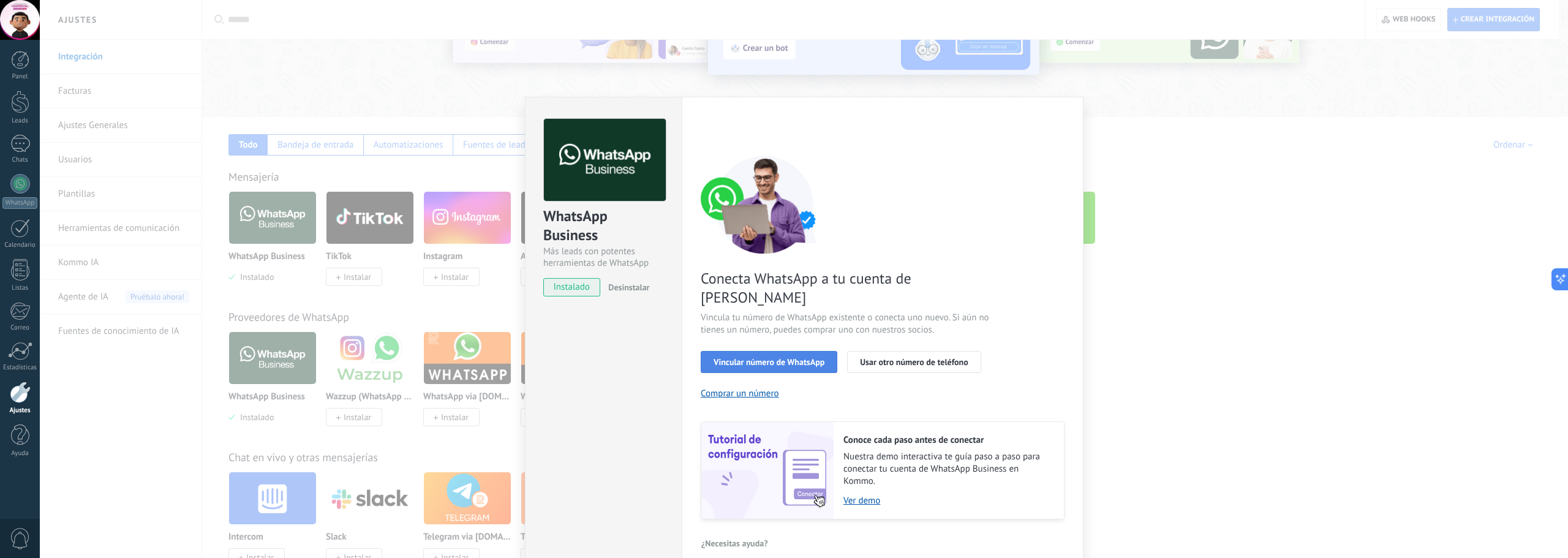
click at [789, 358] on span "Vincular número de WhatsApp" at bounding box center [769, 362] width 111 height 9
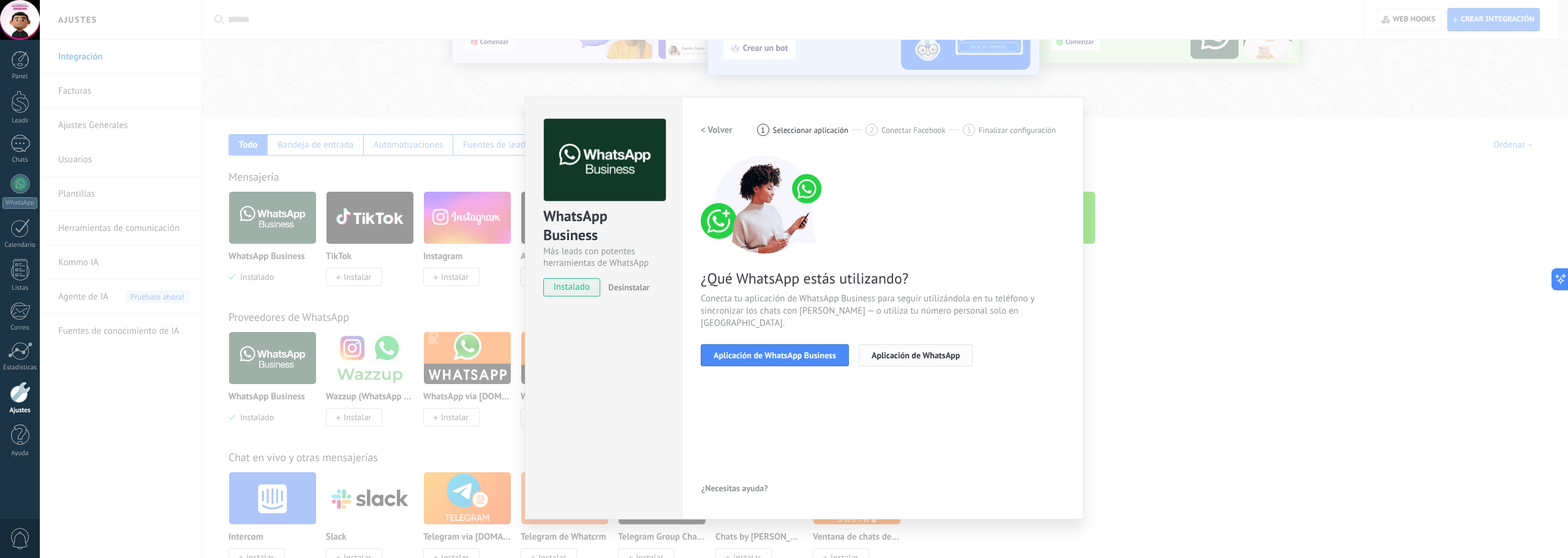
click at [906, 351] on span "Aplicación de WhatsApp" at bounding box center [916, 355] width 88 height 9
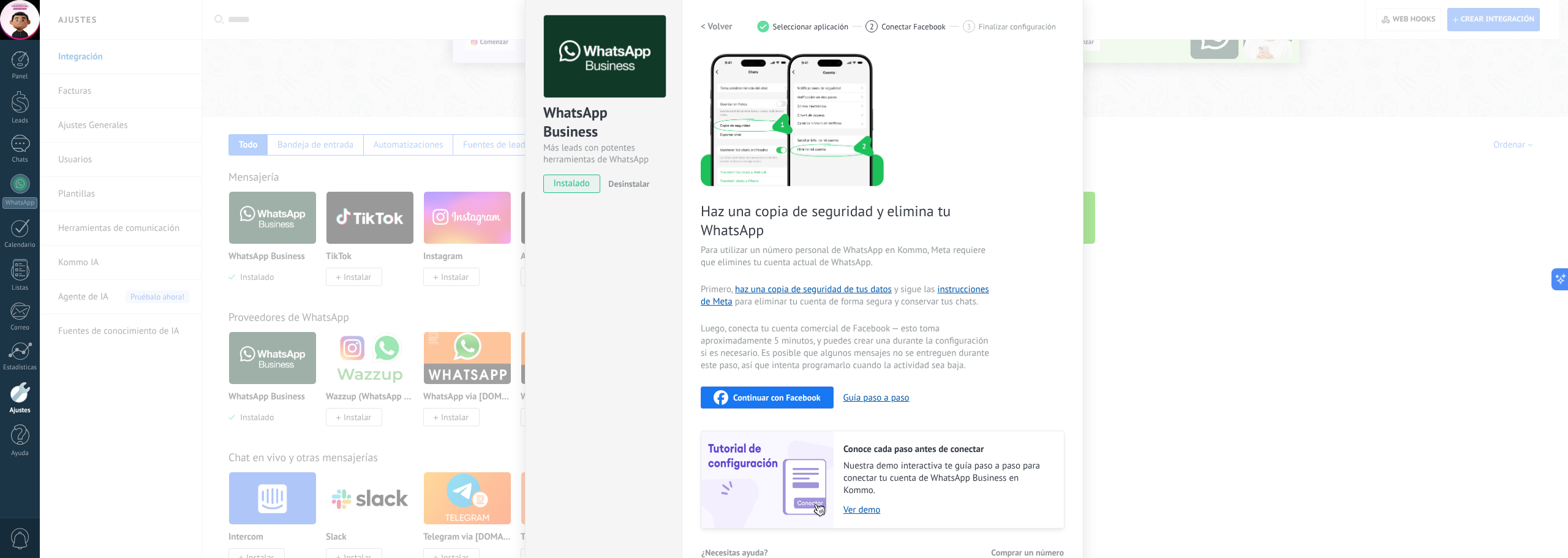
scroll to position [129, 0]
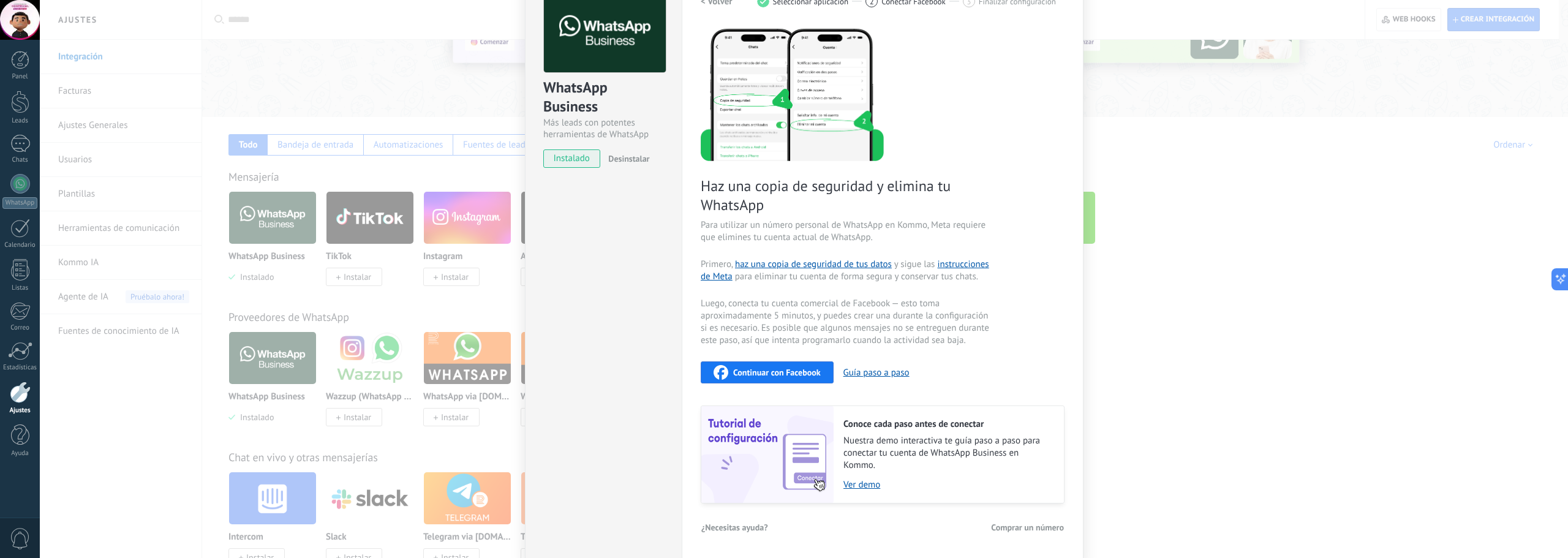
click at [792, 366] on div "Continuar con Facebook" at bounding box center [768, 372] width 107 height 15
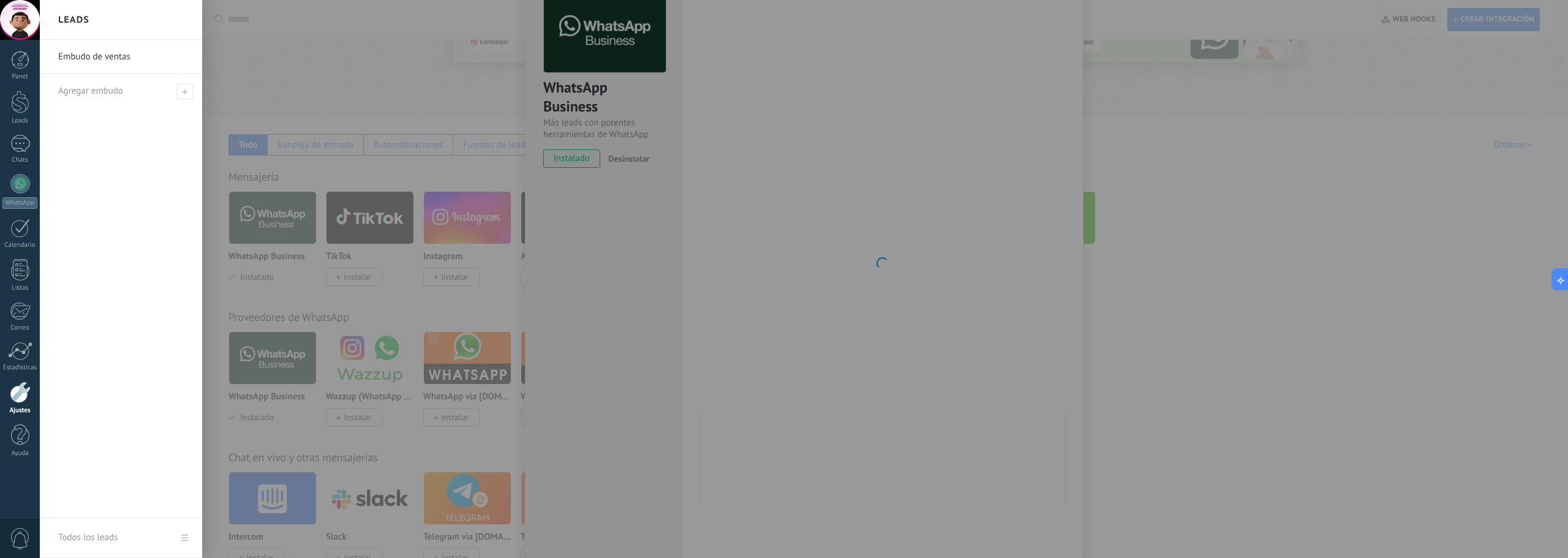
click at [1227, 110] on div at bounding box center [823, 279] width 1568 height 558
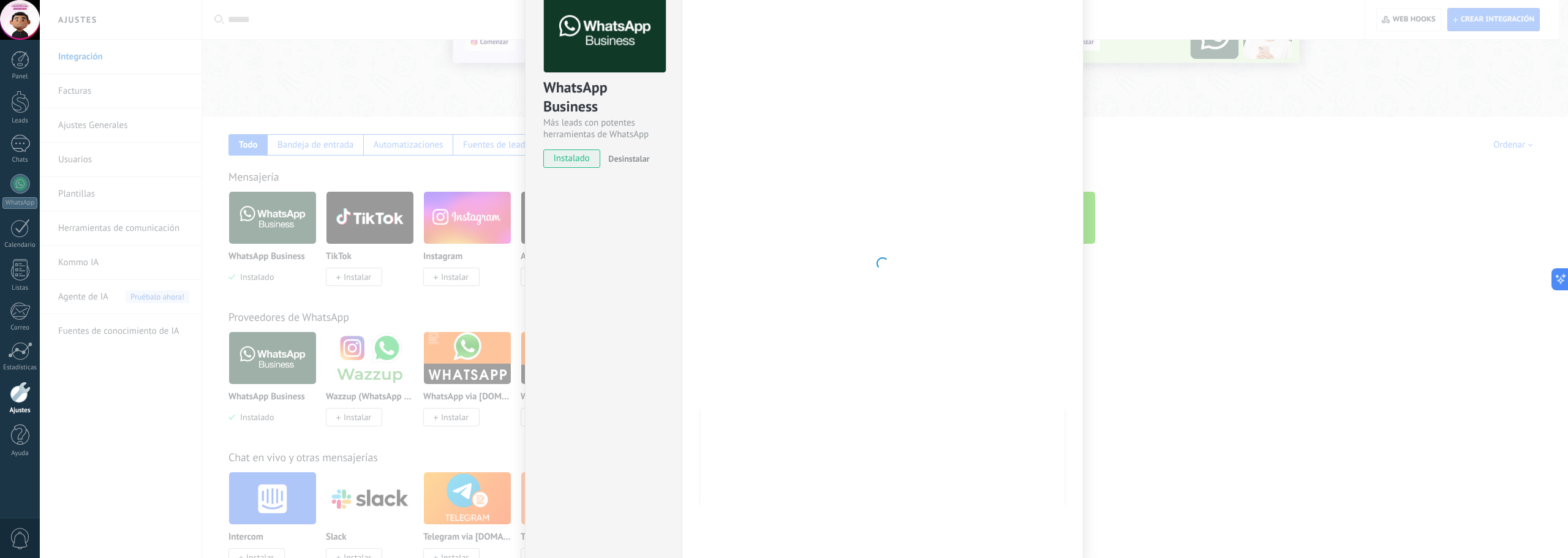
click at [1245, 209] on div "WhatsApp Business Más leads con potentes herramientas de WhatsApp instalado Des…" at bounding box center [804, 279] width 1528 height 558
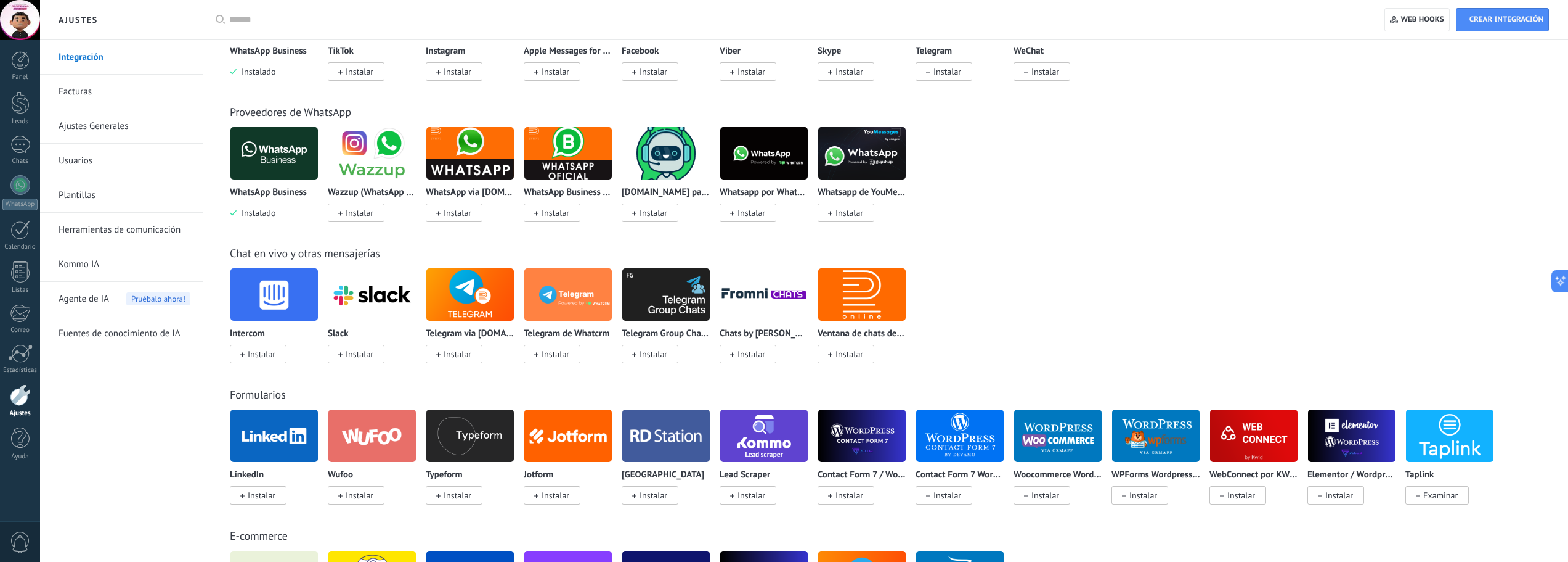
scroll to position [61, 0]
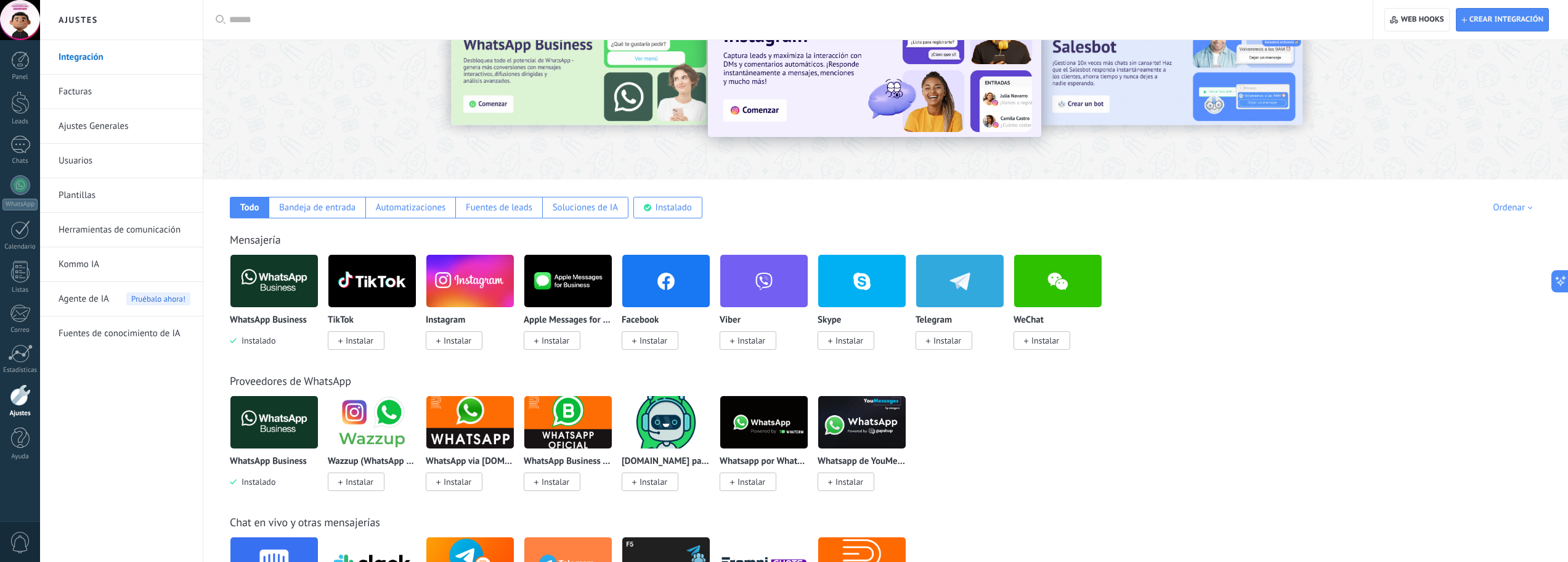
click at [324, 13] on input "text" at bounding box center [792, 20] width 1126 height 13
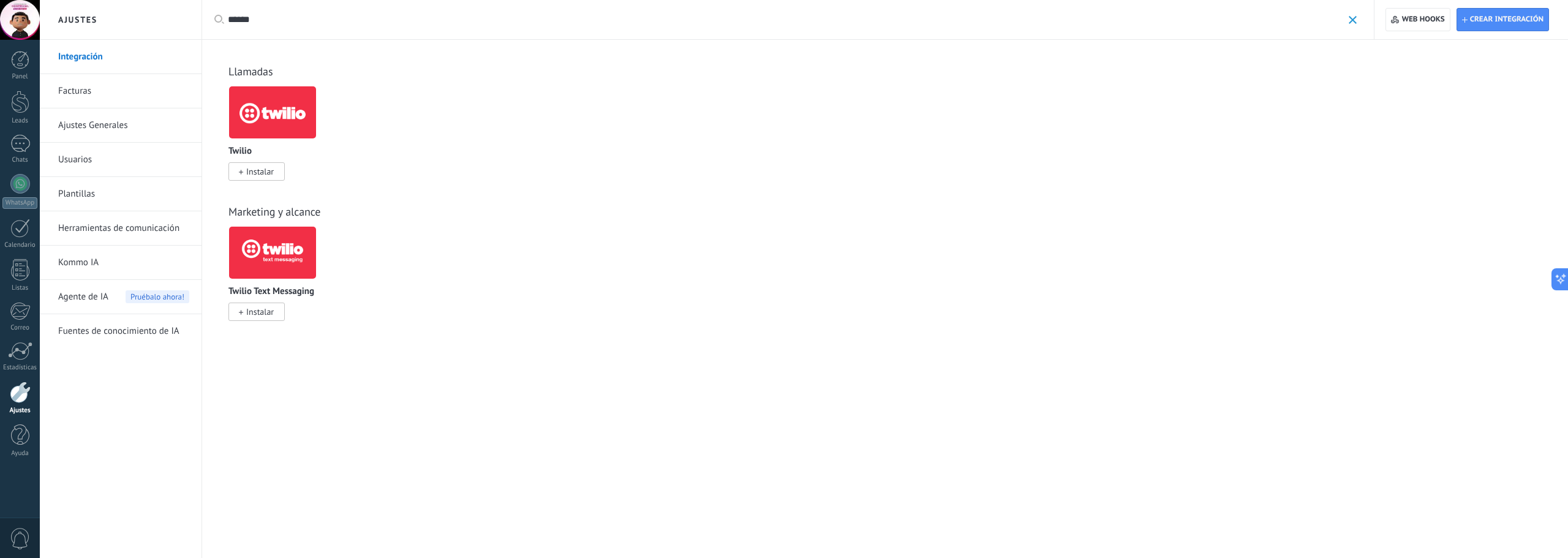
drag, startPoint x: 261, startPoint y: 22, endPoint x: 225, endPoint y: 22, distance: 36.0
click at [225, 22] on div "Aplicar ****** Aplicar" at bounding box center [788, 19] width 1173 height 39
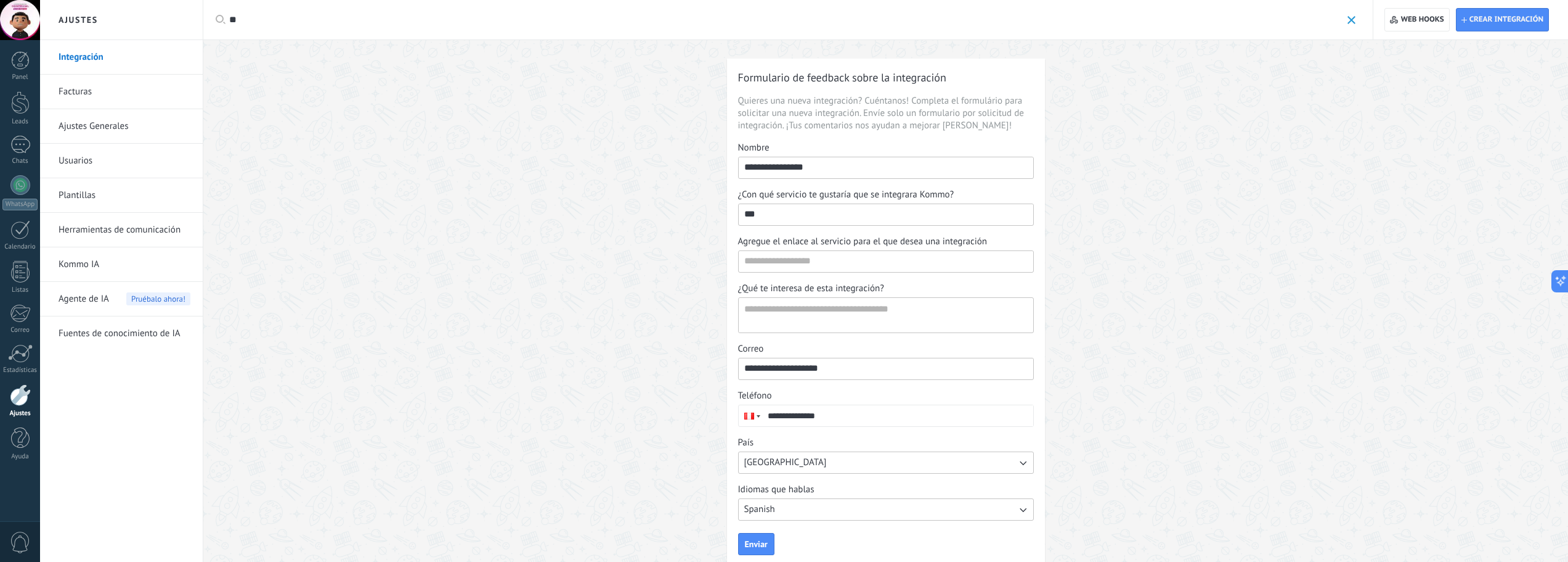
type input "*"
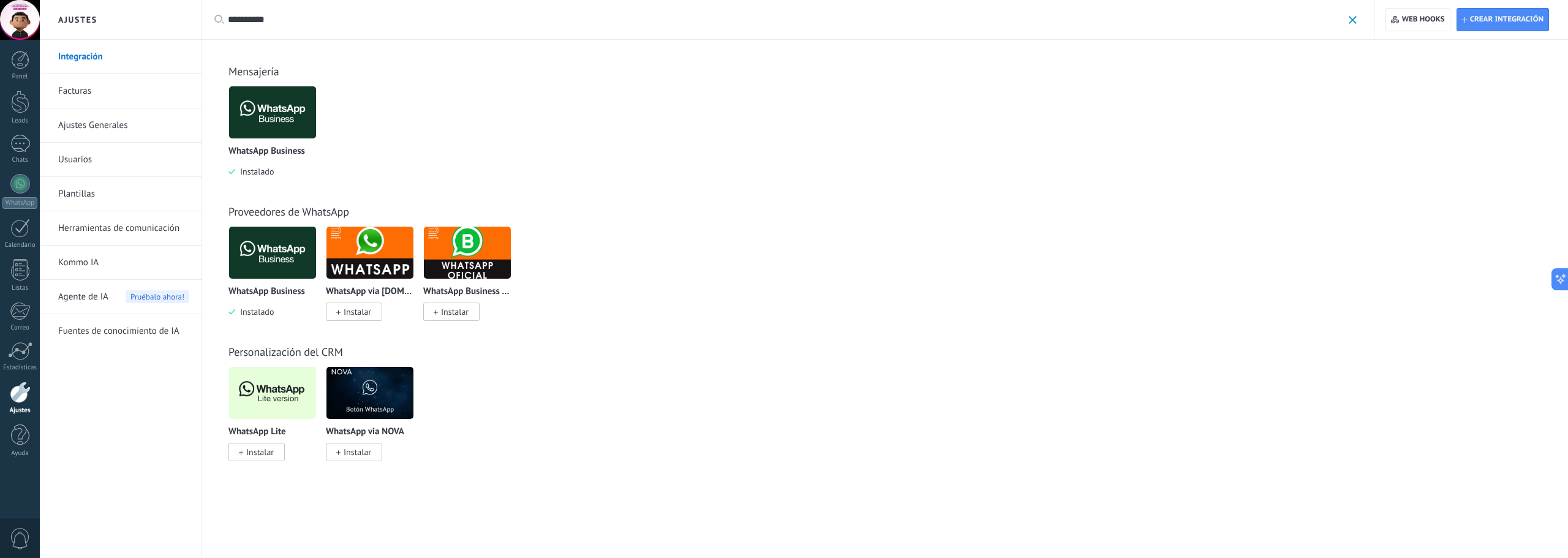
drag, startPoint x: 310, startPoint y: 18, endPoint x: 223, endPoint y: 19, distance: 87.0
click at [223, 19] on div "**********" at bounding box center [788, 19] width 1173 height 39
paste input "text"
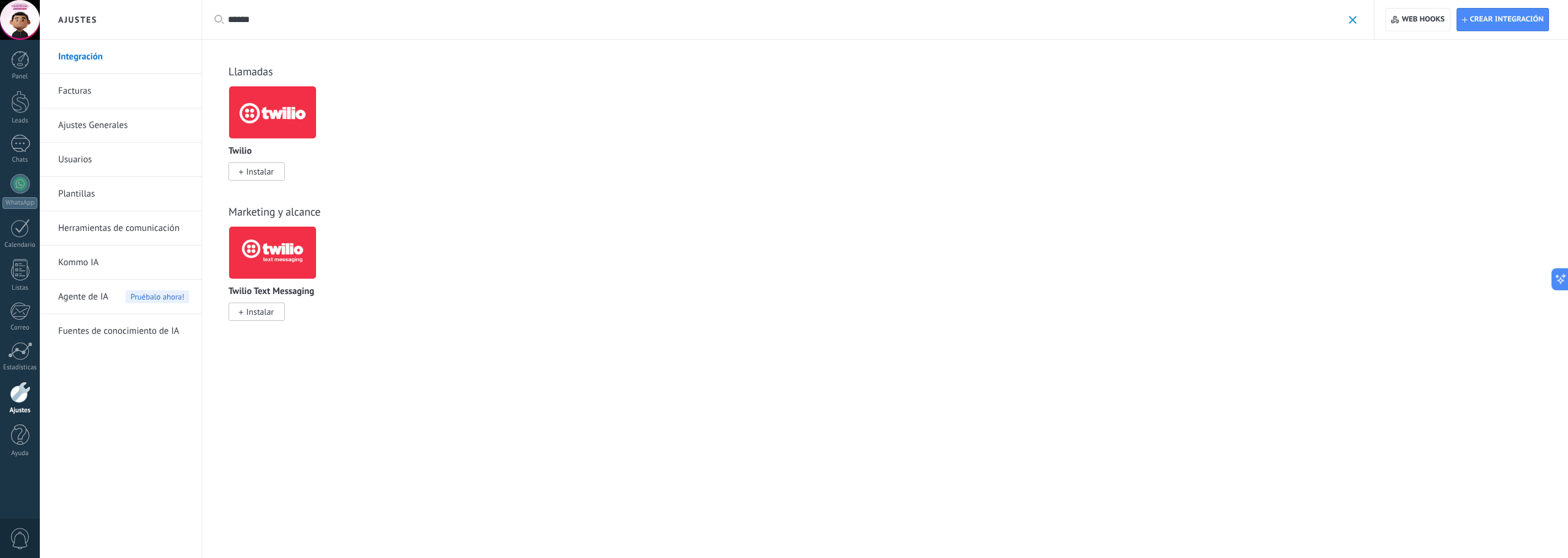
type input "******"
click at [259, 97] on img at bounding box center [273, 112] width 87 height 60
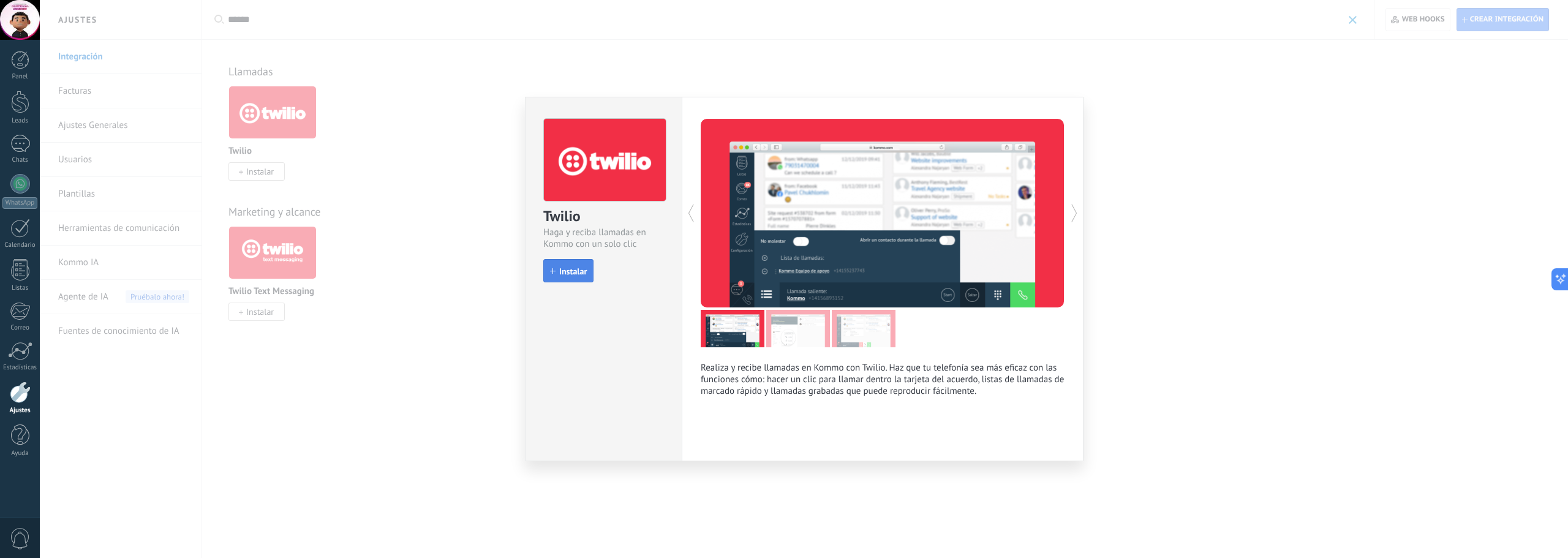
click at [565, 273] on span "Instalar" at bounding box center [572, 271] width 27 height 9
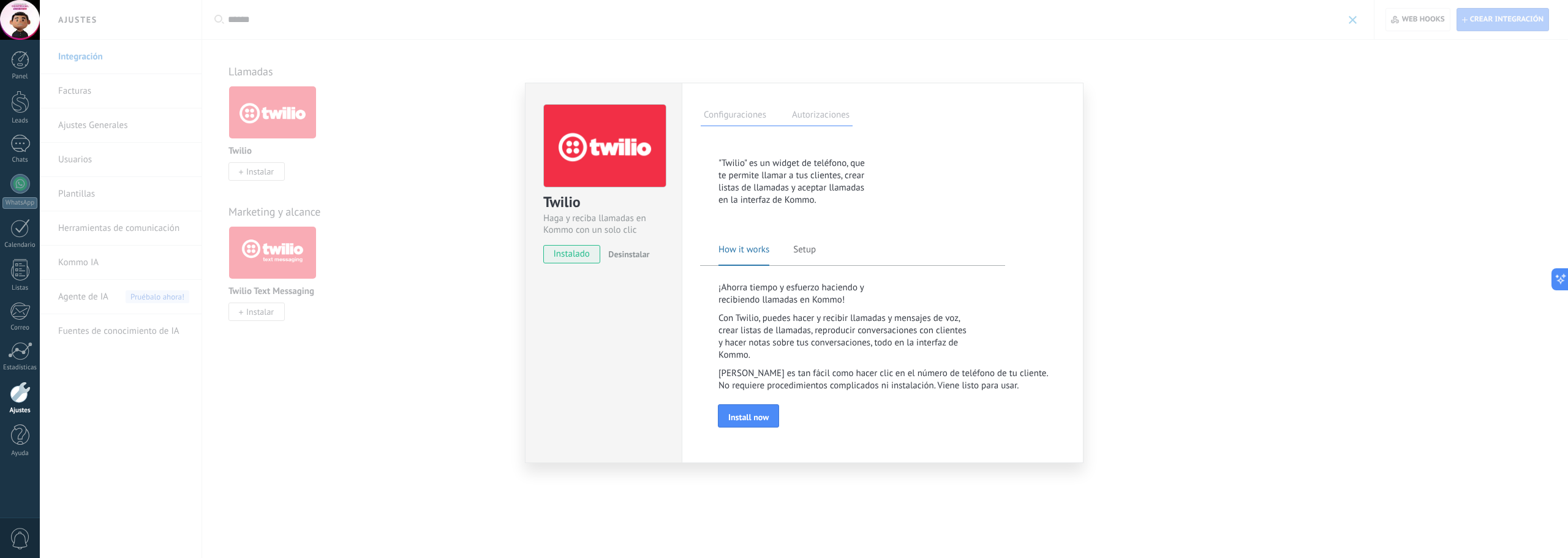
click at [575, 255] on span "instalado" at bounding box center [571, 254] width 56 height 18
click at [440, 413] on div "Twilio Haga y reciba llamadas en Kommo con un solo clic instalado Desinstalar C…" at bounding box center [804, 279] width 1528 height 558
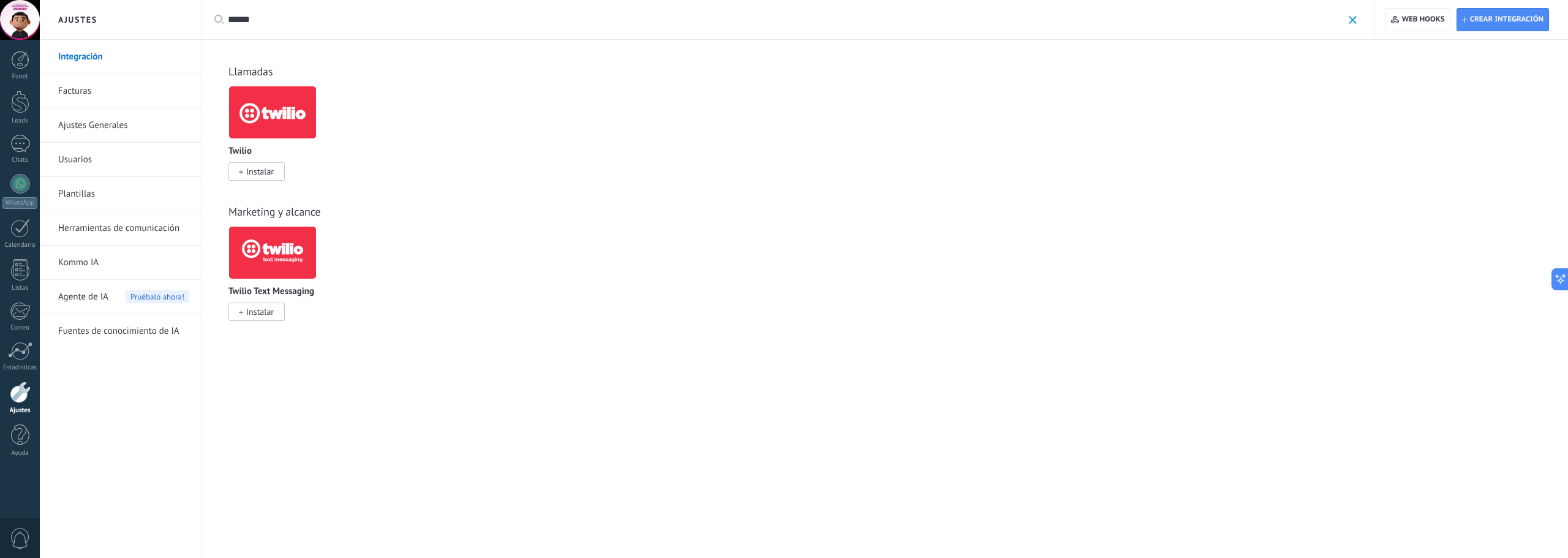
click at [93, 54] on link "Integración" at bounding box center [124, 56] width 131 height 34
click at [1352, 22] on span at bounding box center [1353, 20] width 8 height 8
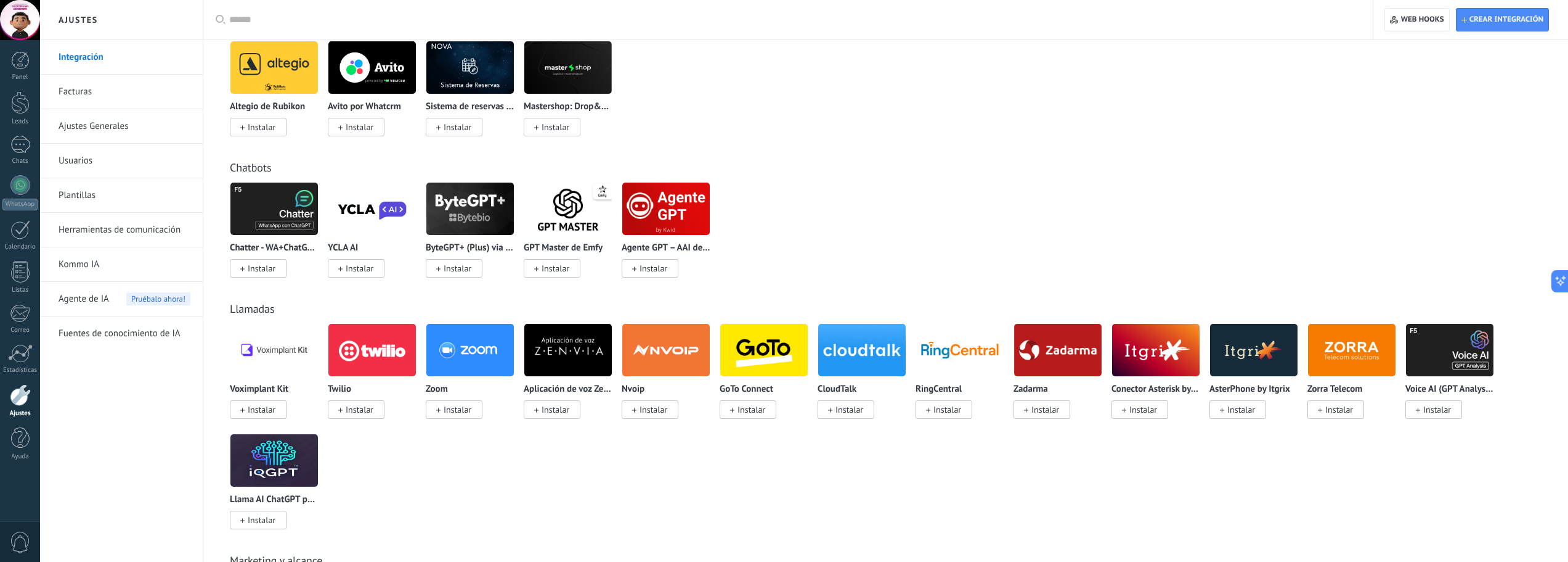
scroll to position [986, 0]
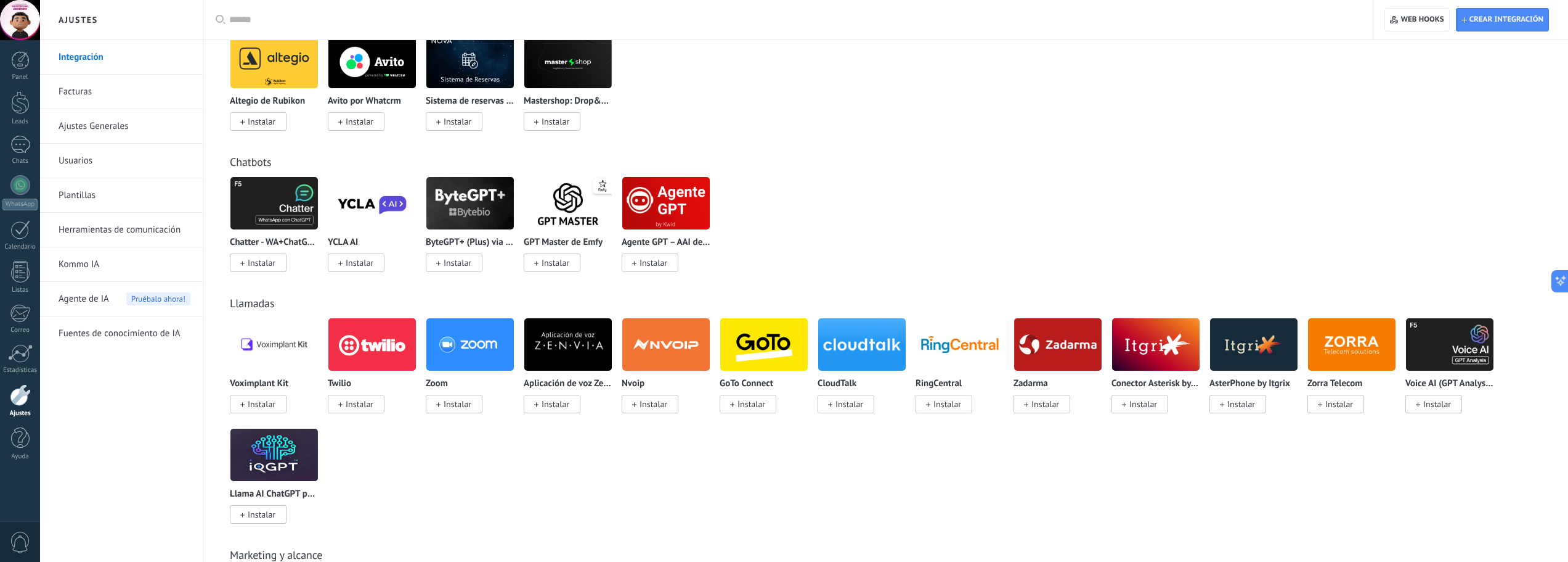
click at [380, 399] on span "Instalar" at bounding box center [356, 403] width 57 height 18
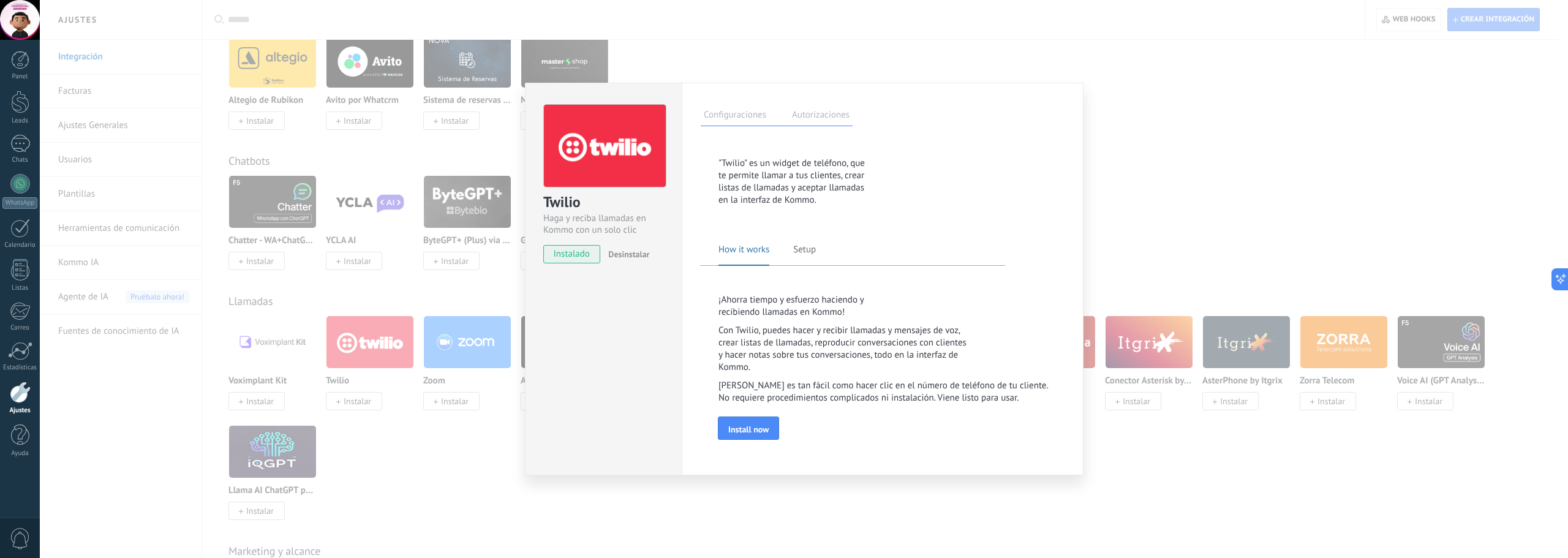
click at [367, 344] on div "Twilio Haga y reciba llamadas en Kommo con un solo clic instalado Desinstalar C…" at bounding box center [804, 279] width 1528 height 558
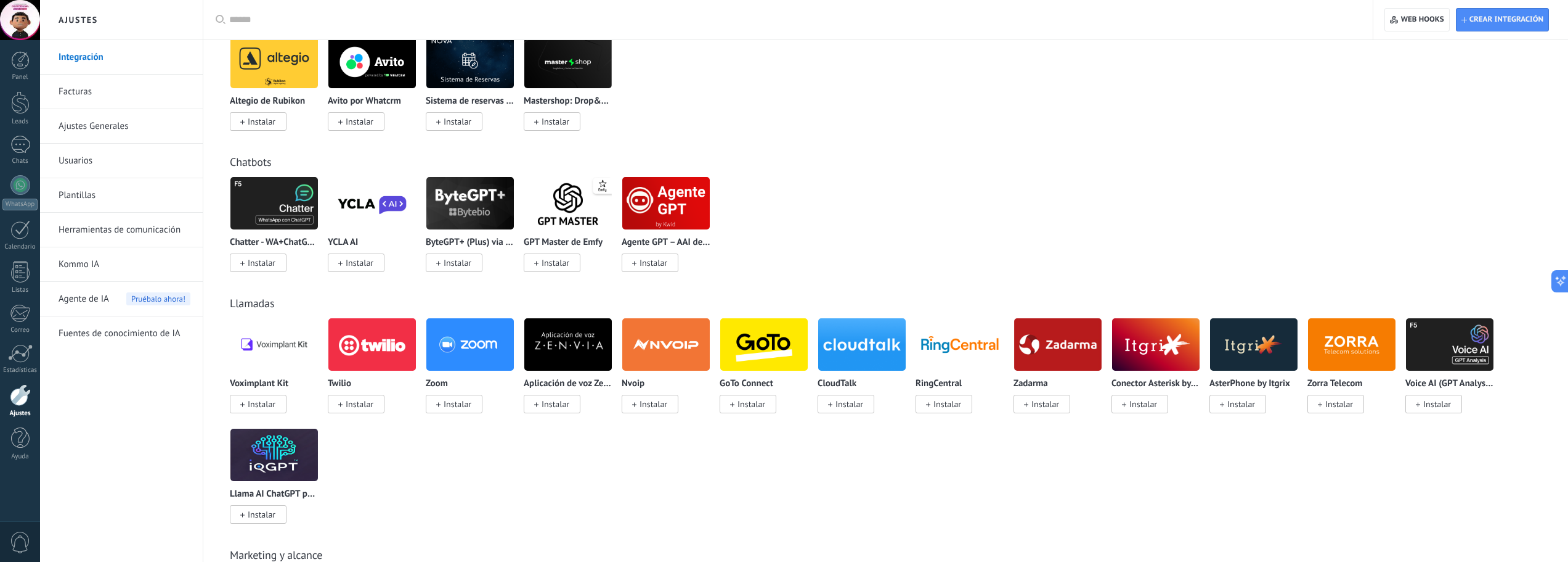
click at [387, 362] on img at bounding box center [372, 344] width 88 height 60
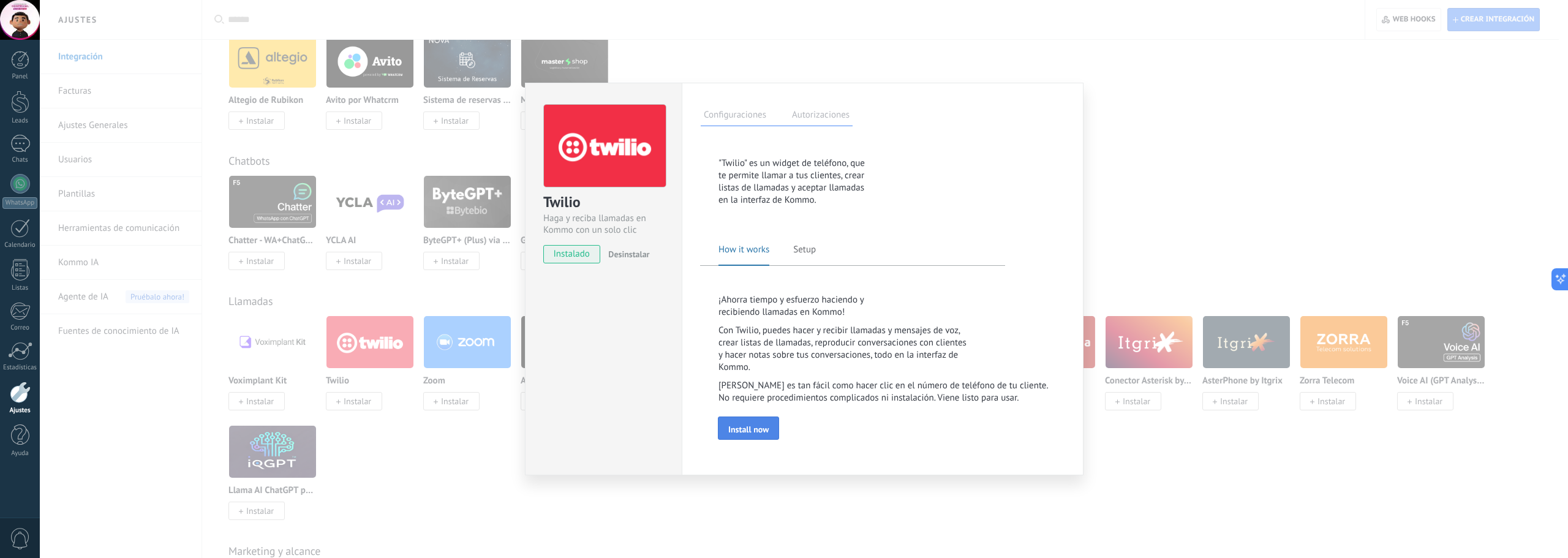
click at [743, 430] on span "Install now" at bounding box center [749, 429] width 40 height 9
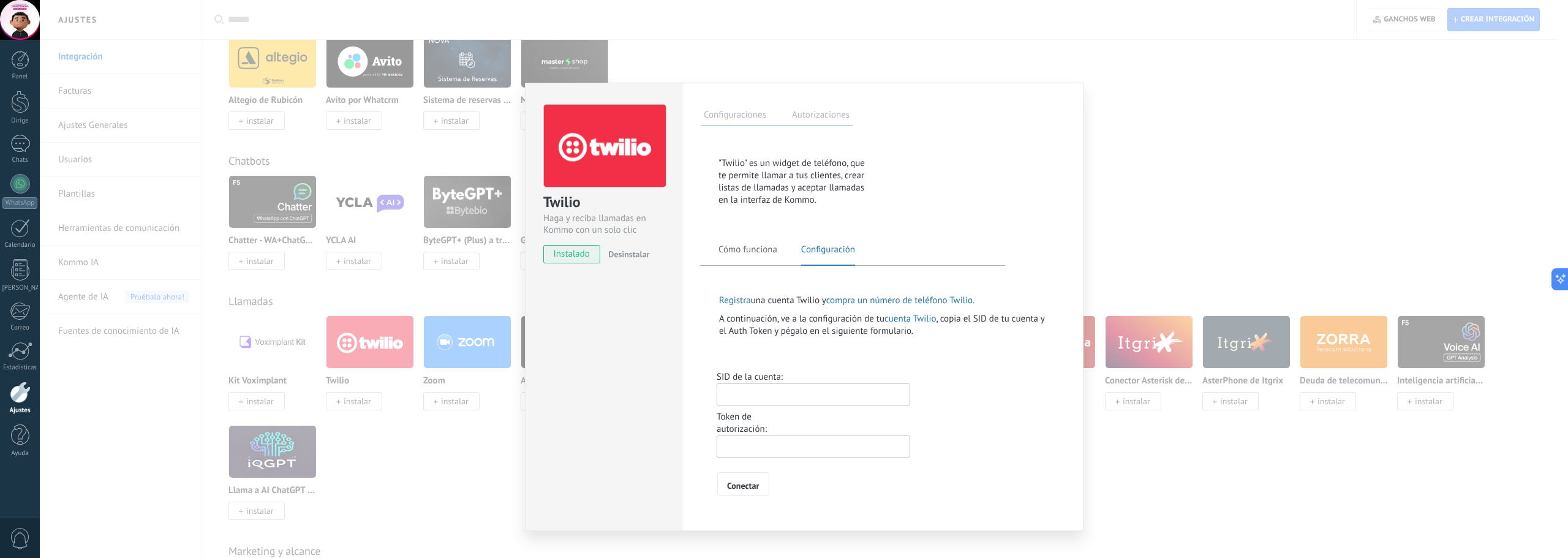
click at [735, 242] on div "Cómo funciona Configuración" at bounding box center [885, 260] width 333 height 36
click at [737, 258] on span "Cómo funciona" at bounding box center [748, 254] width 59 height 21
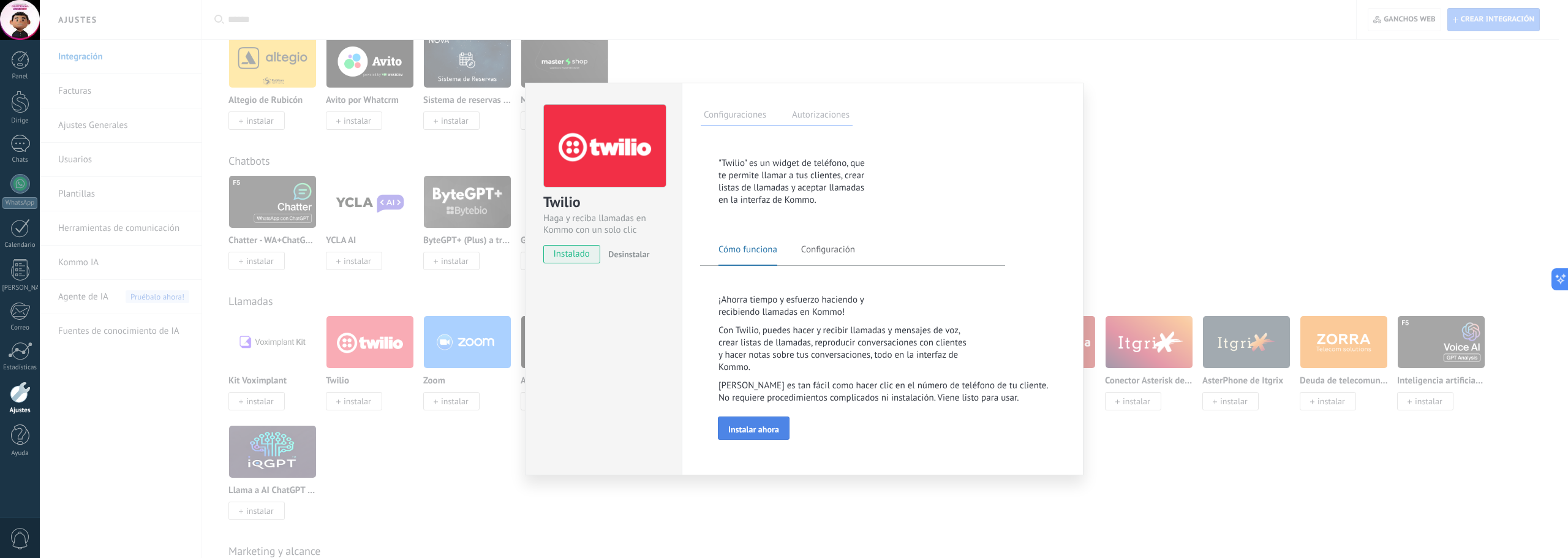
click at [786, 427] on button "Instalar ahora" at bounding box center [753, 427] width 72 height 23
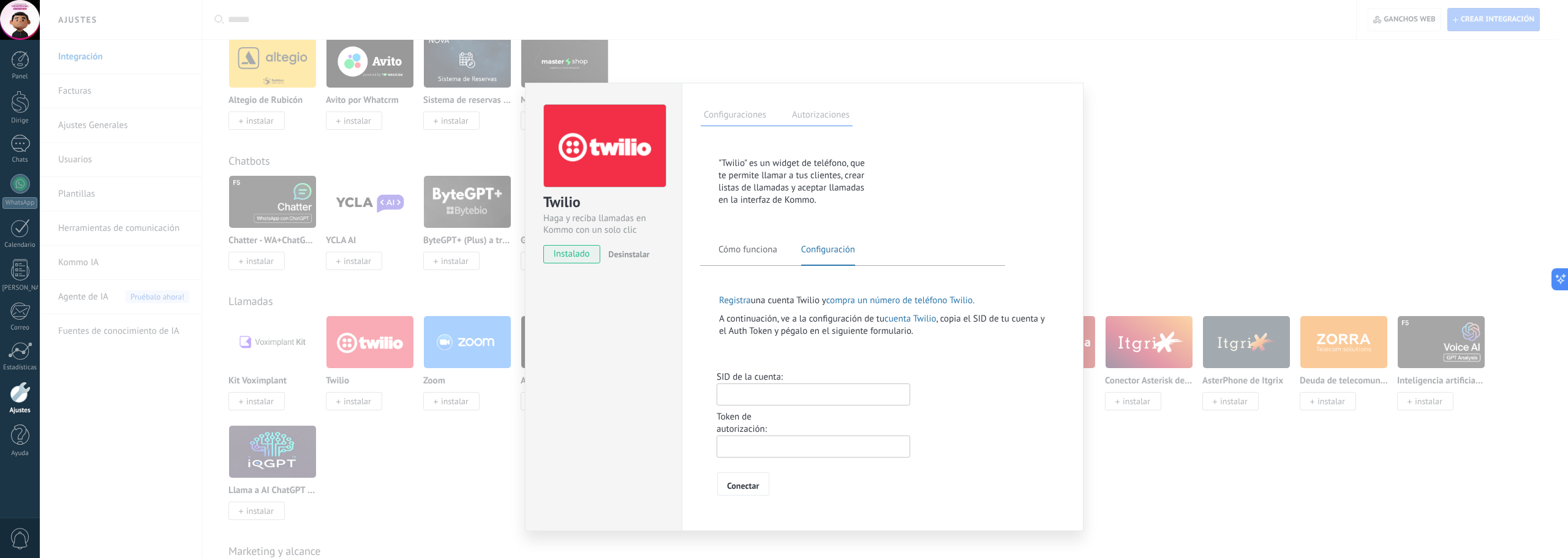
click at [749, 251] on font "Cómo funciona" at bounding box center [748, 249] width 59 height 11
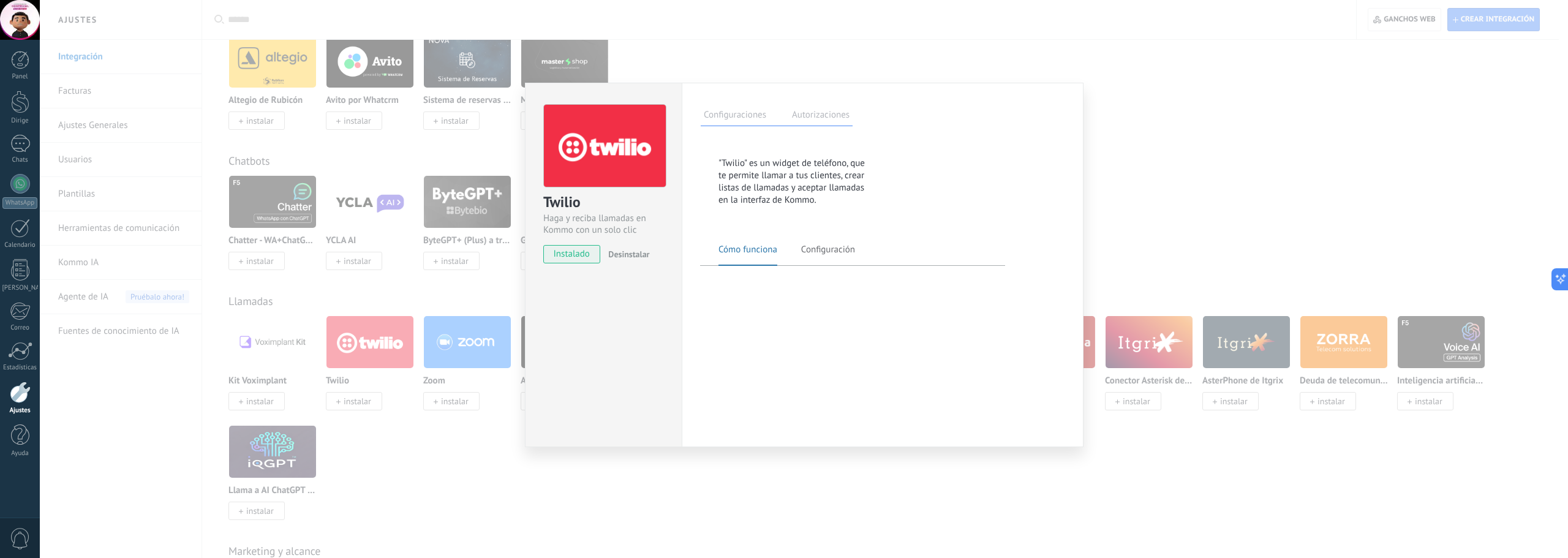
click at [763, 259] on span "Cómo funciona" at bounding box center [748, 255] width 59 height 22
click at [827, 251] on font "Configuración" at bounding box center [828, 249] width 54 height 11
click at [761, 253] on font "Cómo funciona" at bounding box center [748, 249] width 59 height 11
click at [572, 253] on font "instalado" at bounding box center [572, 253] width 36 height 11
click at [642, 253] on font "Desinstalar" at bounding box center [628, 254] width 41 height 11
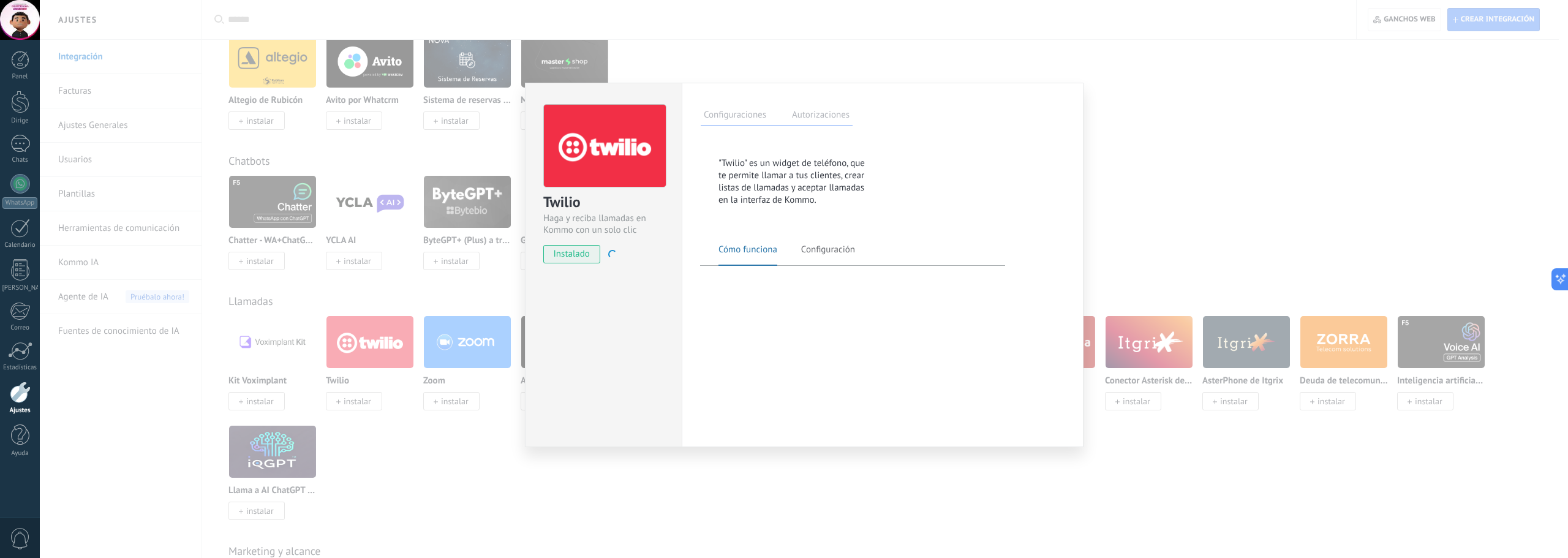
click at [570, 253] on font "instalado" at bounding box center [572, 253] width 36 height 11
click at [687, 343] on div "Configuraciones Autorizaciones Esta pestaña registra a los usuarios que han con…" at bounding box center [882, 265] width 402 height 364
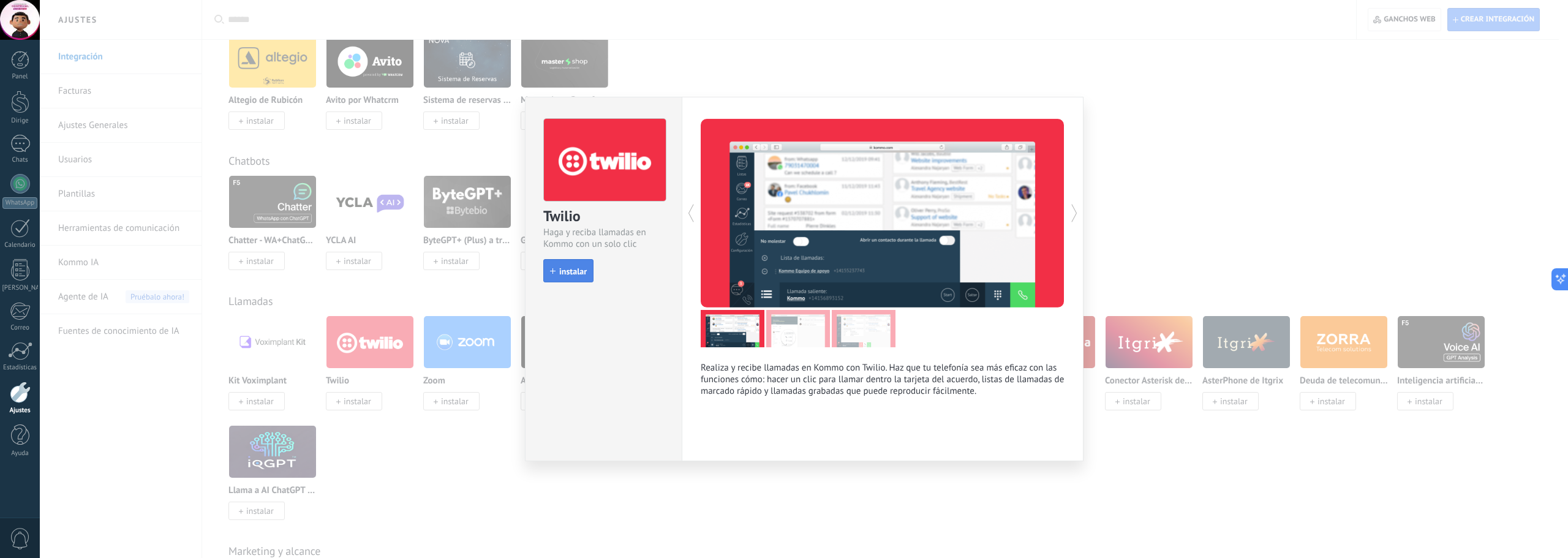
click at [558, 273] on span "instalar" at bounding box center [568, 271] width 37 height 9
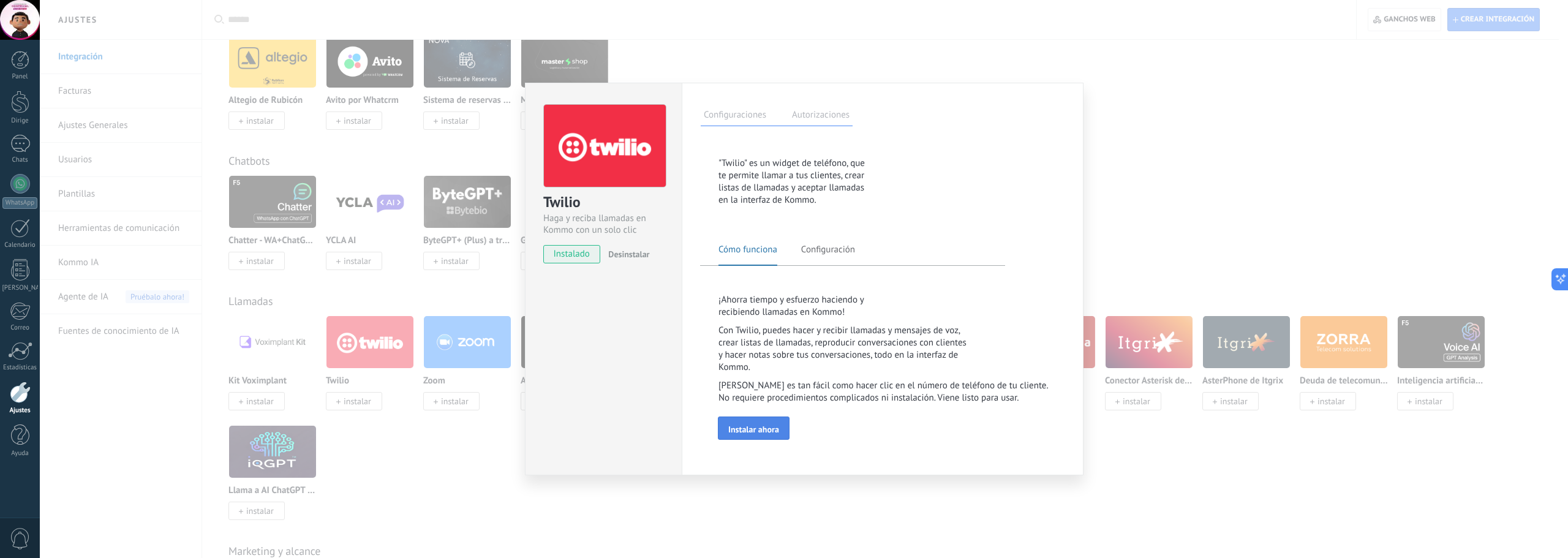
click at [774, 428] on font "Instalar ahora" at bounding box center [754, 429] width 51 height 11
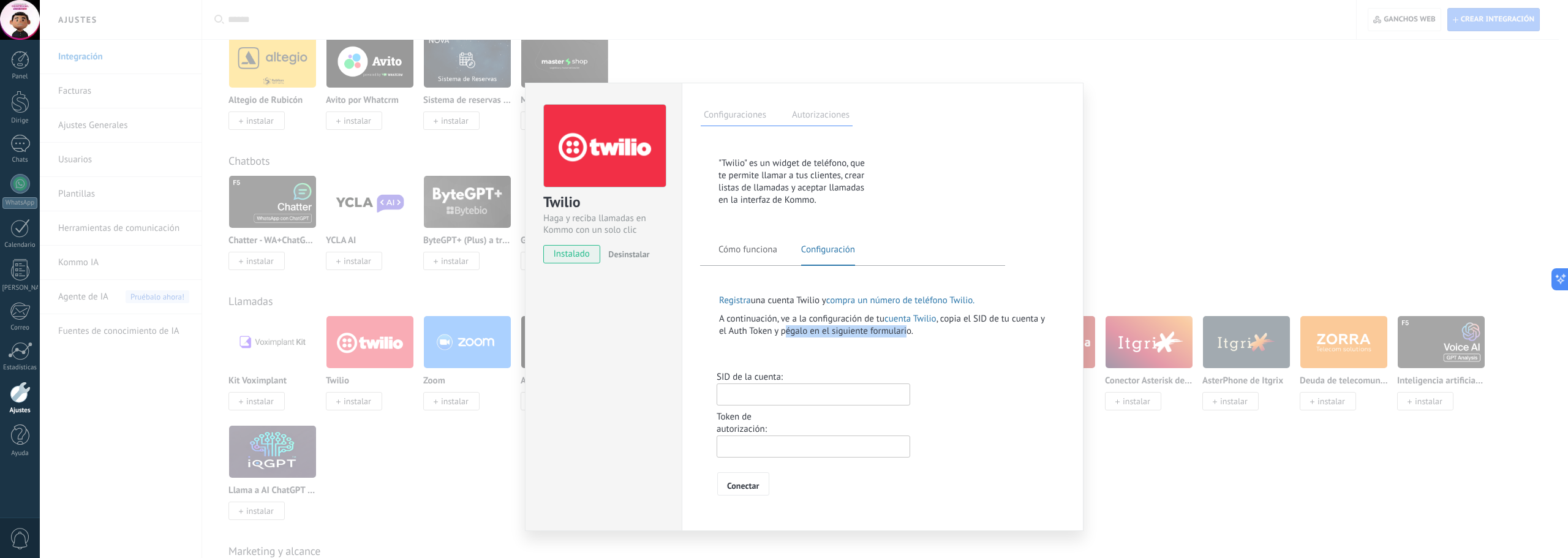
drag, startPoint x: 786, startPoint y: 335, endPoint x: 906, endPoint y: 340, distance: 120.1
click at [906, 340] on p "A continuación, ve a la configuración de tu cuenta Twilio , copia el SID de tu …" at bounding box center [886, 328] width 333 height 31
drag, startPoint x: 751, startPoint y: 318, endPoint x: 863, endPoint y: 326, distance: 112.3
click at [863, 326] on p "A continuación, ve a la configuración de tu cuenta Twilio , copia el SID de tu …" at bounding box center [886, 328] width 333 height 31
click at [956, 388] on div "SID de la cuenta:" at bounding box center [883, 388] width 333 height 40
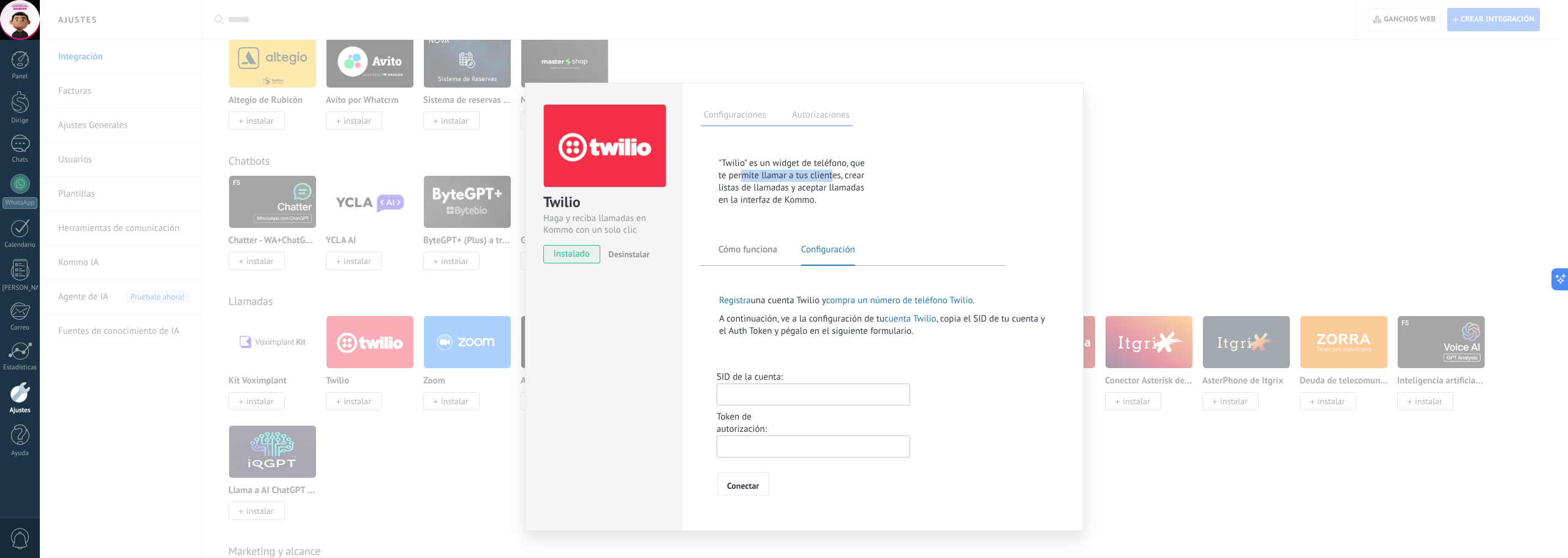
drag, startPoint x: 743, startPoint y: 178, endPoint x: 833, endPoint y: 178, distance: 90.0
click at [833, 178] on font ""Twilio" es un widget de teléfono, que te permite llamar a tus clientes, crear …" at bounding box center [792, 182] width 146 height 48
drag, startPoint x: 756, startPoint y: 190, endPoint x: 845, endPoint y: 197, distance: 89.3
click at [845, 197] on div ""Twilio" es un widget de teléfono, que te permite llamar a tus clientes, crear …" at bounding box center [795, 185] width 153 height 55
click at [758, 242] on div "Cómo funciona Configuración" at bounding box center [885, 260] width 333 height 36
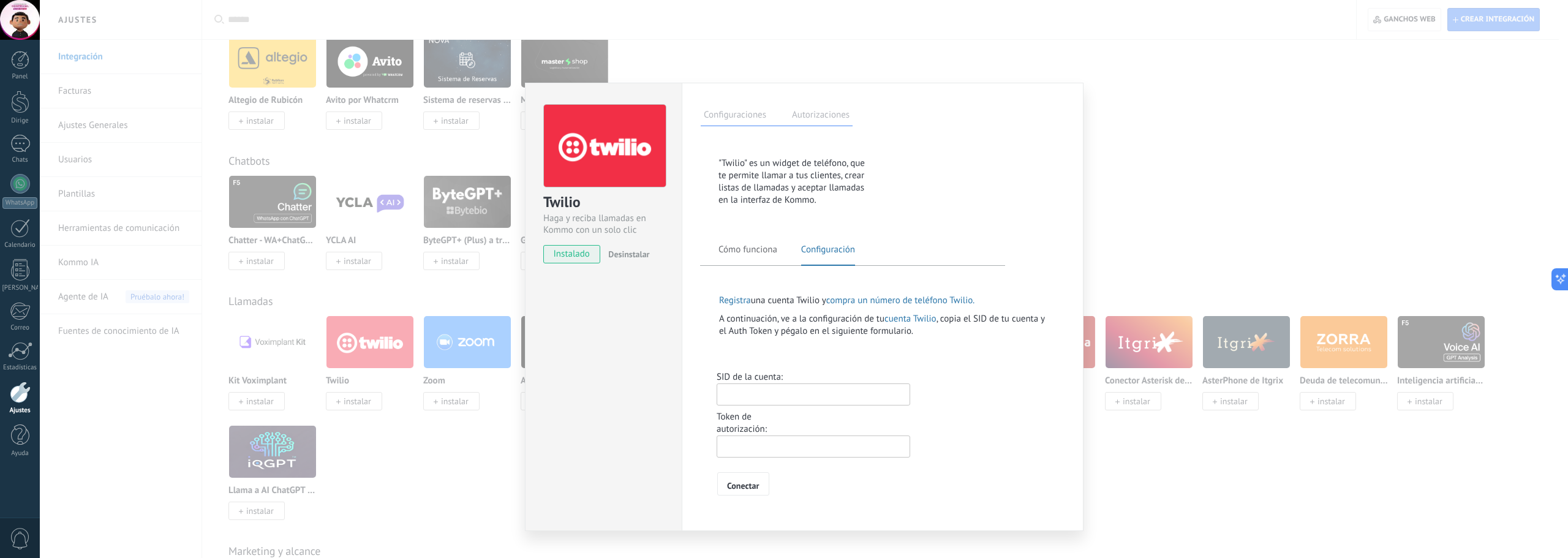
click at [768, 249] on font "Cómo funciona" at bounding box center [748, 249] width 59 height 11
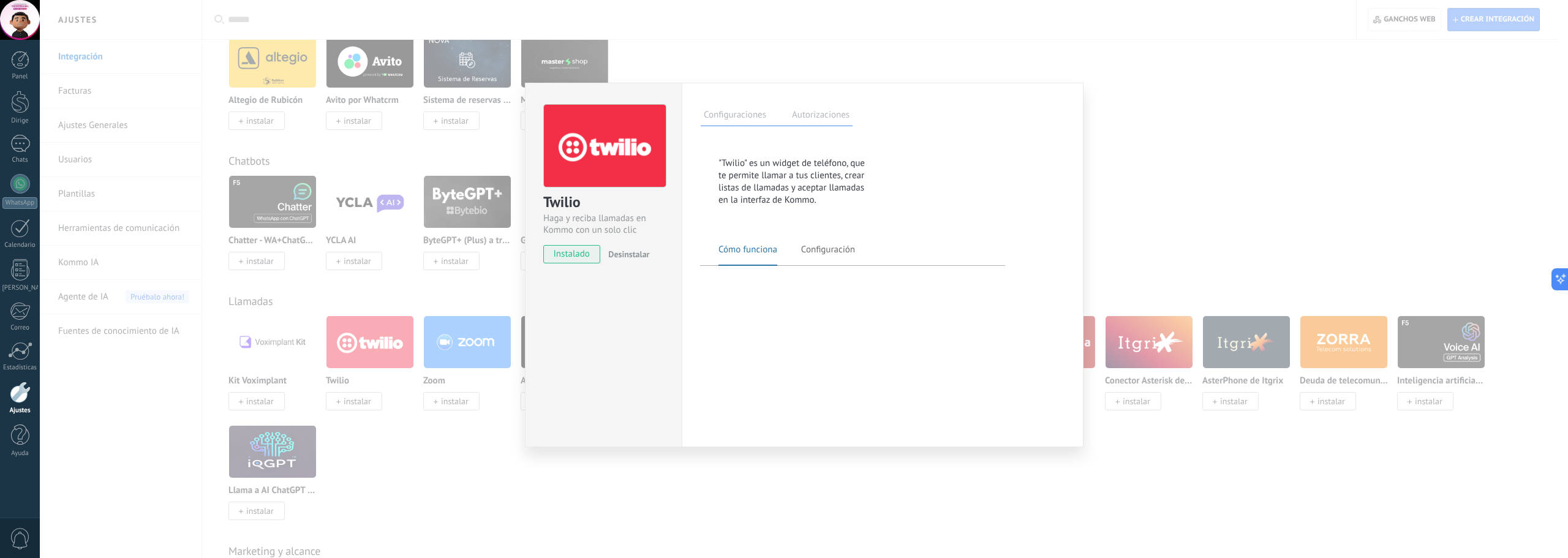
click at [828, 251] on font "Configuración" at bounding box center [828, 249] width 54 height 11
click at [837, 119] on font "Autorizaciones" at bounding box center [821, 115] width 58 height 11
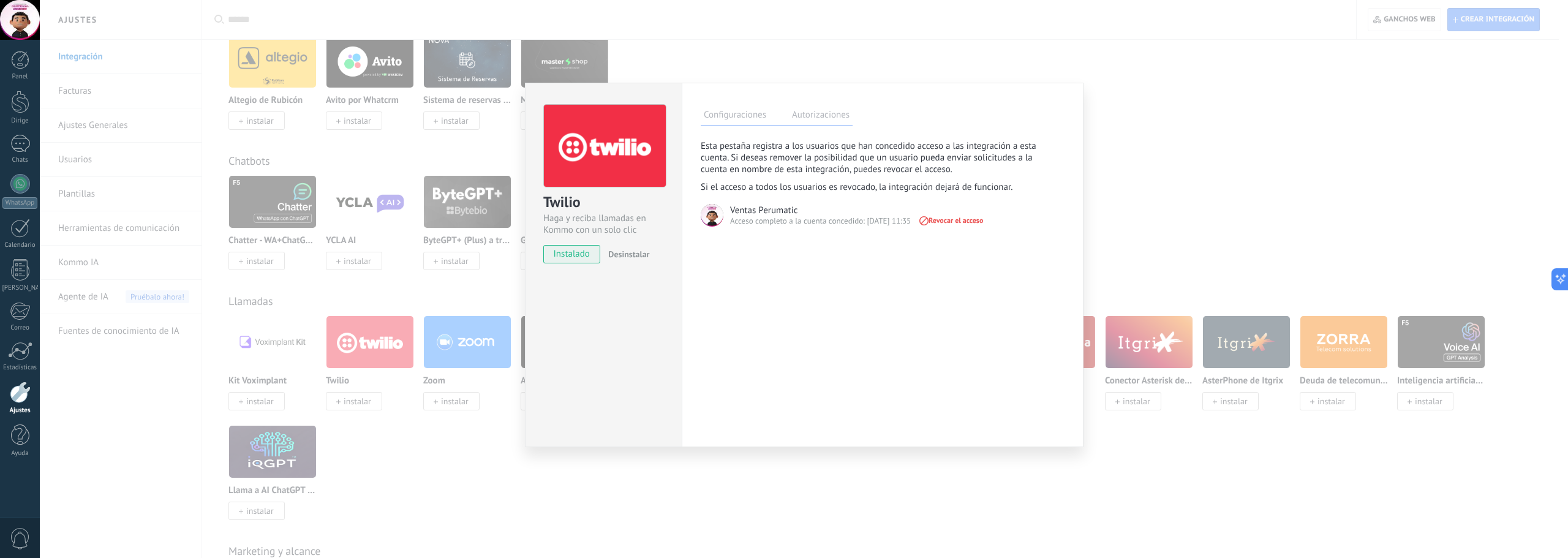
click at [741, 127] on div "Configuraciones Autorizaciones Esta pestaña registra a los usuarios que han con…" at bounding box center [882, 265] width 402 height 364
click at [741, 111] on font "Configuraciones" at bounding box center [735, 115] width 62 height 11
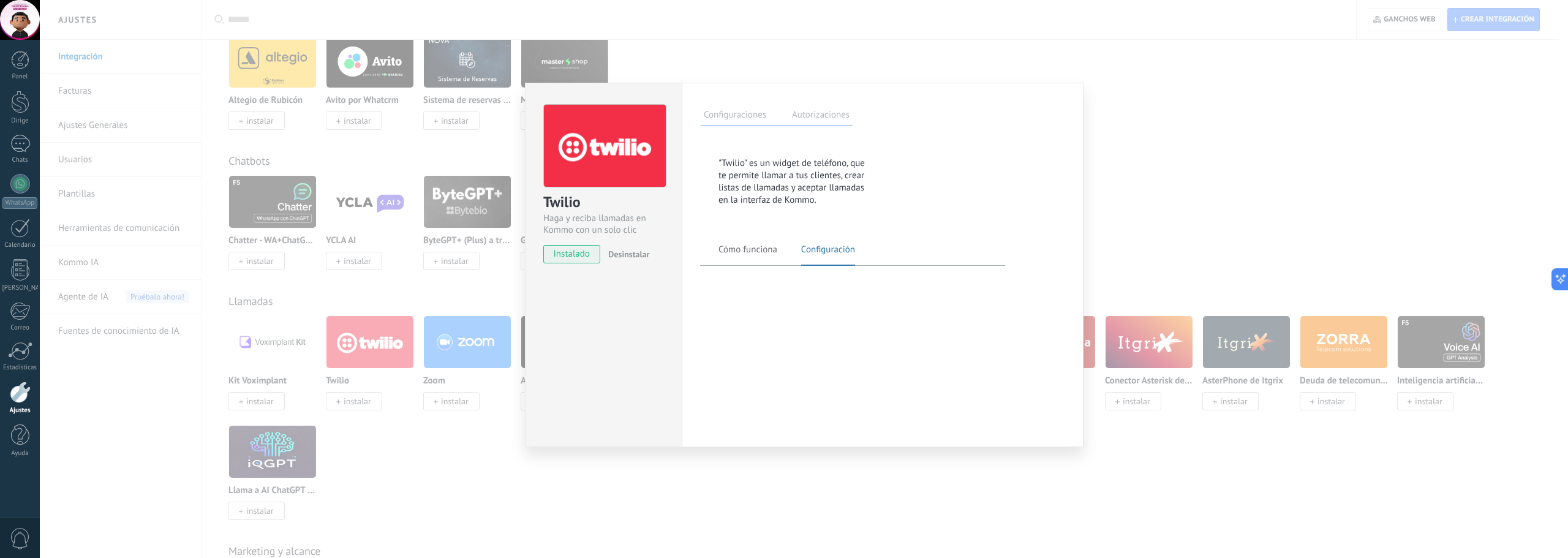
click at [747, 257] on span "Cómo funciona" at bounding box center [748, 254] width 59 height 21
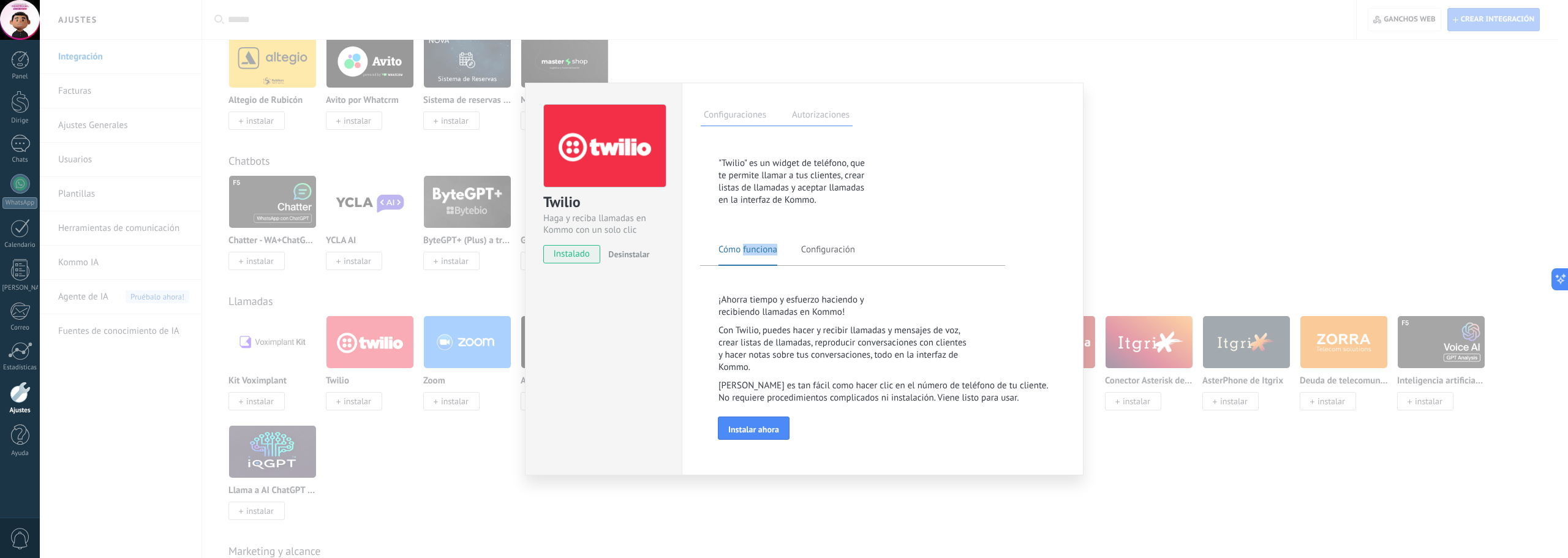
click at [747, 257] on span "Cómo funciona" at bounding box center [748, 255] width 59 height 22
click at [753, 432] on font "Instalar ahora" at bounding box center [754, 429] width 51 height 11
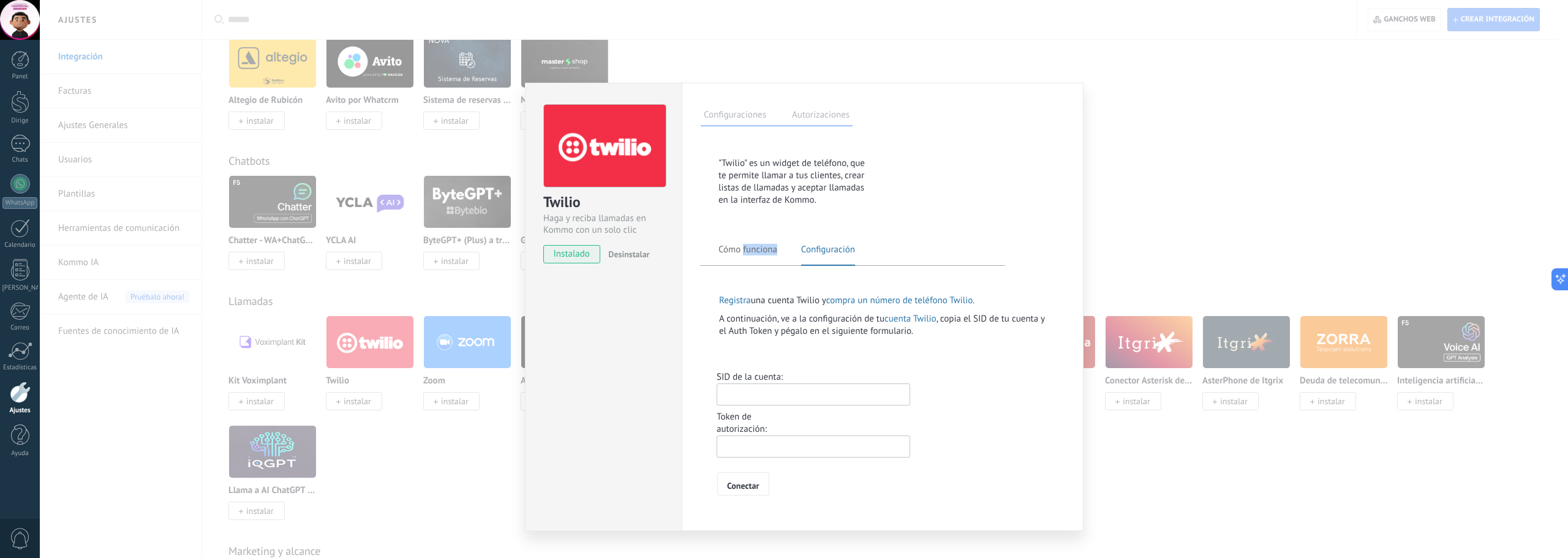
click at [942, 301] on font "compra un número de teléfono Twilio." at bounding box center [900, 300] width 148 height 11
click at [1181, 163] on div "Twilio Haga y reciba llamadas en Kommo con un solo clic instalado Desinstalar C…" at bounding box center [804, 279] width 1528 height 558
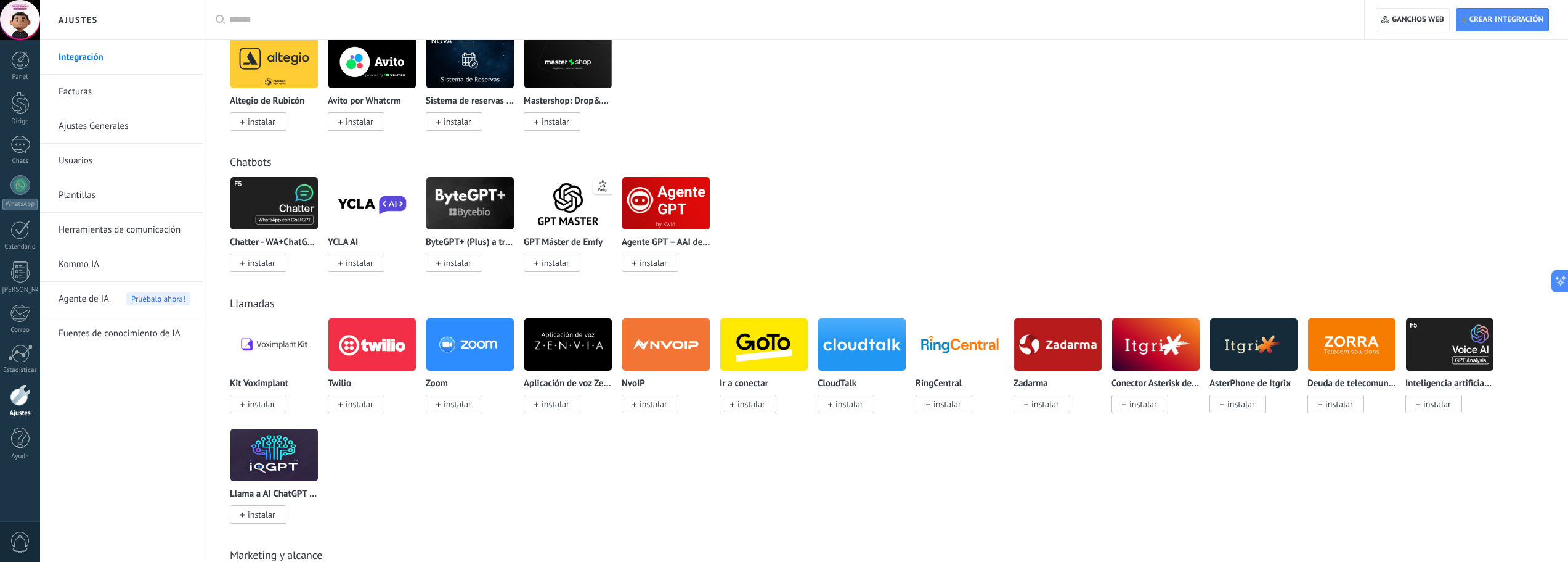
click at [277, 24] on input "text" at bounding box center [788, 20] width 1118 height 13
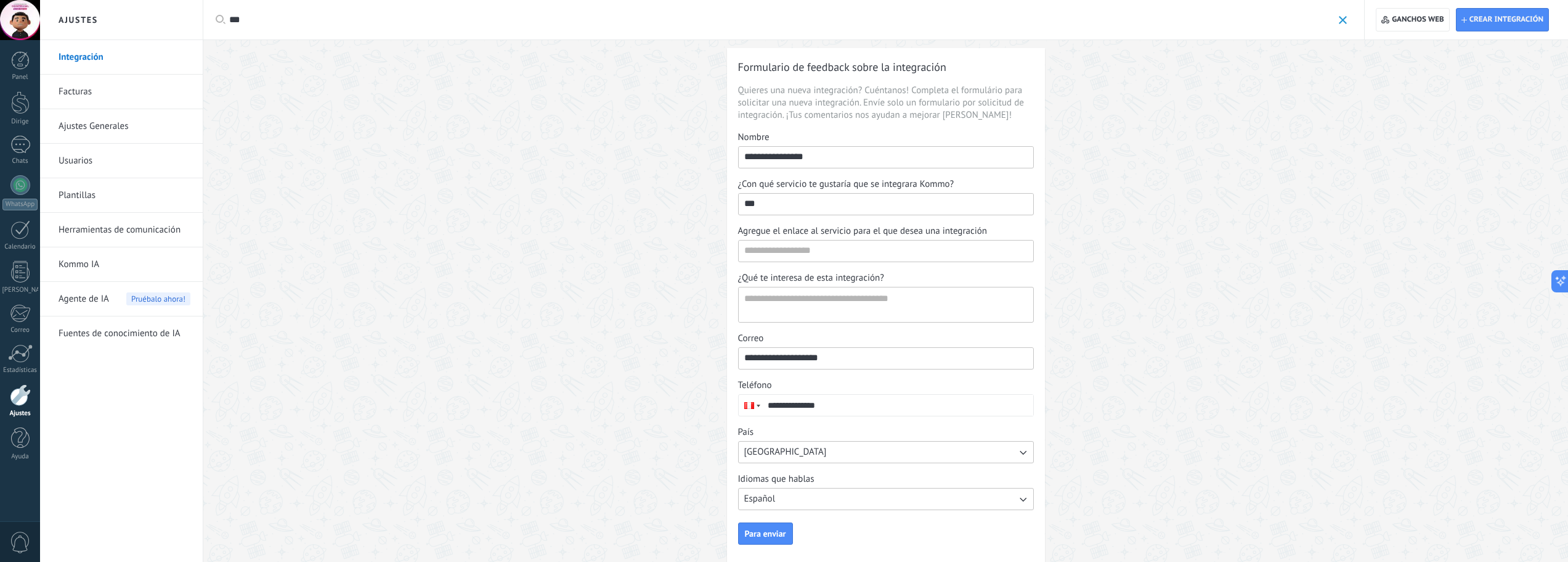
scroll to position [0, 0]
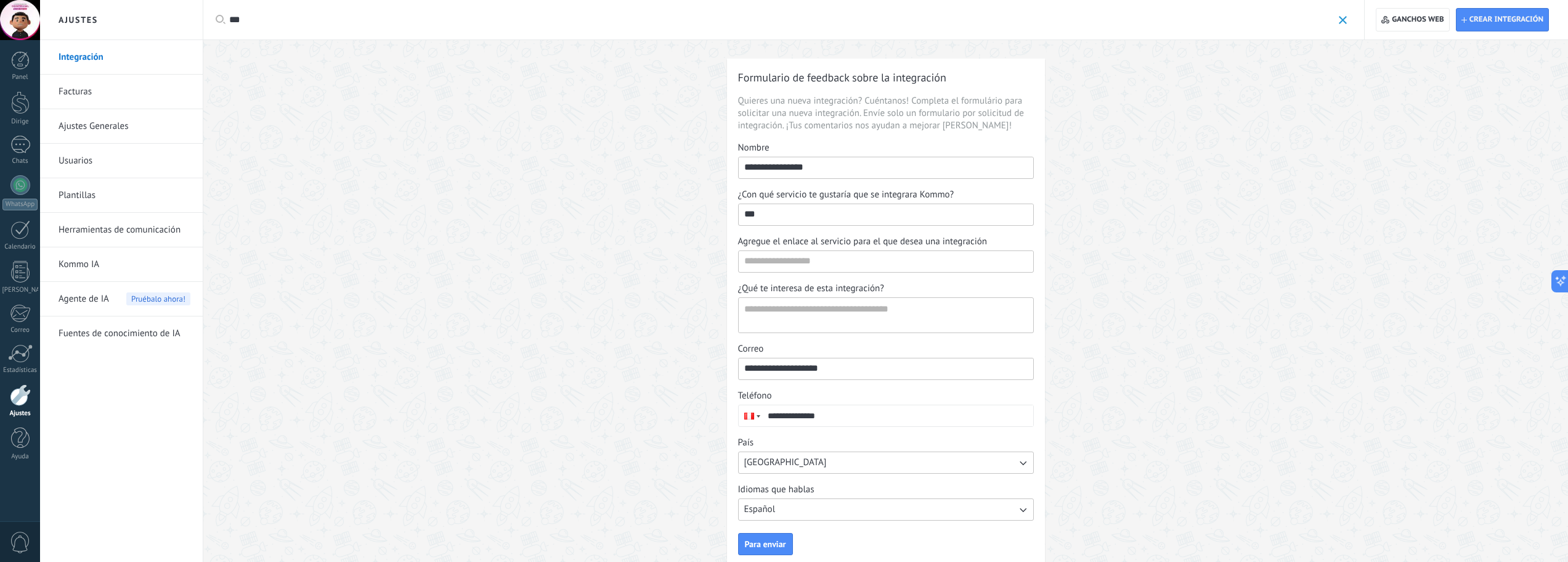
type input "***"
click at [534, 312] on div "**********" at bounding box center [886, 315] width 1364 height 551
drag, startPoint x: 286, startPoint y: 27, endPoint x: 235, endPoint y: 19, distance: 51.6
click at [235, 19] on div "***" at bounding box center [788, 20] width 1118 height 39
drag, startPoint x: 269, startPoint y: 16, endPoint x: 221, endPoint y: 16, distance: 48.0
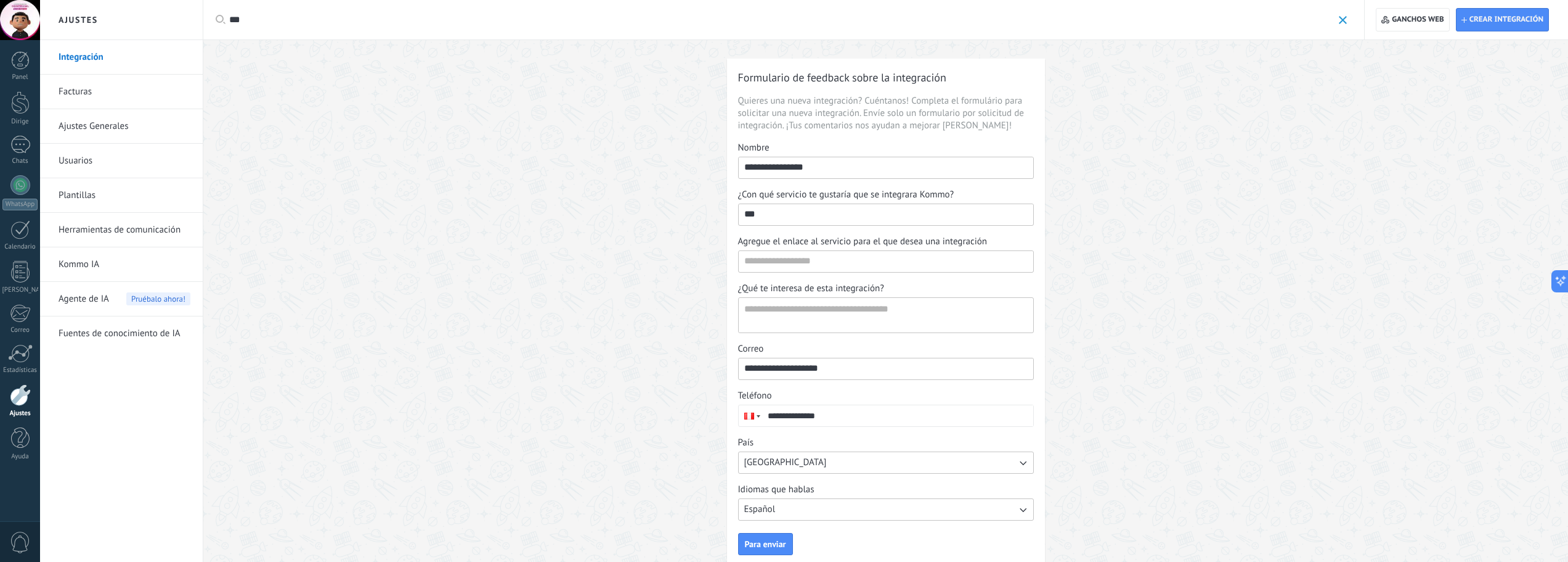
click at [221, 16] on div "Aplicar *** Aplicar" at bounding box center [783, 20] width 1162 height 39
type input "****"
click at [1341, 388] on div "**********" at bounding box center [886, 315] width 1364 height 551
click at [76, 64] on link "Integración" at bounding box center [125, 57] width 132 height 34
click at [1343, 20] on span at bounding box center [1343, 20] width 8 height 8
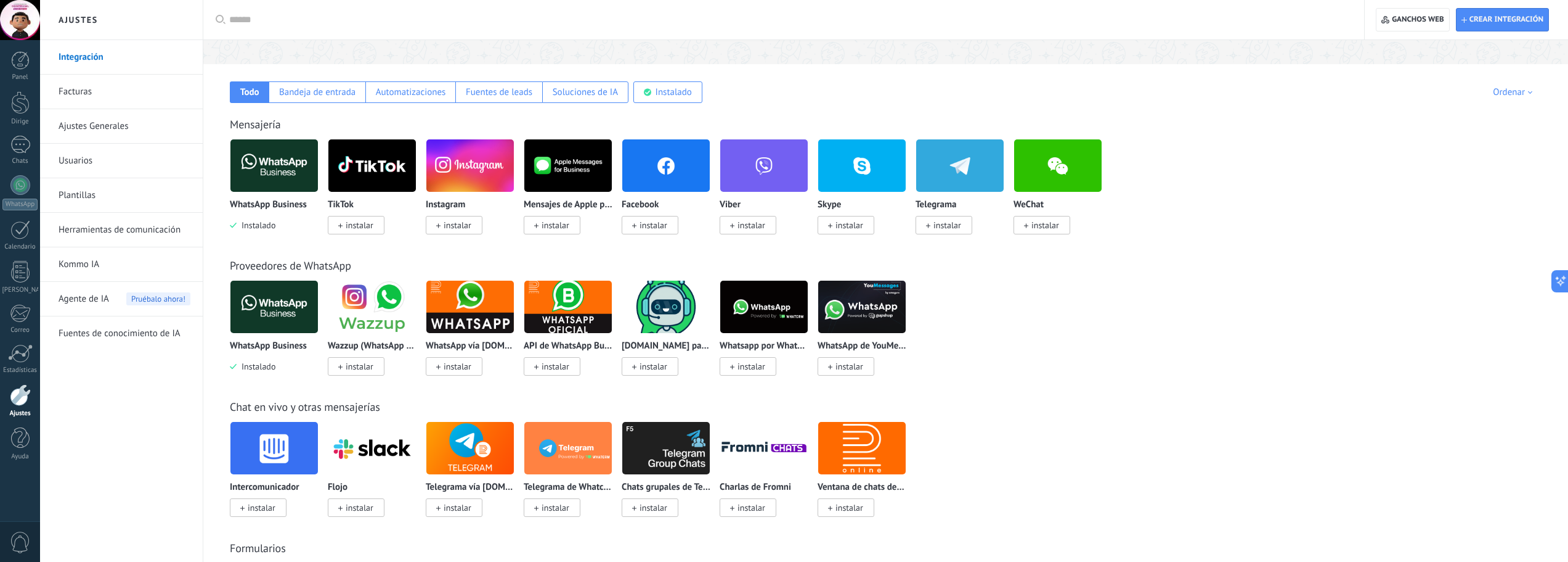
scroll to position [185, 0]
